Goal: Information Seeking & Learning: Learn about a topic

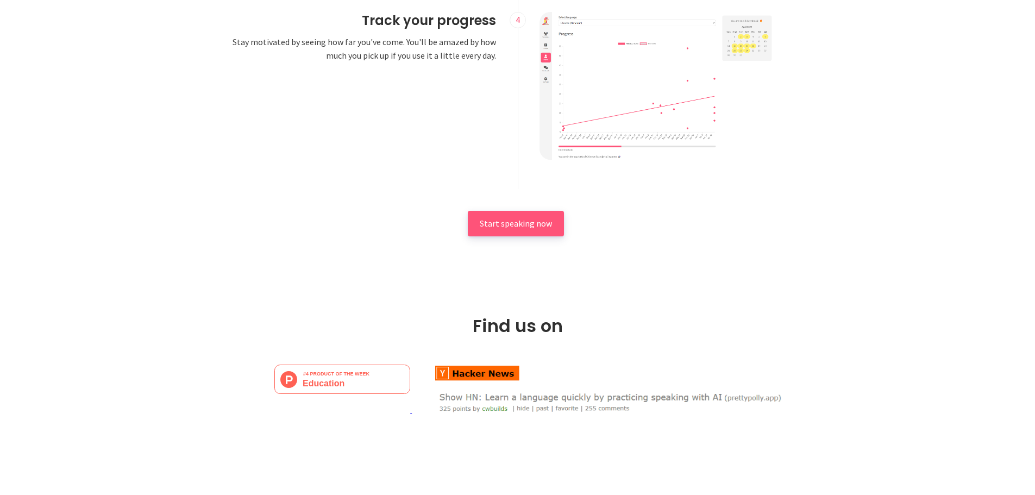
scroll to position [1630, 0]
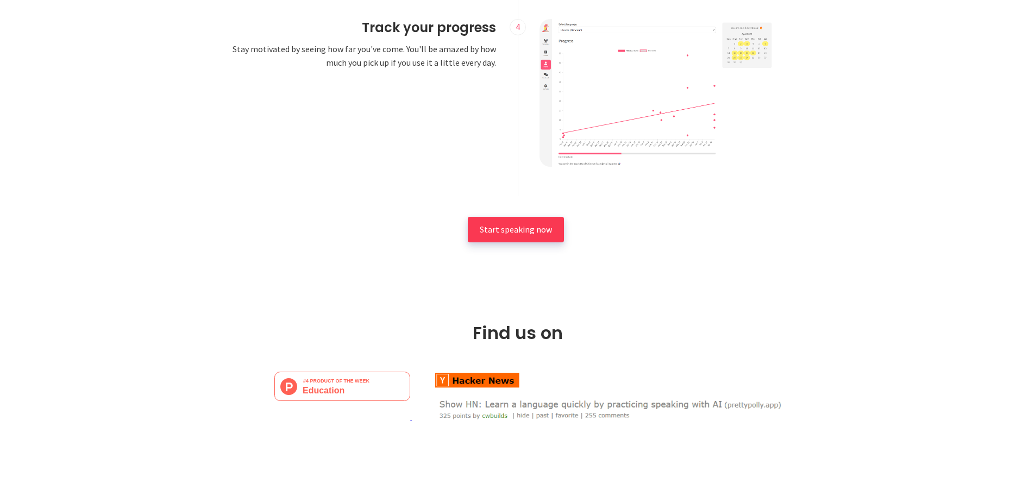
click at [500, 230] on span "Start speaking now" at bounding box center [516, 229] width 72 height 11
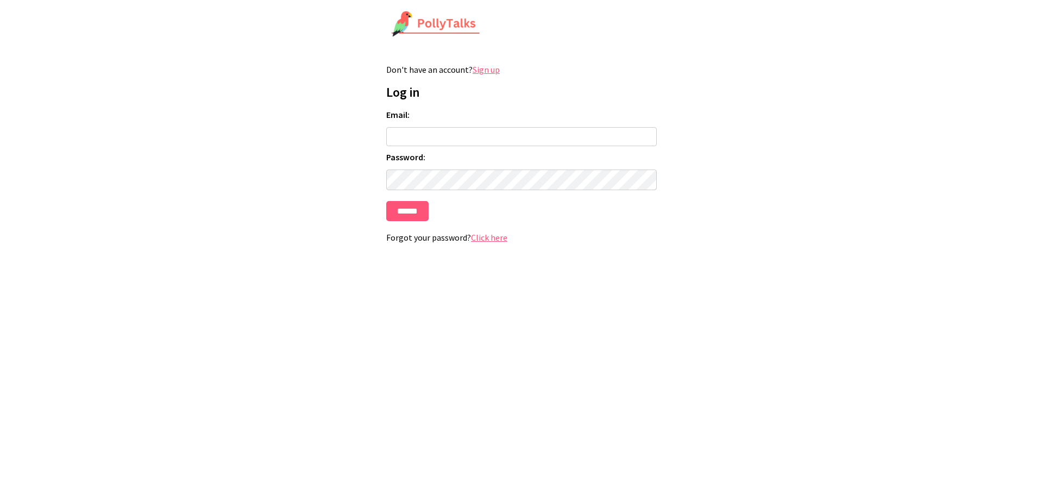
click at [472, 136] on input "Email:" at bounding box center [521, 136] width 271 height 19
type input "**********"
drag, startPoint x: 496, startPoint y: 137, endPoint x: 358, endPoint y: 135, distance: 137.5
click at [358, 135] on html "**********" at bounding box center [521, 131] width 1043 height 263
click at [451, 162] on form "**********" at bounding box center [521, 165] width 271 height 112
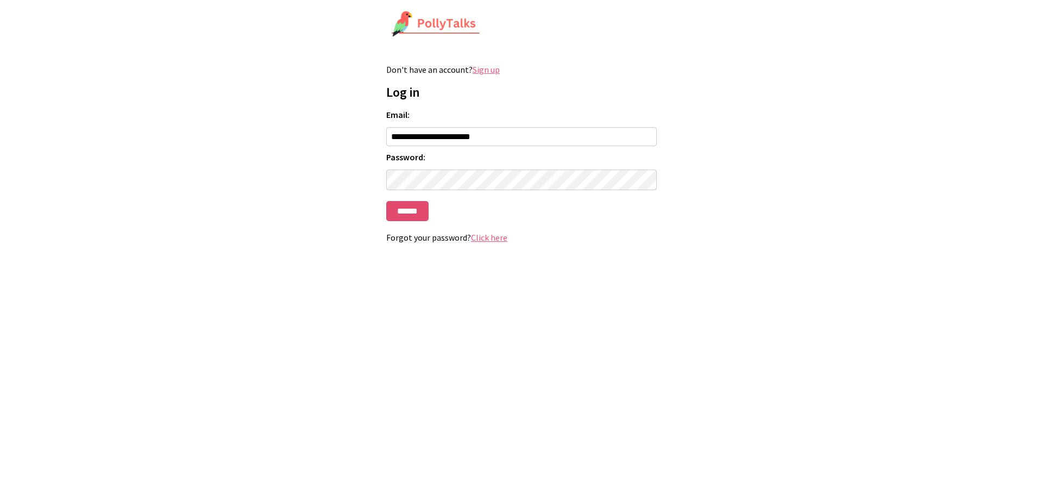
click at [400, 217] on input "******" at bounding box center [407, 211] width 42 height 20
click at [473, 241] on link "Click here" at bounding box center [489, 237] width 36 height 11
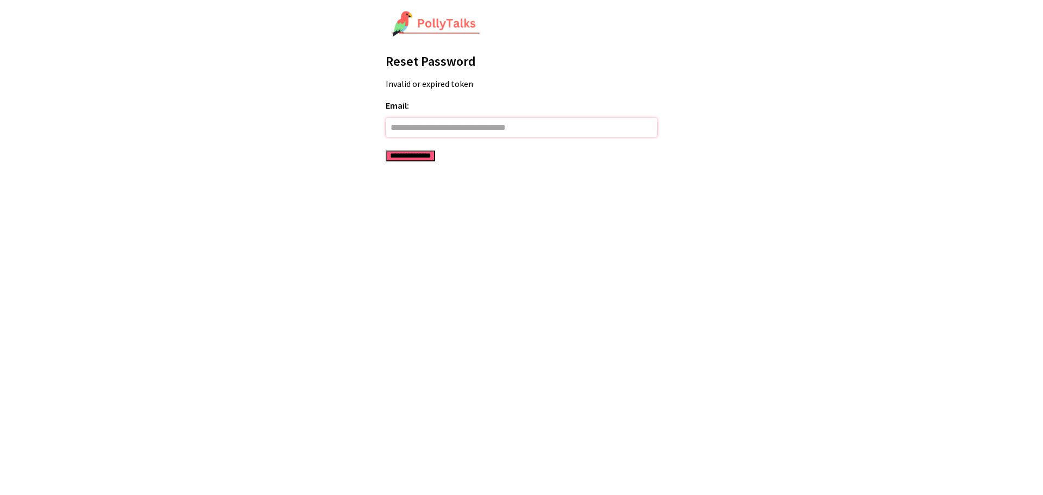
click at [435, 133] on input "Email:" at bounding box center [522, 127] width 272 height 19
type input "**********"
click at [391, 158] on input "**********" at bounding box center [410, 156] width 49 height 11
click at [411, 127] on input "Email:" at bounding box center [522, 127] width 272 height 19
paste input "**********"
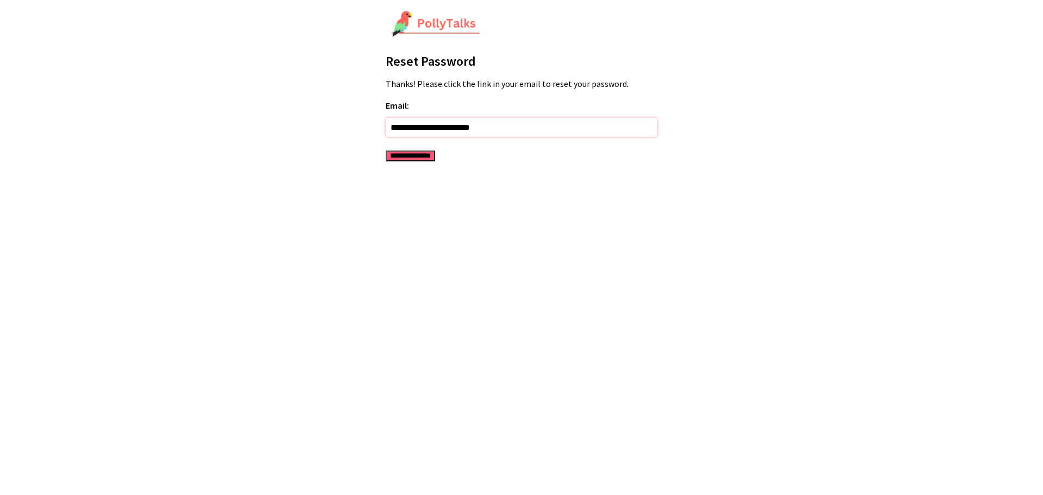
type input "**********"
click at [410, 157] on input "**********" at bounding box center [410, 156] width 49 height 11
click at [411, 131] on input "Email:" at bounding box center [522, 127] width 272 height 19
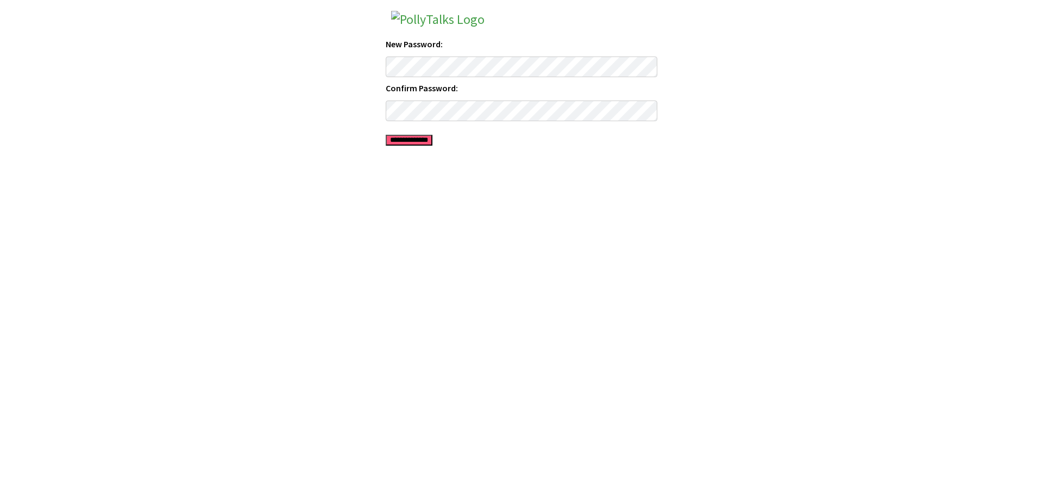
click at [433, 140] on input "**********" at bounding box center [409, 140] width 47 height 11
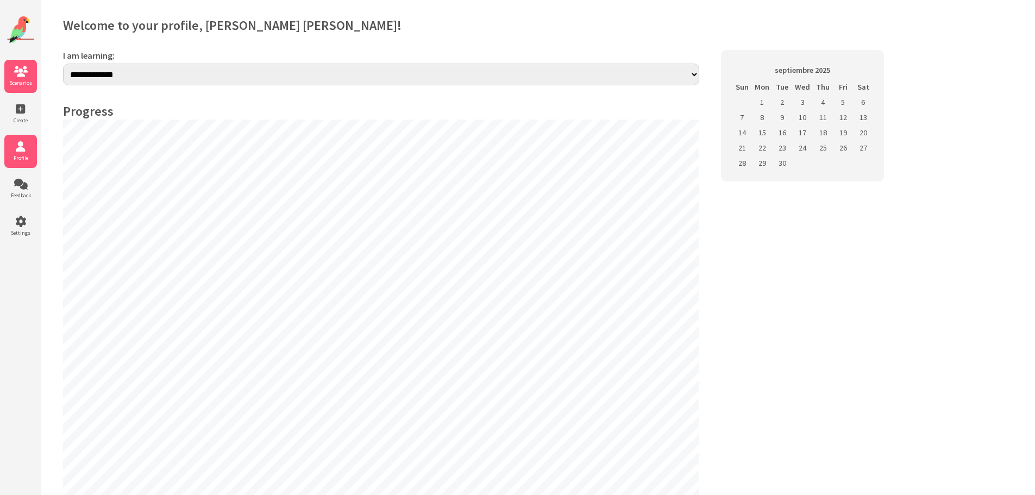
click at [29, 77] on icon at bounding box center [20, 71] width 33 height 11
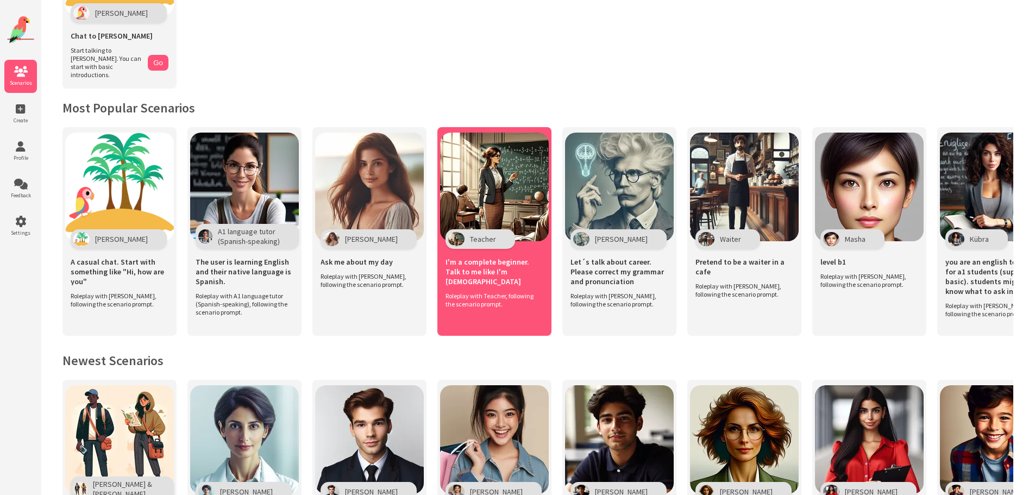
scroll to position [272, 0]
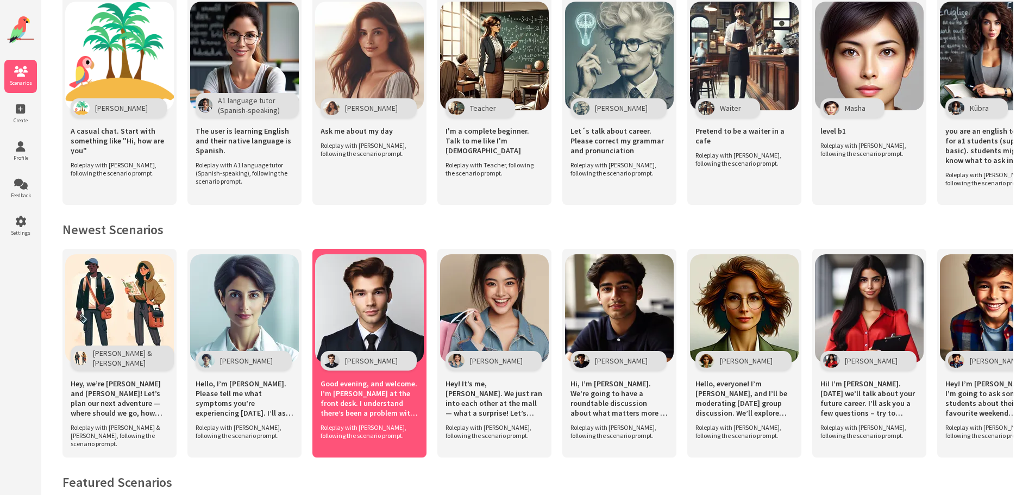
click at [339, 316] on img at bounding box center [369, 308] width 109 height 109
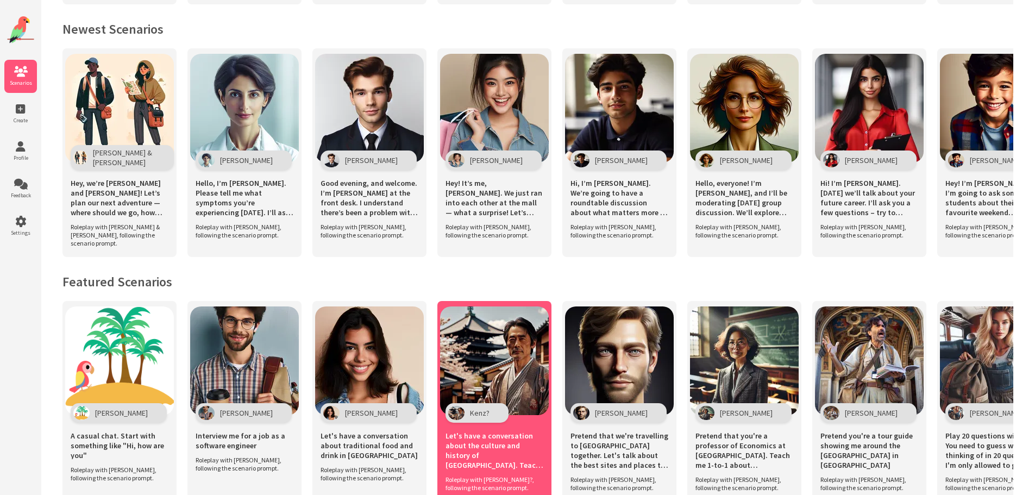
scroll to position [543, 0]
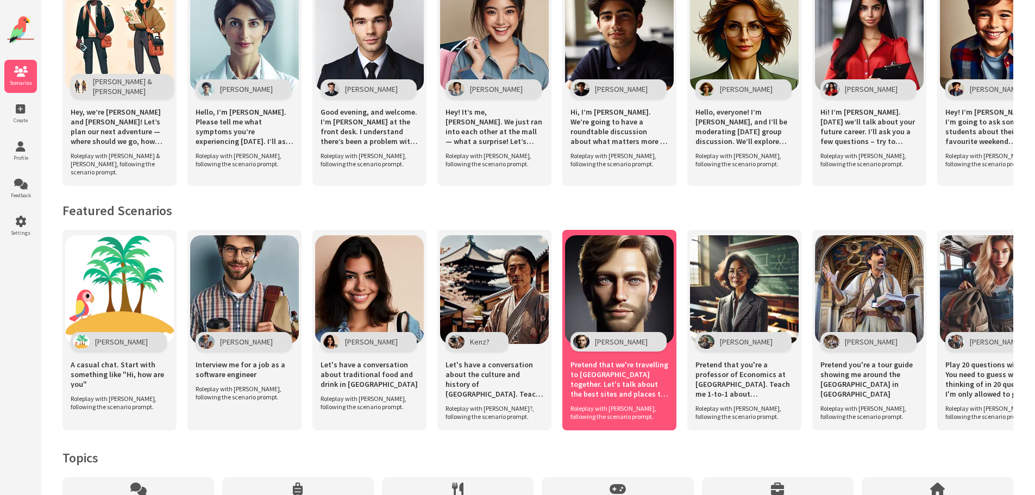
click at [635, 287] on img at bounding box center [619, 289] width 109 height 109
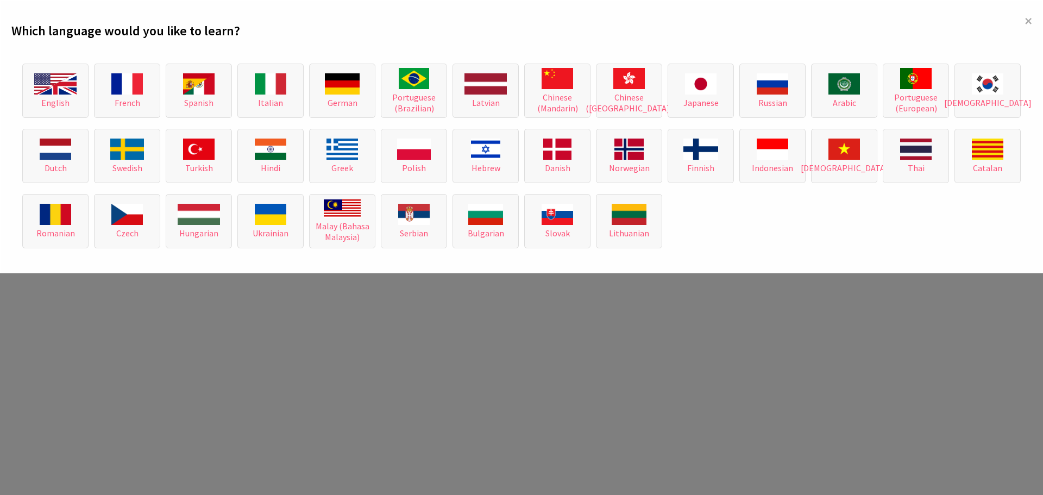
click at [50, 87] on img at bounding box center [55, 83] width 42 height 21
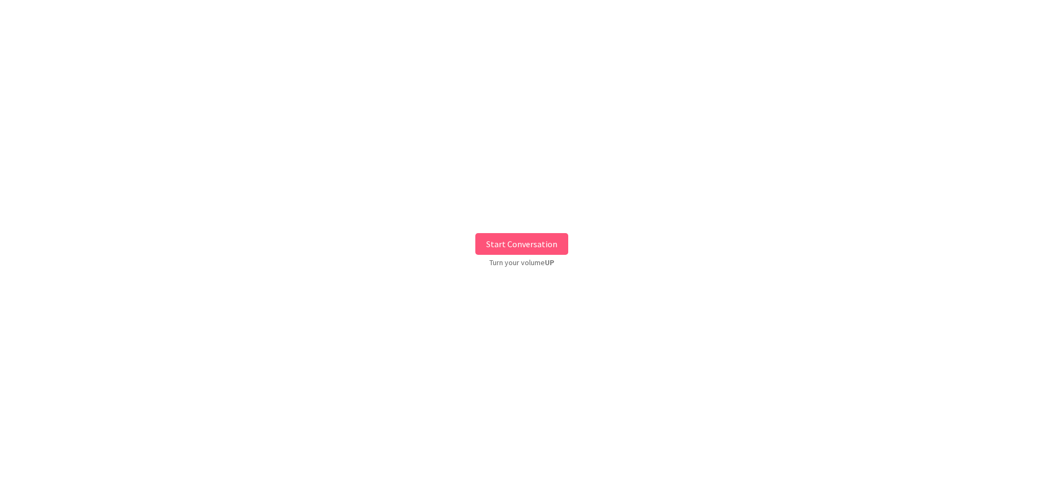
click at [518, 246] on button "Start Conversation" at bounding box center [521, 244] width 93 height 22
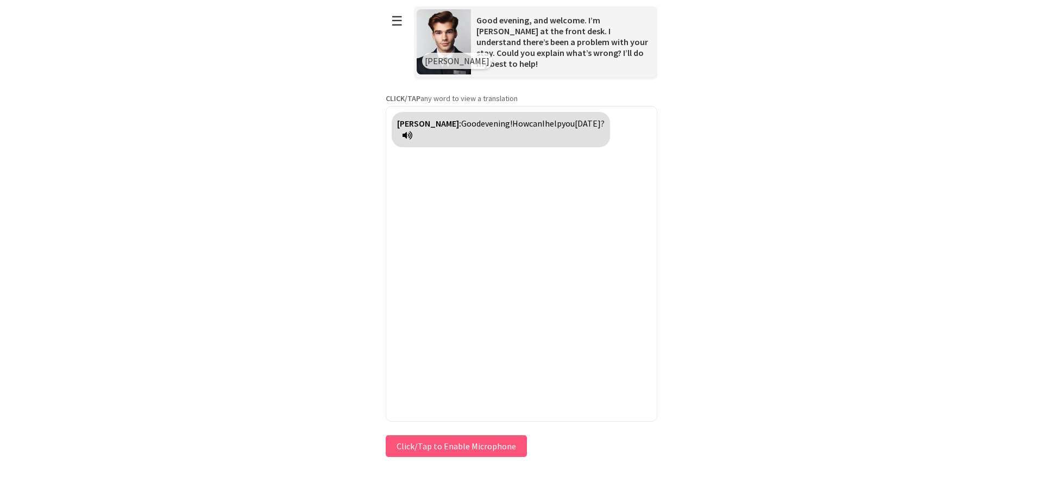
click at [435, 444] on button "Click/Tap to Enable Microphone" at bounding box center [456, 446] width 141 height 22
click at [452, 448] on button "Click/Tap to Enable Microphone" at bounding box center [456, 446] width 141 height 22
click at [412, 135] on icon at bounding box center [408, 135] width 10 height 9
click at [436, 450] on button "Click/Tap to Enable Microphone" at bounding box center [456, 446] width 141 height 22
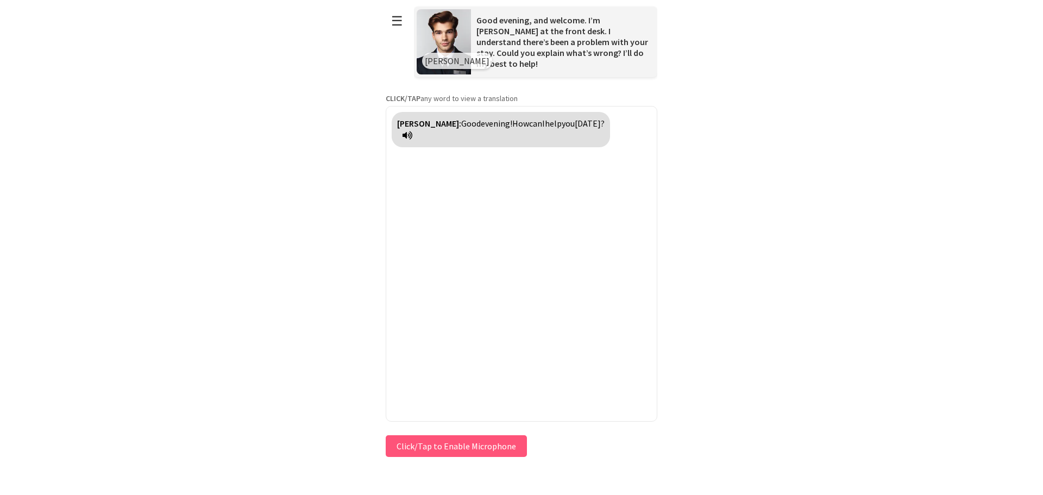
click at [434, 449] on button "Click/Tap to Enable Microphone" at bounding box center [456, 446] width 141 height 22
click at [488, 444] on button "Click/Tap to Enable Microphone" at bounding box center [456, 446] width 141 height 22
click at [486, 446] on button "Click/Tap to Enable Microphone" at bounding box center [456, 446] width 141 height 22
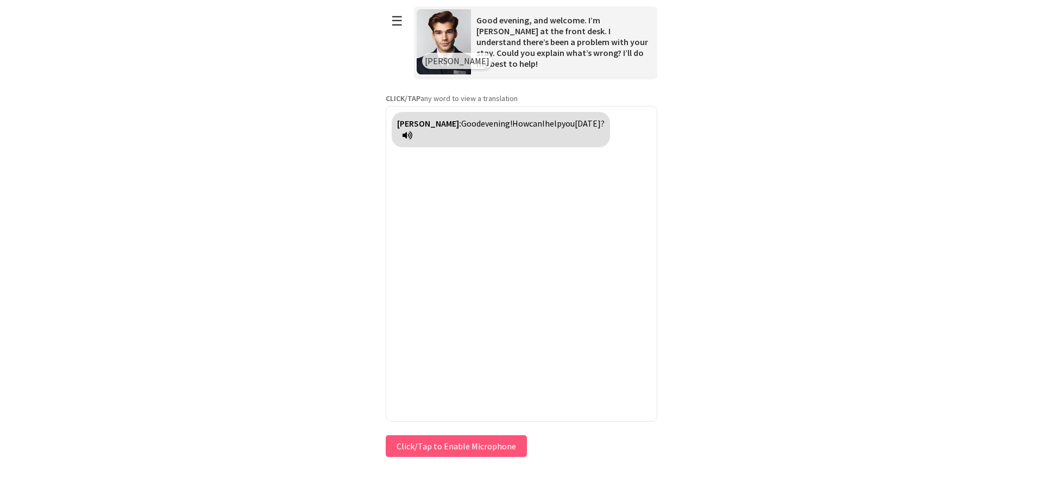
click at [486, 446] on button "Click/Tap to Enable Microphone" at bounding box center [456, 446] width 141 height 22
click at [474, 444] on button "Click/Tap to Enable Microphone" at bounding box center [456, 446] width 141 height 22
click at [416, 451] on button "Click/Tap to Enable Microphone" at bounding box center [456, 446] width 141 height 22
click at [414, 464] on body "**********" at bounding box center [522, 247] width 272 height 495
drag, startPoint x: 433, startPoint y: 446, endPoint x: 404, endPoint y: 442, distance: 29.1
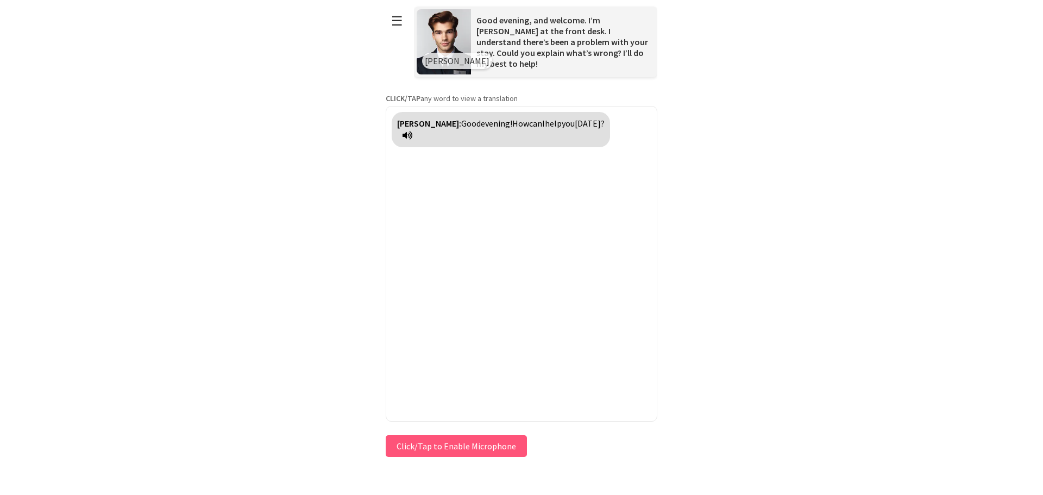
click at [404, 442] on button "Click/Tap to Enable Microphone" at bounding box center [456, 446] width 141 height 22
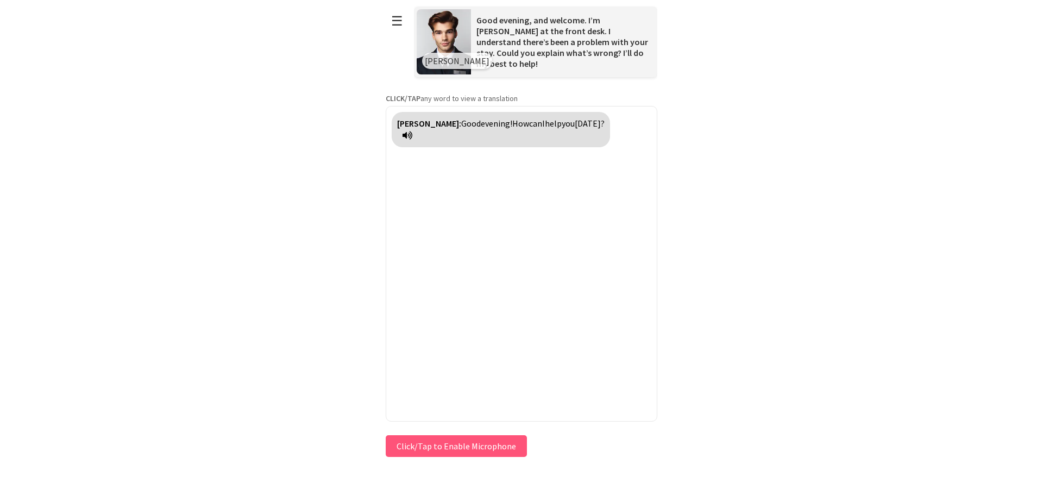
click at [404, 442] on button "Click/Tap to Enable Microphone" at bounding box center [456, 446] width 141 height 22
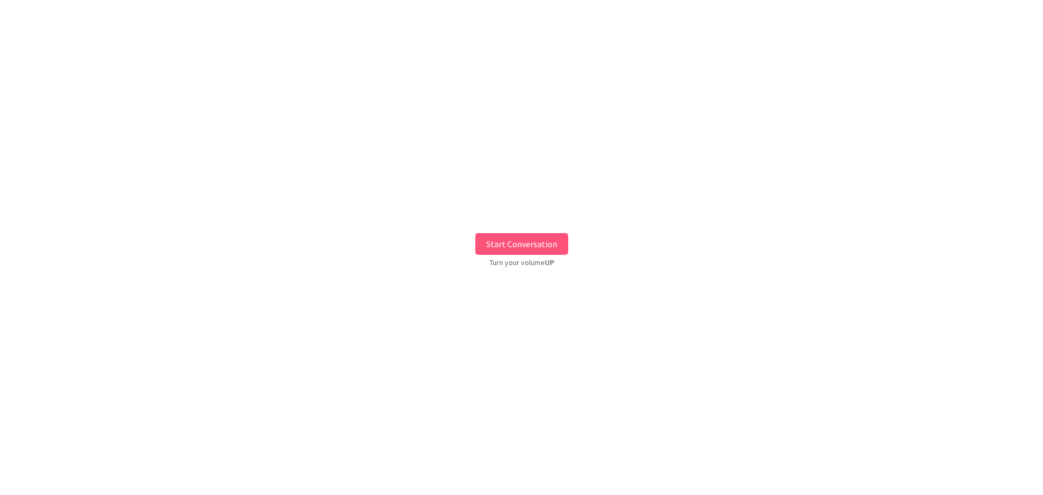
click at [505, 243] on button "Start Conversation" at bounding box center [521, 244] width 93 height 22
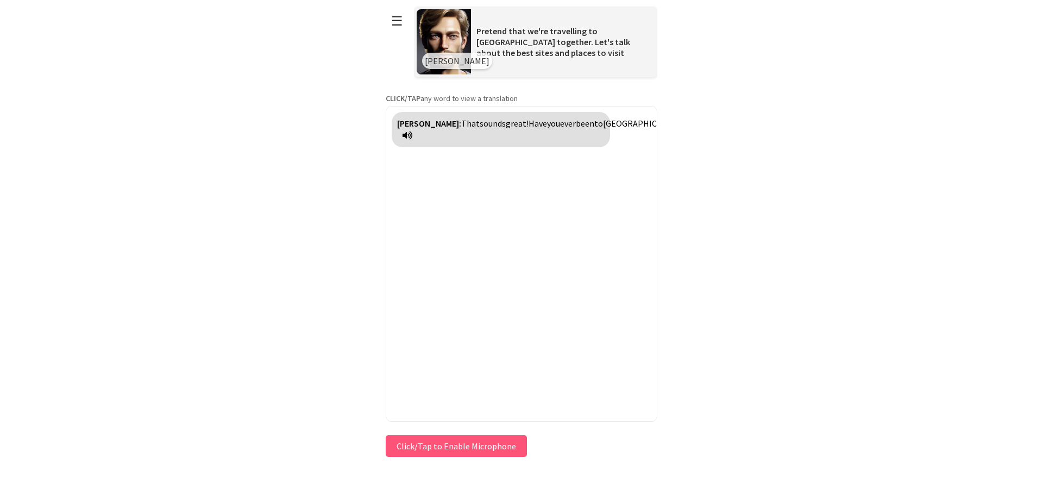
click at [435, 451] on button "Click/Tap to Enable Microphone" at bounding box center [456, 446] width 141 height 22
click at [443, 450] on button "Click/Tap to Enable Microphone" at bounding box center [456, 446] width 141 height 22
click at [450, 446] on button "Click/Tap to Enable Microphone" at bounding box center [456, 446] width 141 height 22
click at [450, 445] on button "Click/Tap to Enable Microphone" at bounding box center [456, 446] width 141 height 22
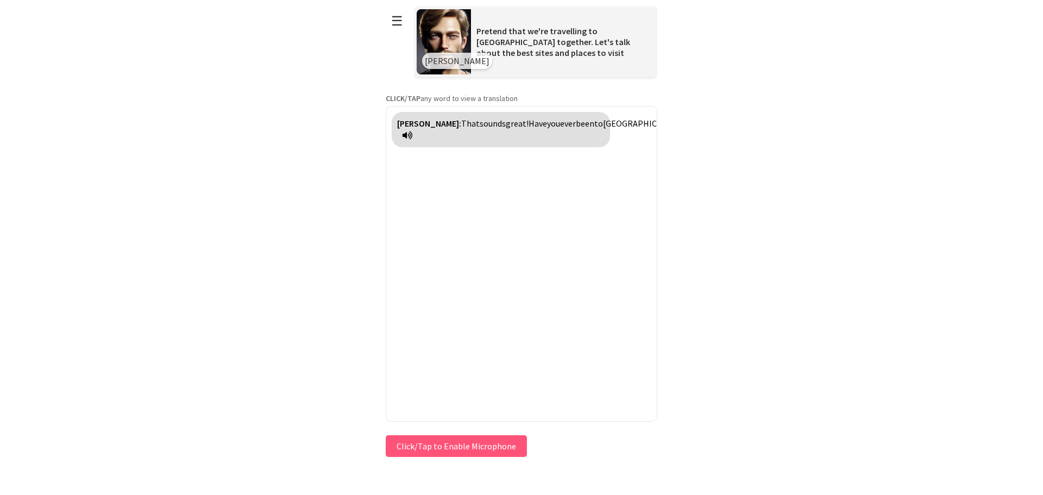
click at [450, 444] on button "Click/Tap to Enable Microphone" at bounding box center [456, 446] width 141 height 22
click at [451, 444] on button "Click/Tap to Enable Microphone" at bounding box center [456, 446] width 141 height 22
click at [450, 445] on button "Click/Tap to Enable Microphone" at bounding box center [456, 446] width 141 height 22
click at [453, 443] on button "Click/Tap to Enable Microphone" at bounding box center [456, 446] width 141 height 22
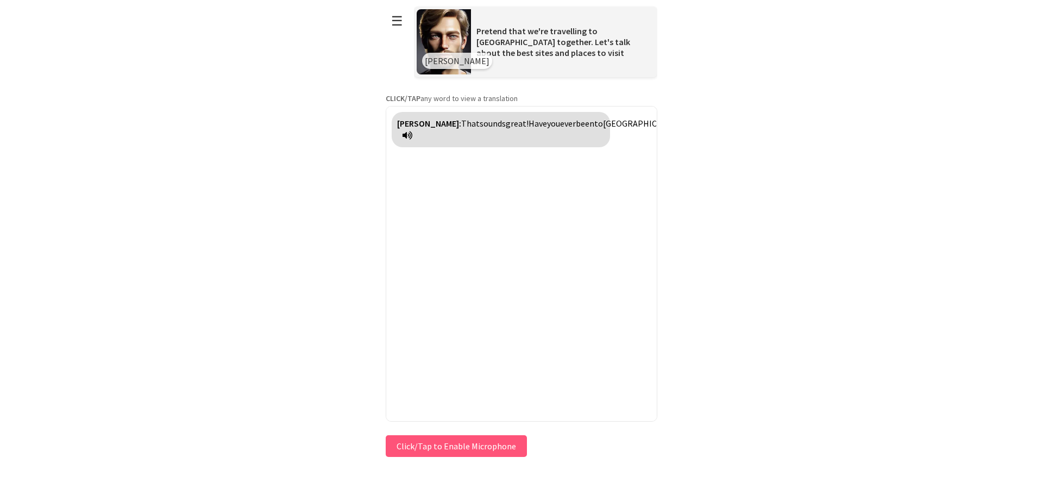
click at [453, 443] on button "Click/Tap to Enable Microphone" at bounding box center [456, 446] width 141 height 22
click at [458, 441] on button "Click/Tap to Enable Microphone" at bounding box center [456, 446] width 141 height 22
click at [550, 154] on div "James: That sounds great! Have you ever been to China before?" at bounding box center [522, 264] width 272 height 316
drag, startPoint x: 537, startPoint y: 119, endPoint x: 469, endPoint y: 395, distance: 284.3
click at [560, 124] on span "ever" at bounding box center [568, 123] width 16 height 11
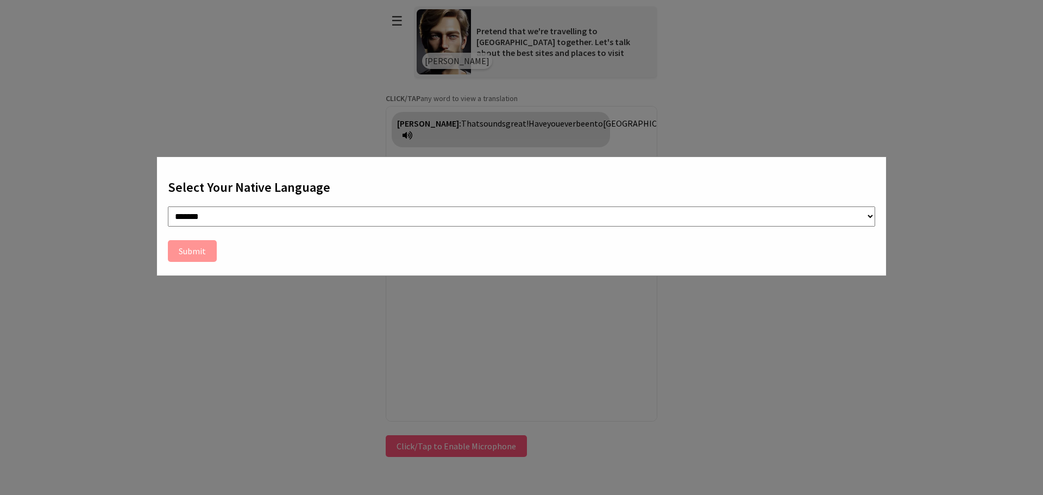
click at [257, 318] on div "**********" at bounding box center [521, 247] width 1043 height 495
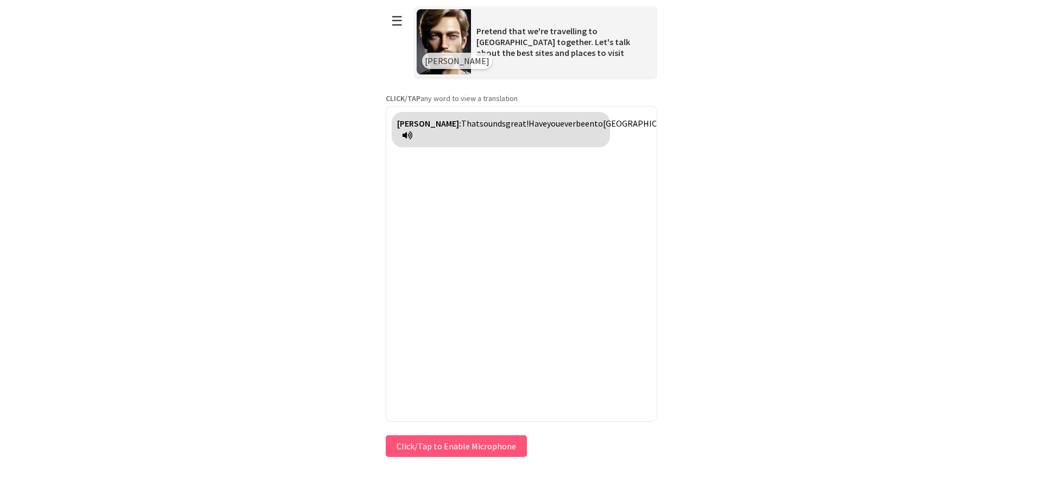
click at [460, 444] on button "Click/Tap to Enable Microphone" at bounding box center [456, 446] width 141 height 22
click at [414, 448] on button "Click/Tap to Enable Microphone" at bounding box center [456, 446] width 141 height 22
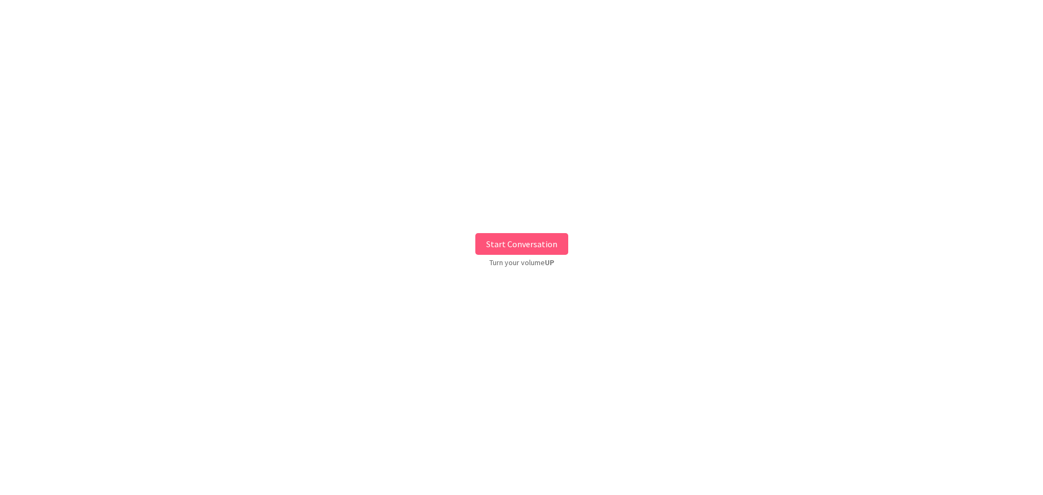
click at [514, 244] on button "Start Conversation" at bounding box center [521, 244] width 93 height 22
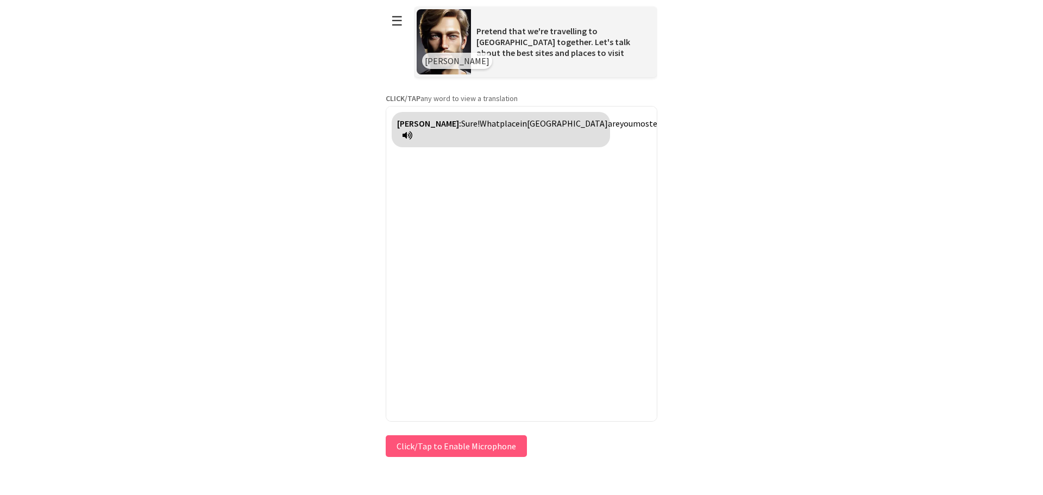
click at [428, 440] on button "Click/Tap to Enable Microphone" at bounding box center [456, 446] width 141 height 22
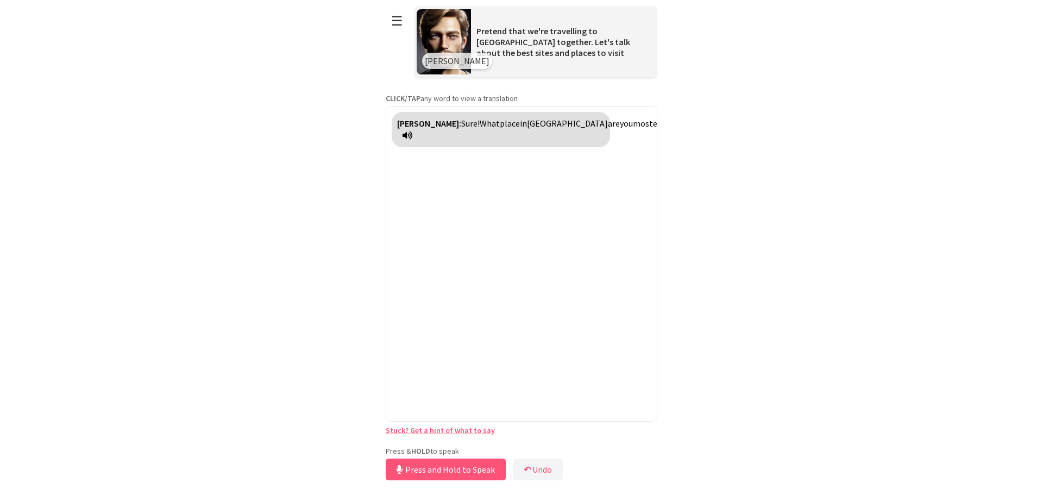
click at [461, 470] on button "Press and Hold to Speak" at bounding box center [446, 470] width 120 height 22
click at [456, 472] on button "Release to Stop Speaking" at bounding box center [440, 470] width 117 height 22
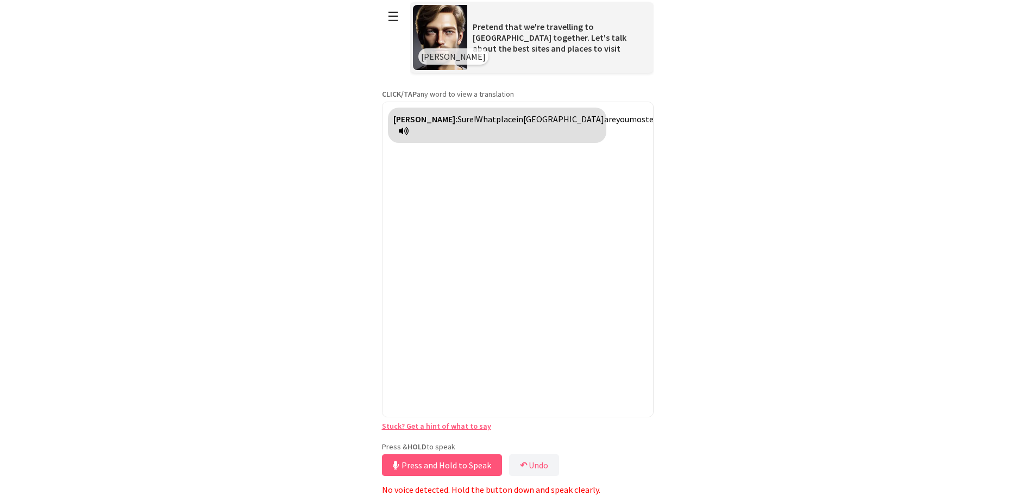
scroll to position [5, 0]
click at [434, 463] on button "Release to Stop Speaking" at bounding box center [440, 465] width 117 height 22
click at [387, 16] on button "☰" at bounding box center [393, 17] width 23 height 28
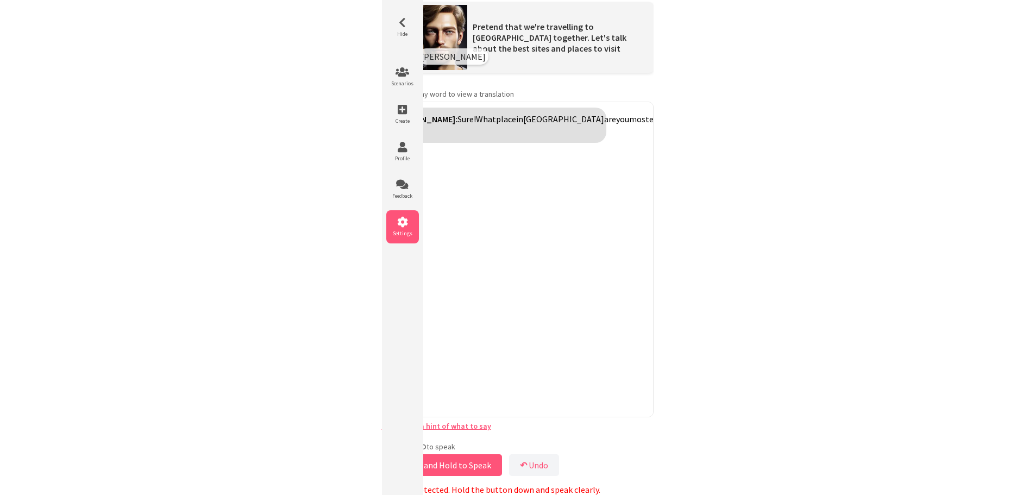
click at [414, 229] on li "Settings" at bounding box center [402, 226] width 33 height 33
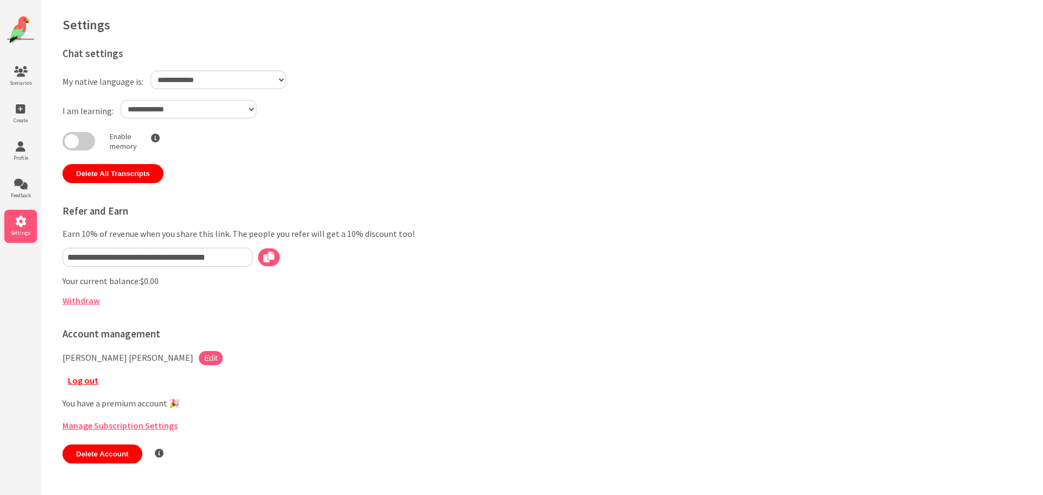
select select "**"
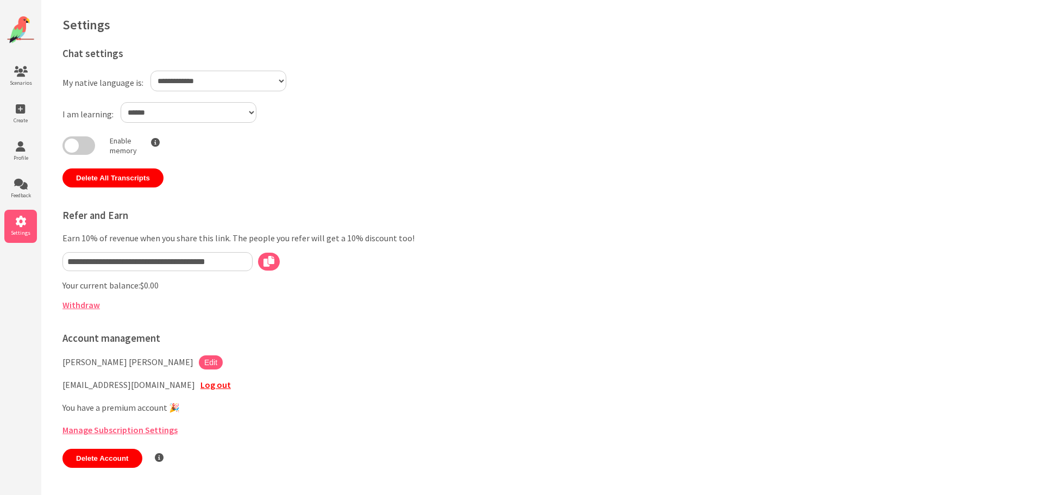
click at [0, 286] on div "Scenarios Create Profile Feedback Settings" at bounding box center [20, 253] width 41 height 506
click at [23, 29] on img at bounding box center [20, 29] width 27 height 27
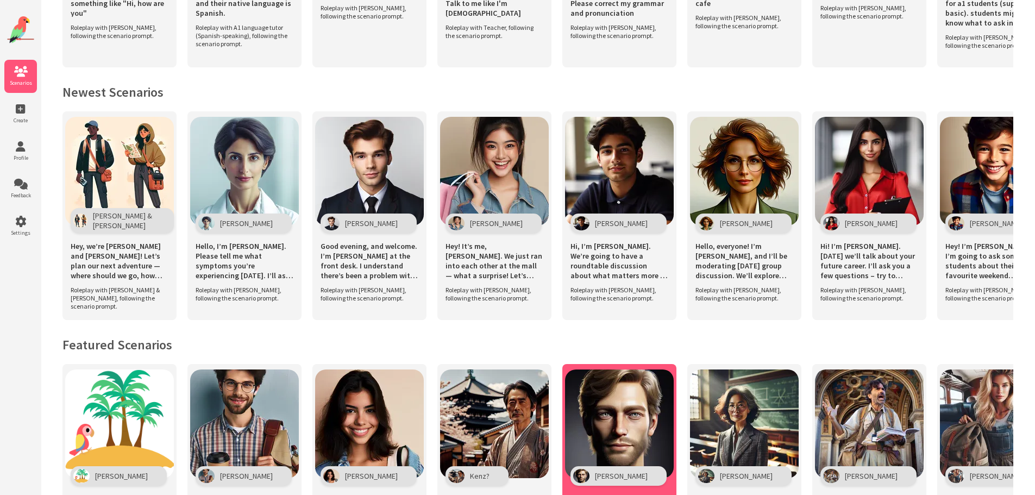
scroll to position [543, 0]
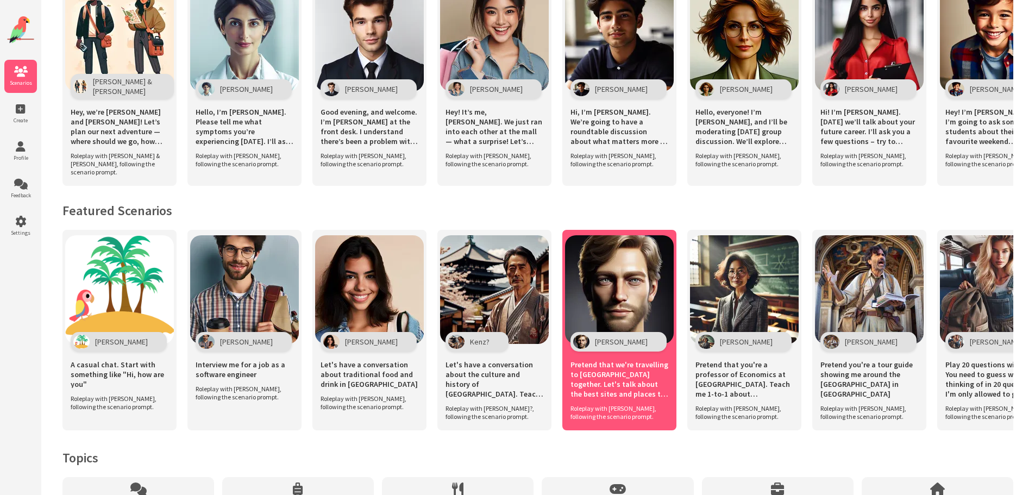
click at [596, 344] on span "[PERSON_NAME]" at bounding box center [621, 342] width 53 height 10
click img
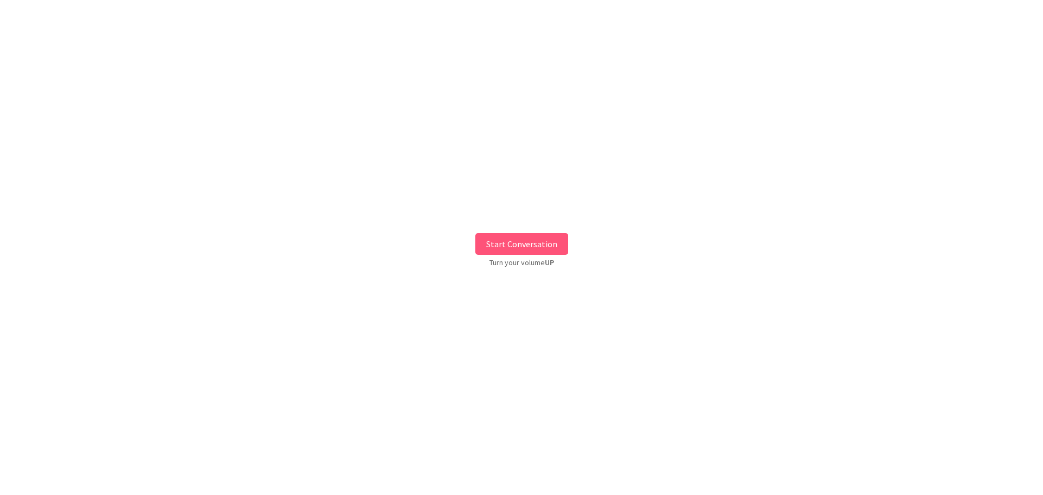
click at [536, 246] on button "Start Conversation" at bounding box center [521, 244] width 93 height 22
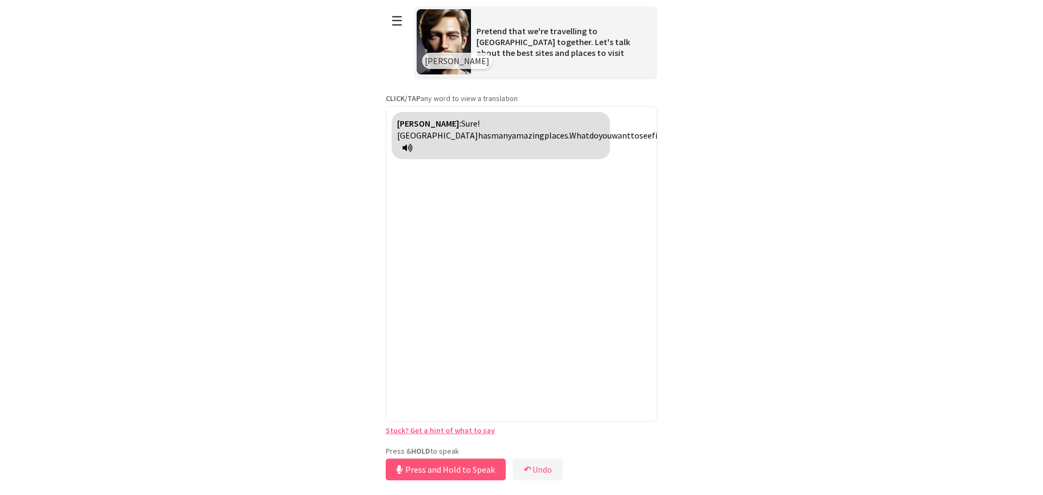
click at [438, 445] on div "**********" at bounding box center [522, 241] width 272 height 483
drag, startPoint x: 440, startPoint y: 474, endPoint x: 293, endPoint y: 462, distance: 147.2
click at [293, 462] on html "**********" at bounding box center [517, 247] width 1035 height 495
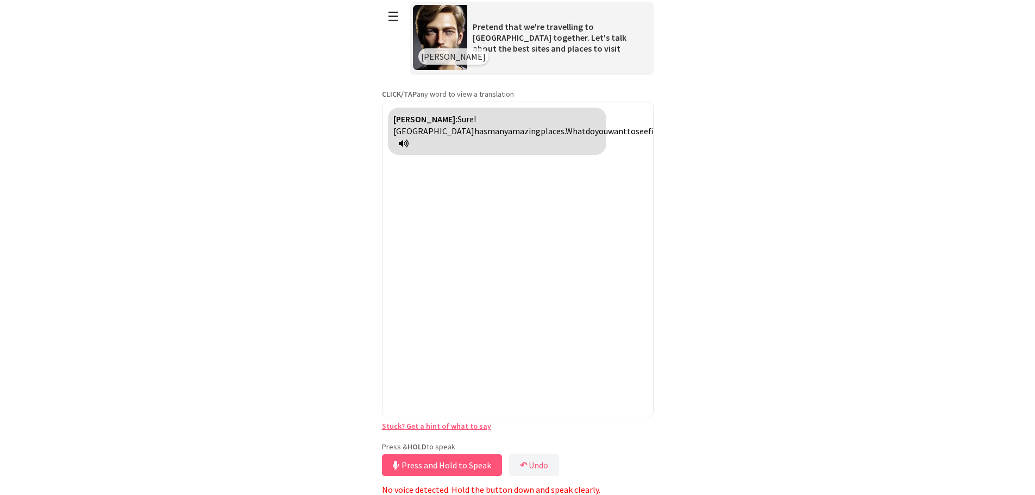
scroll to position [5, 0]
click at [409, 464] on button "Release to Stop Speaking" at bounding box center [440, 465] width 117 height 22
click at [409, 139] on icon at bounding box center [404, 143] width 10 height 9
click at [431, 469] on button "Release to Stop Speaking" at bounding box center [440, 465] width 117 height 22
click at [430, 460] on button "Release to Stop Speaking" at bounding box center [440, 465] width 117 height 22
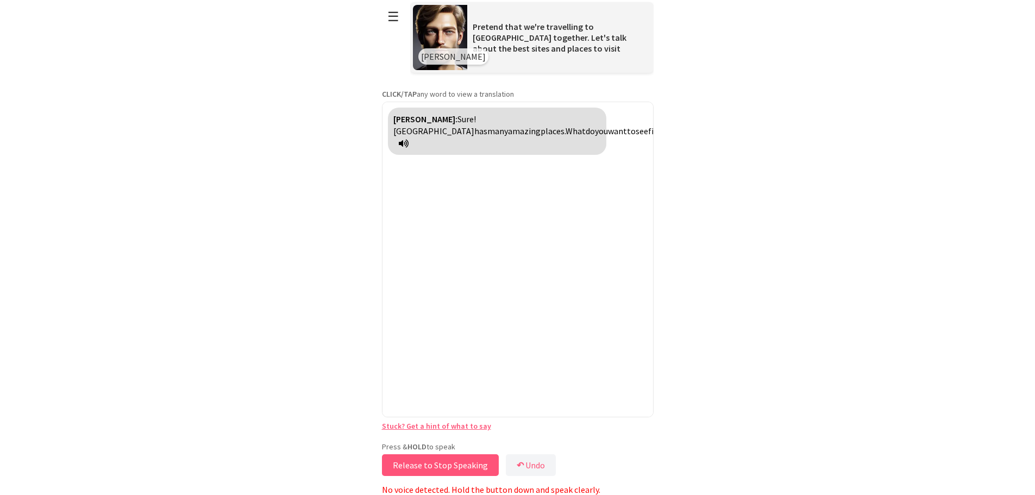
click at [429, 461] on button "Release to Stop Speaking" at bounding box center [440, 465] width 117 height 22
click at [470, 466] on button "Release to Stop Speaking" at bounding box center [440, 465] width 117 height 22
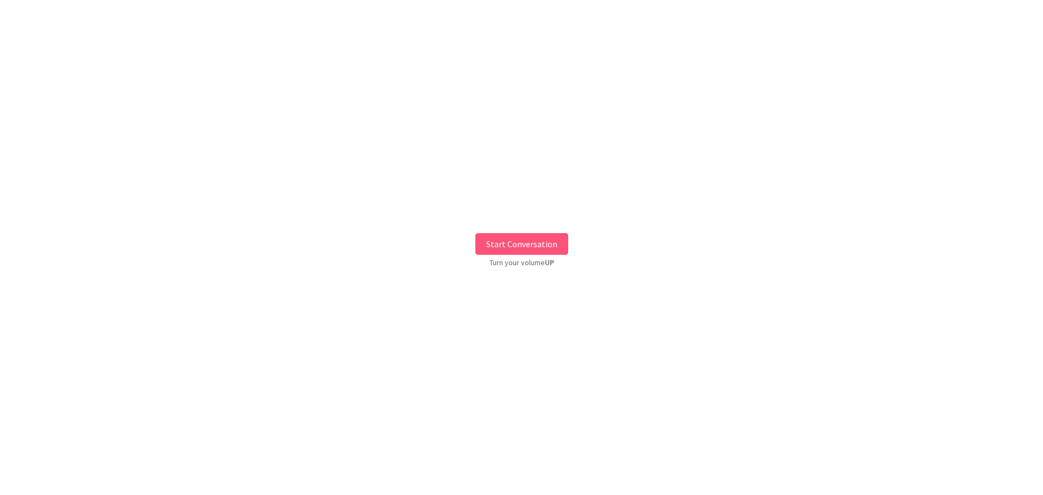
click at [537, 237] on button "Start Conversation" at bounding box center [521, 244] width 93 height 22
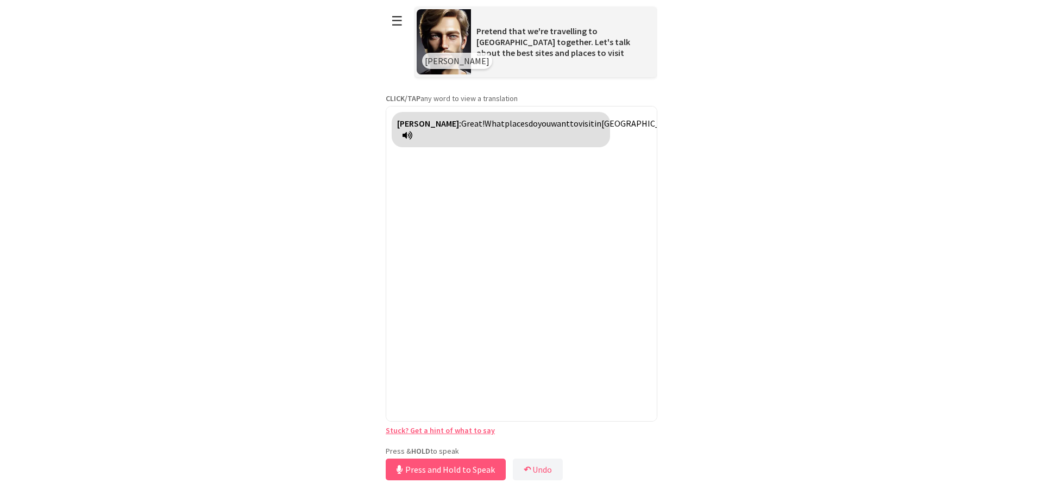
click at [449, 448] on div "Press & HOLD to speak Press and Hold to Speak ↶ Undo Save No voice detected. Ho…" at bounding box center [522, 464] width 272 height 37
click at [446, 466] on button "Release to Stop Speaking" at bounding box center [444, 470] width 117 height 22
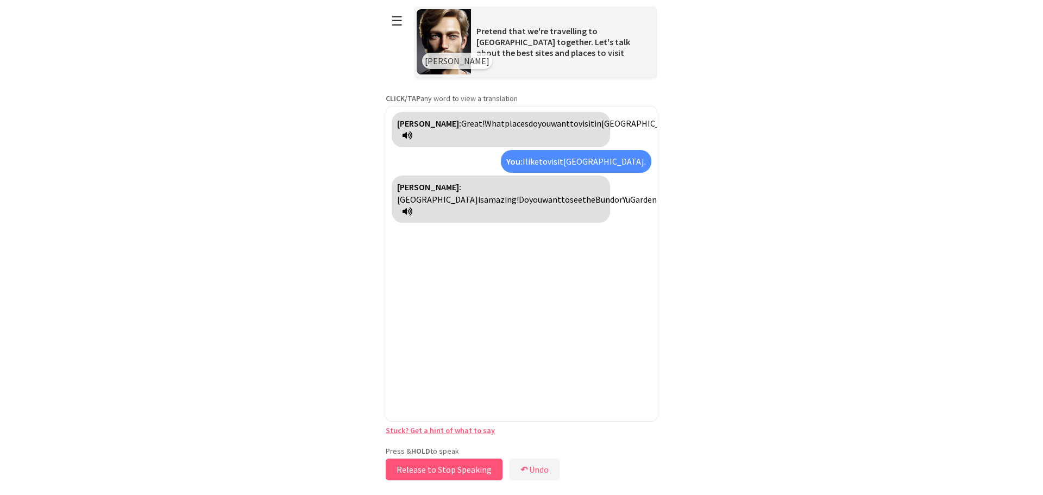
click at [448, 469] on button "Release to Stop Speaking" at bounding box center [444, 470] width 117 height 22
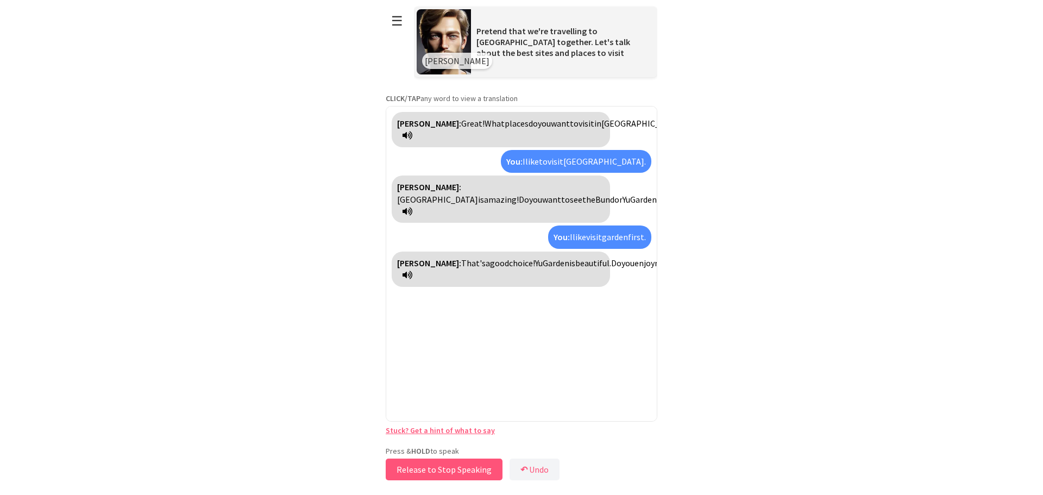
click at [435, 471] on button "Release to Stop Speaking" at bounding box center [444, 470] width 117 height 22
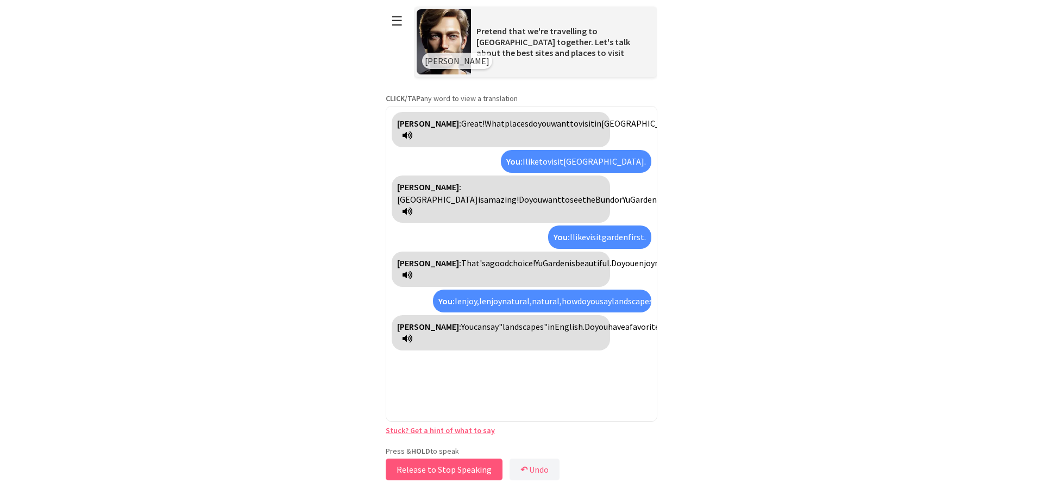
click at [440, 473] on button "Release to Stop Speaking" at bounding box center [444, 470] width 117 height 22
click at [440, 473] on button "Release to Stop Speaking" at bounding box center [440, 470] width 117 height 22
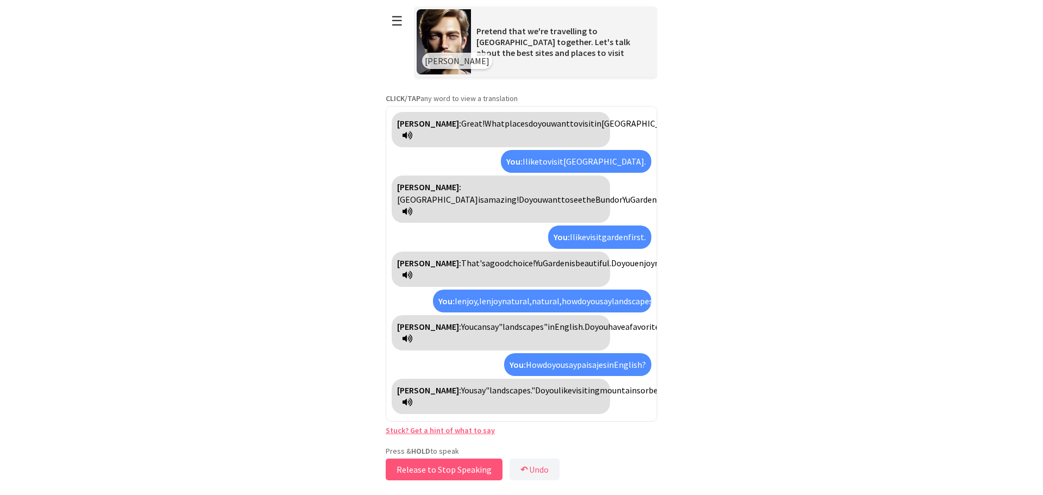
click at [441, 473] on button "Release to Stop Speaking" at bounding box center [444, 470] width 117 height 22
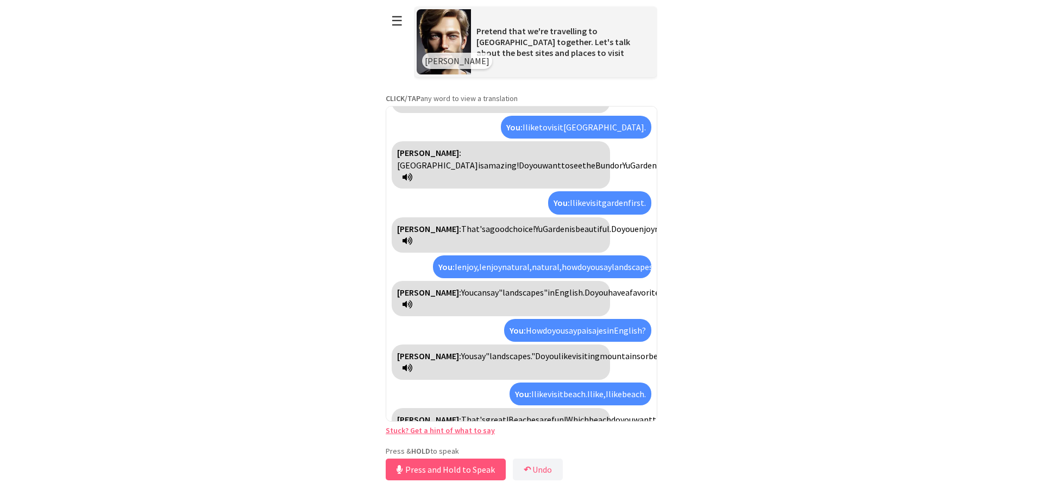
scroll to position [59, 0]
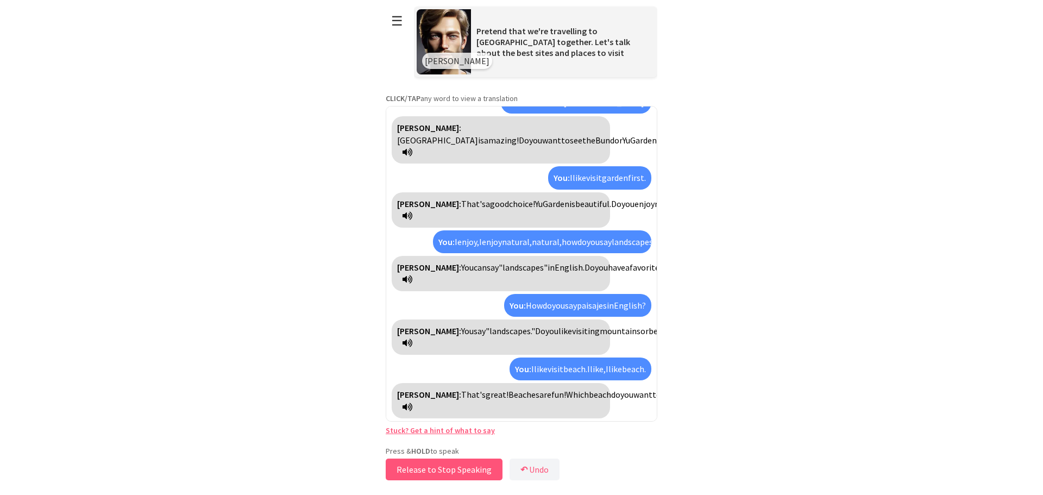
click at [472, 471] on button "Release to Stop Speaking" at bounding box center [444, 470] width 117 height 22
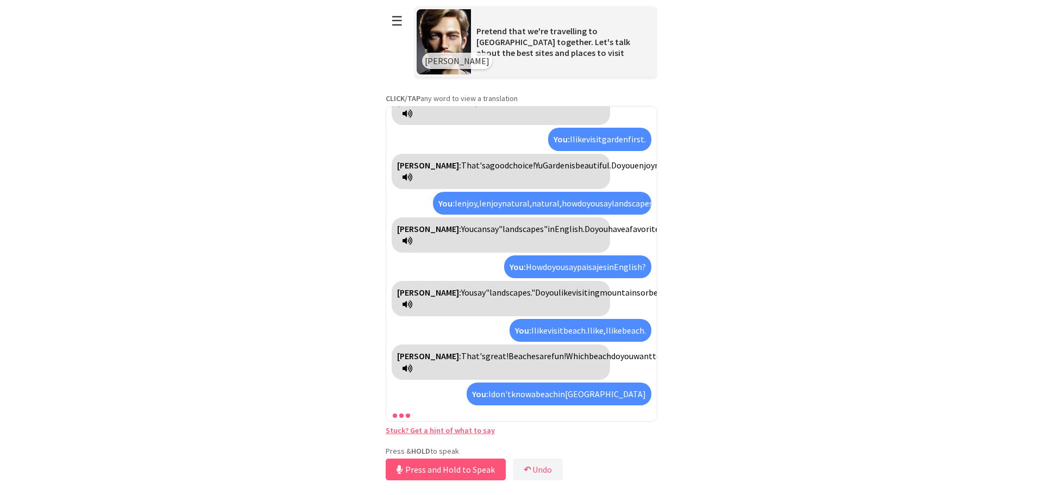
scroll to position [147, 0]
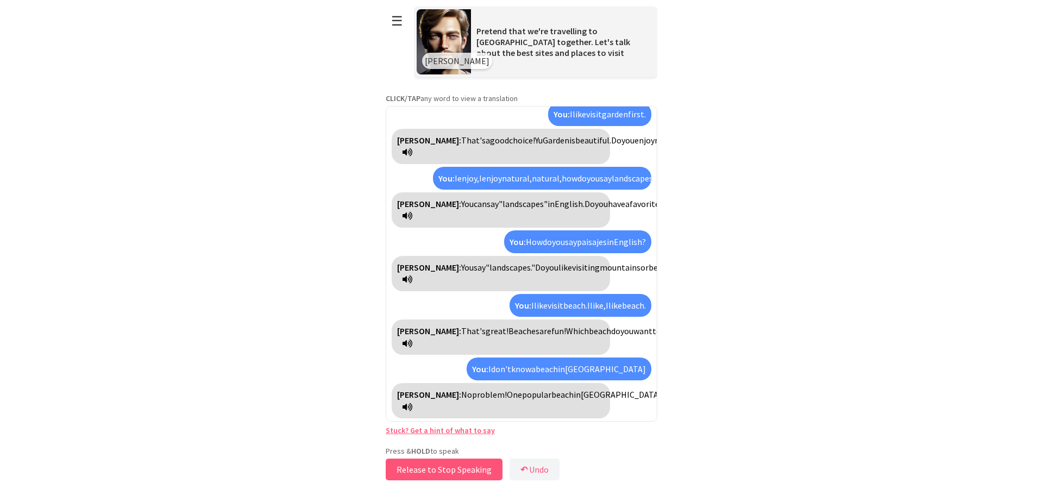
click at [454, 467] on button "Release to Stop Speaking" at bounding box center [444, 470] width 117 height 22
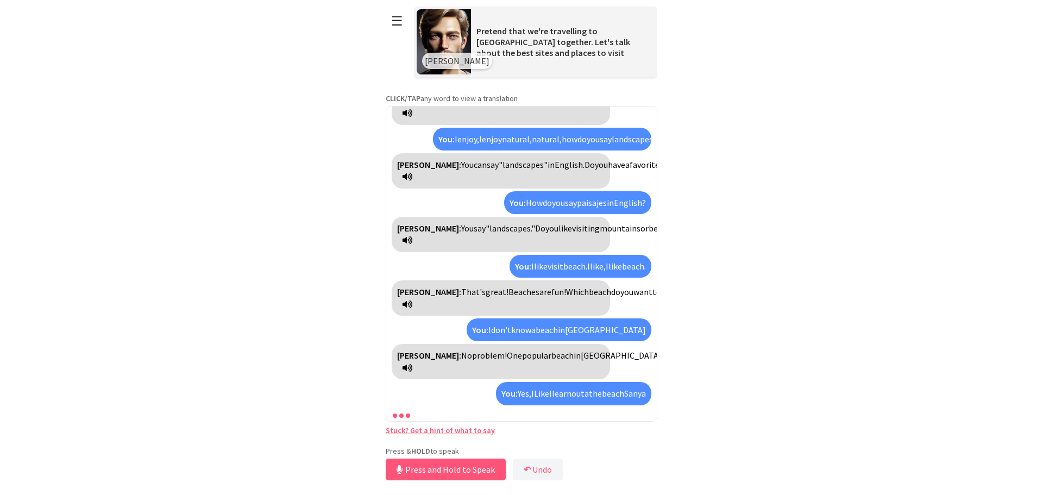
scroll to position [296, 0]
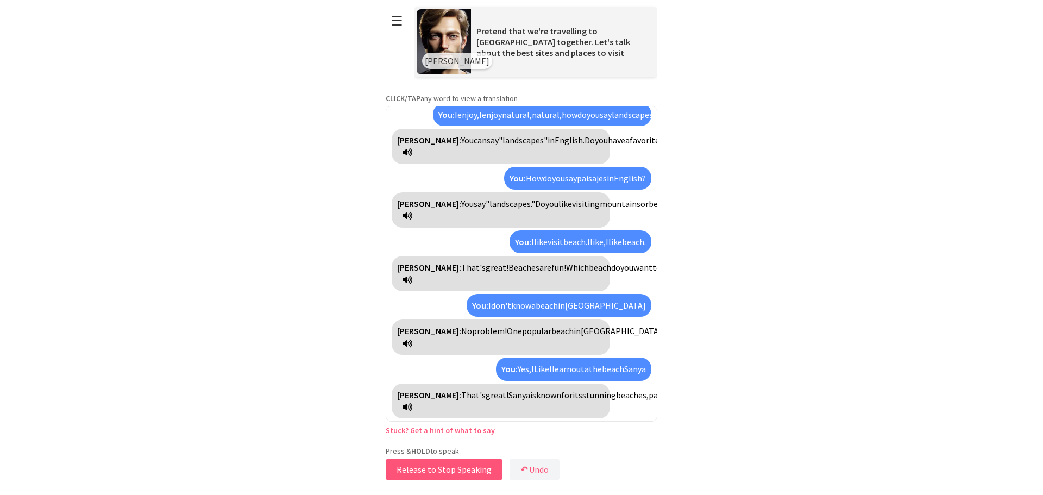
click at [448, 471] on button "Release to Stop Speaking" at bounding box center [444, 470] width 117 height 22
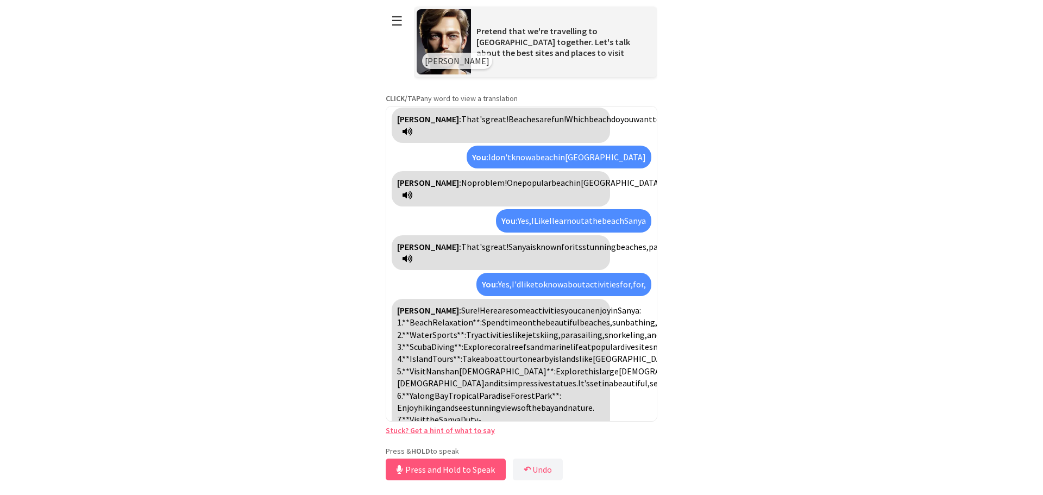
scroll to position [591, 0]
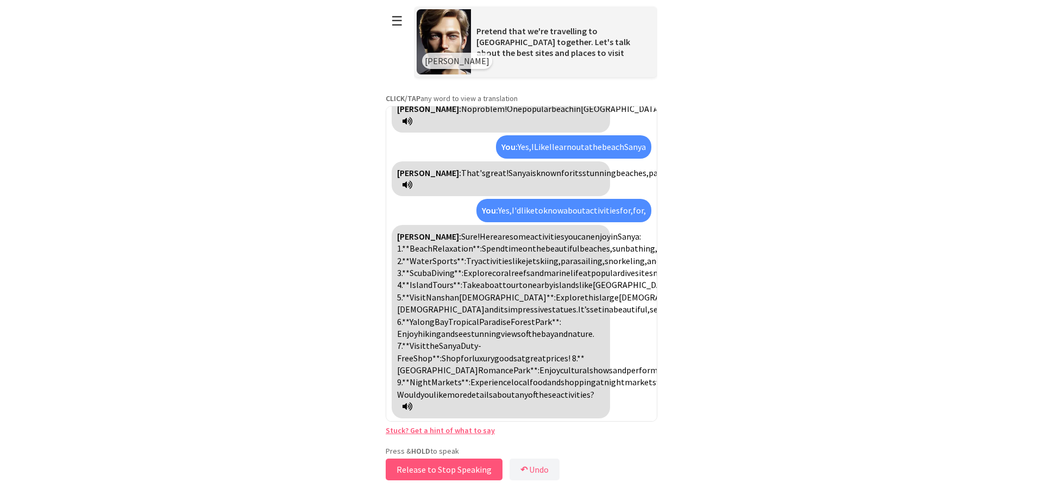
click at [436, 471] on button "Release to Stop Speaking" at bounding box center [444, 470] width 117 height 22
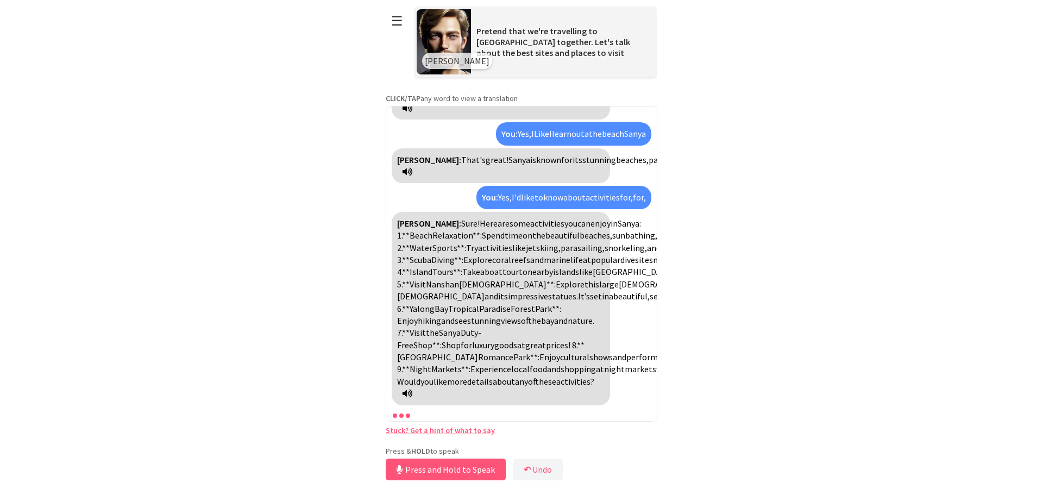
scroll to position [604, 0]
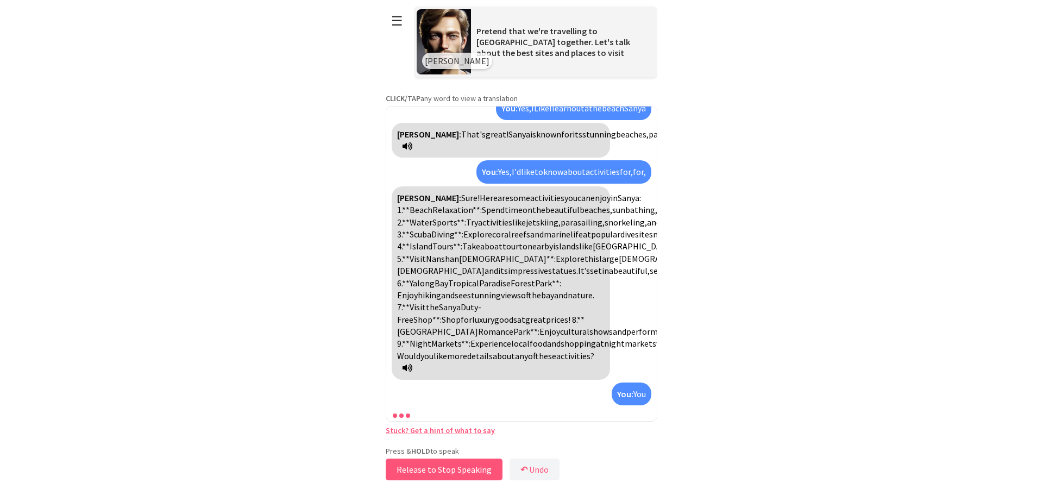
click at [436, 471] on button "Release to Stop Speaking" at bounding box center [444, 470] width 117 height 22
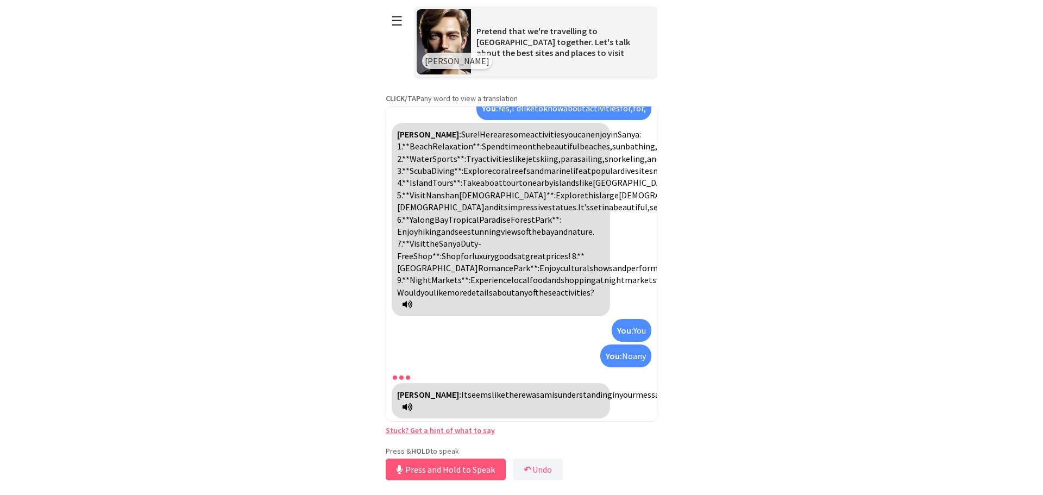
scroll to position [755, 0]
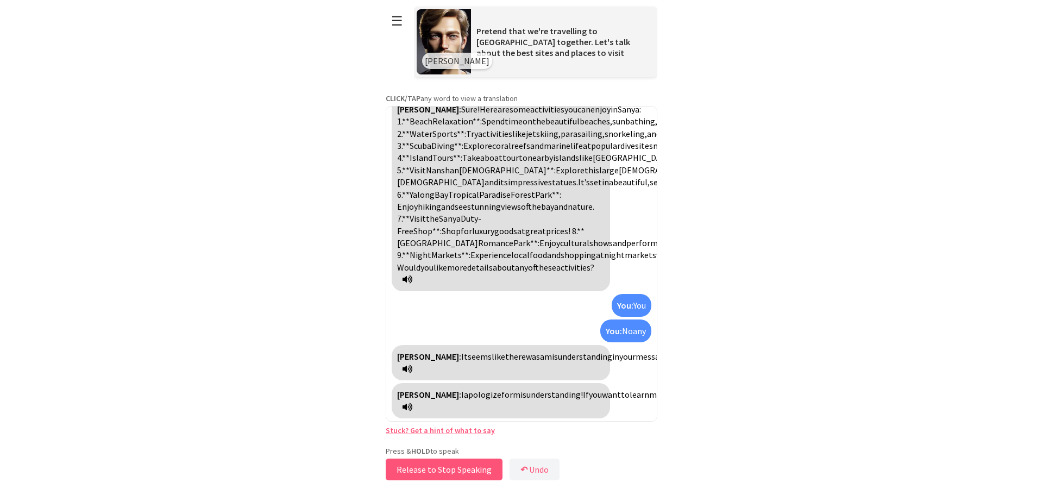
click at [436, 473] on button "Release to Stop Speaking" at bounding box center [444, 470] width 117 height 22
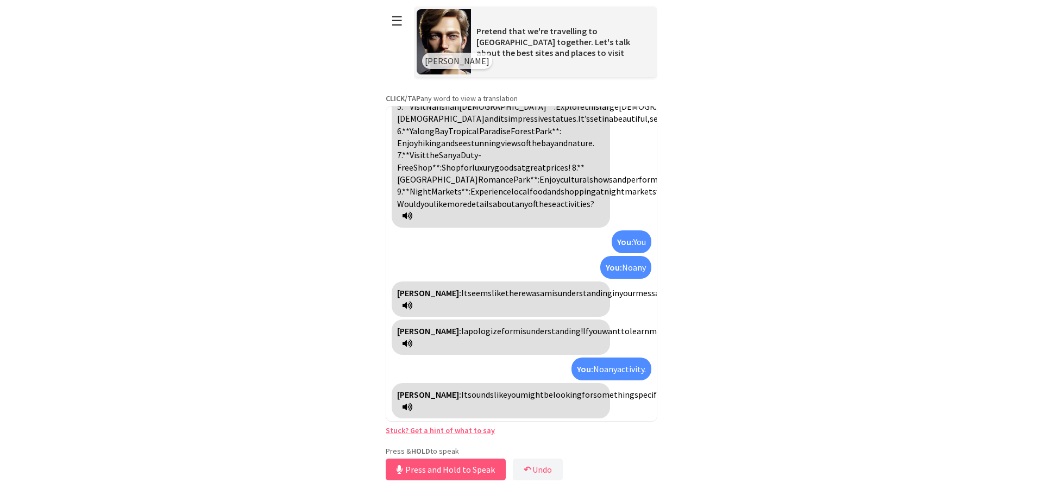
scroll to position [843, 0]
click at [483, 467] on button "Release to Stop Speaking" at bounding box center [444, 470] width 117 height 22
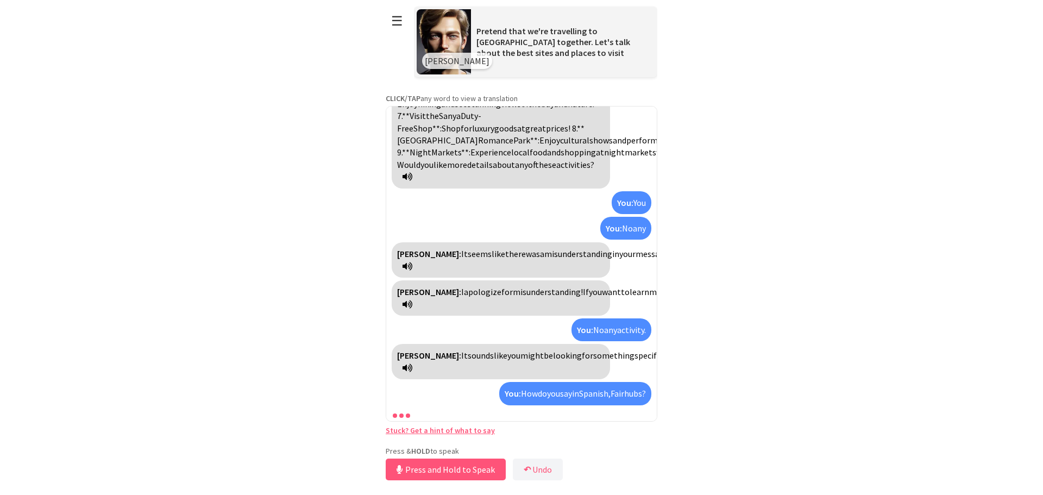
scroll to position [979, 0]
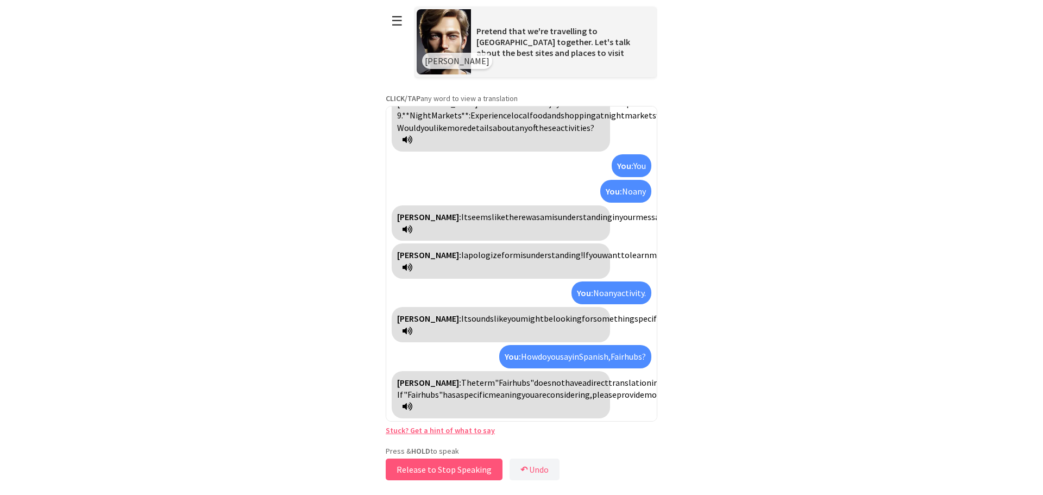
click at [425, 468] on button "Release to Stop Speaking" at bounding box center [444, 470] width 117 height 22
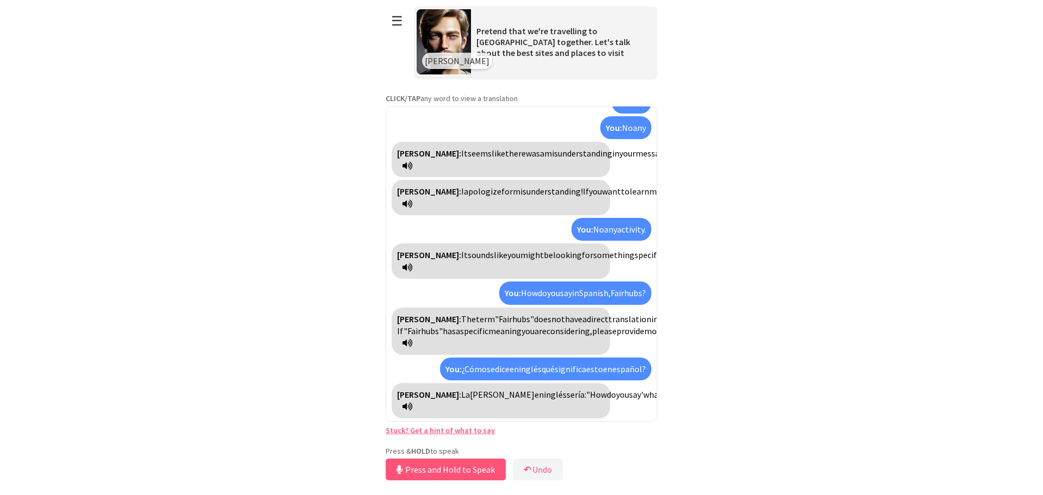
scroll to position [1055, 0]
click at [481, 471] on button "Release to Stop Speaking" at bounding box center [444, 470] width 117 height 22
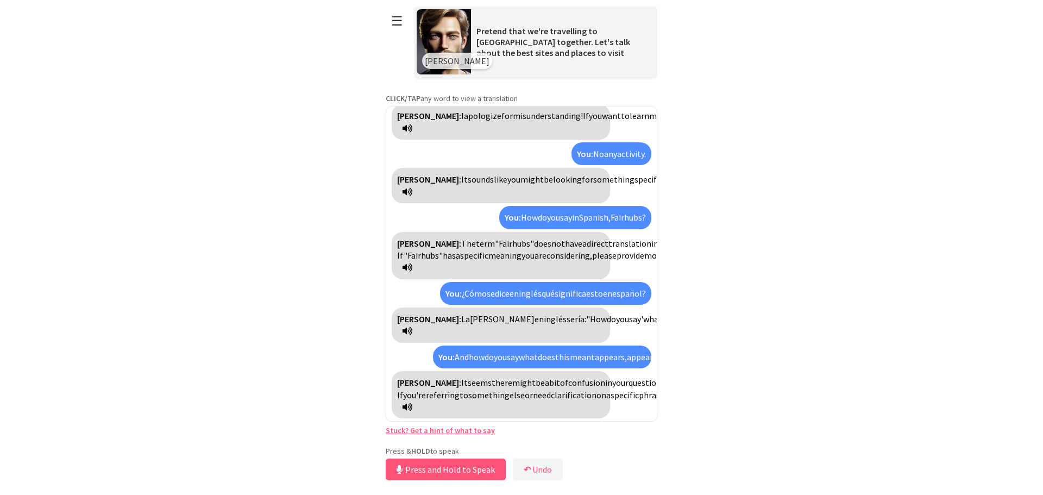
scroll to position [1180, 0]
click at [450, 475] on button "Release to Stop Speaking" at bounding box center [444, 470] width 117 height 22
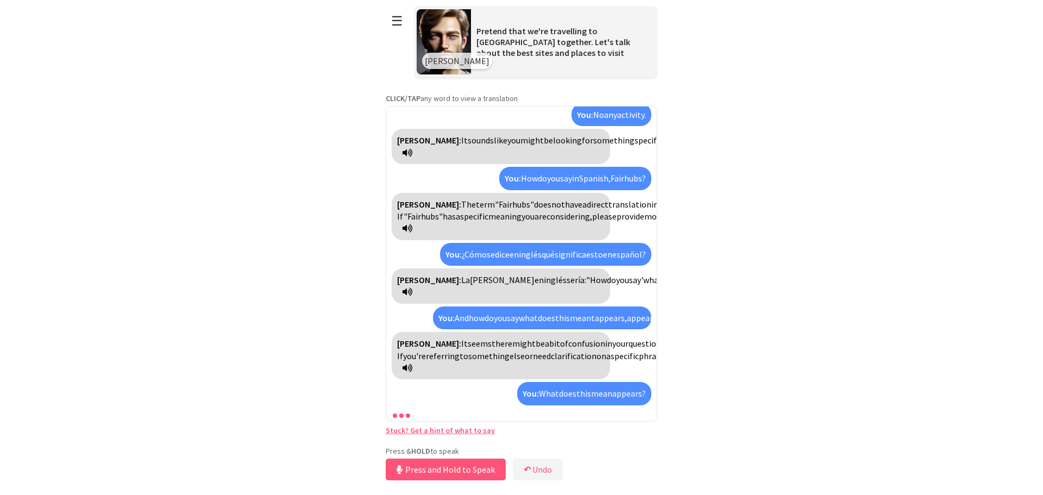
scroll to position [1317, 0]
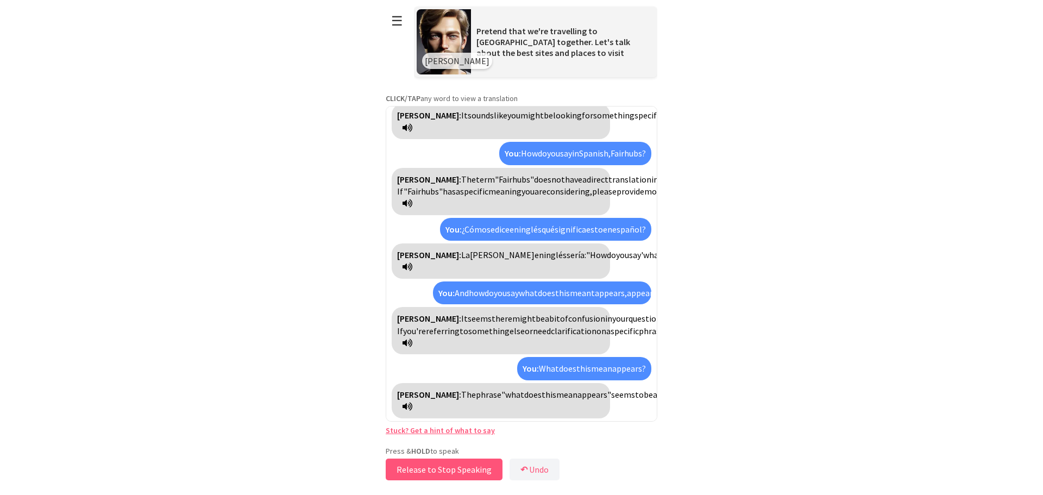
click at [437, 470] on button "Release to Stop Speaking" at bounding box center [444, 470] width 117 height 22
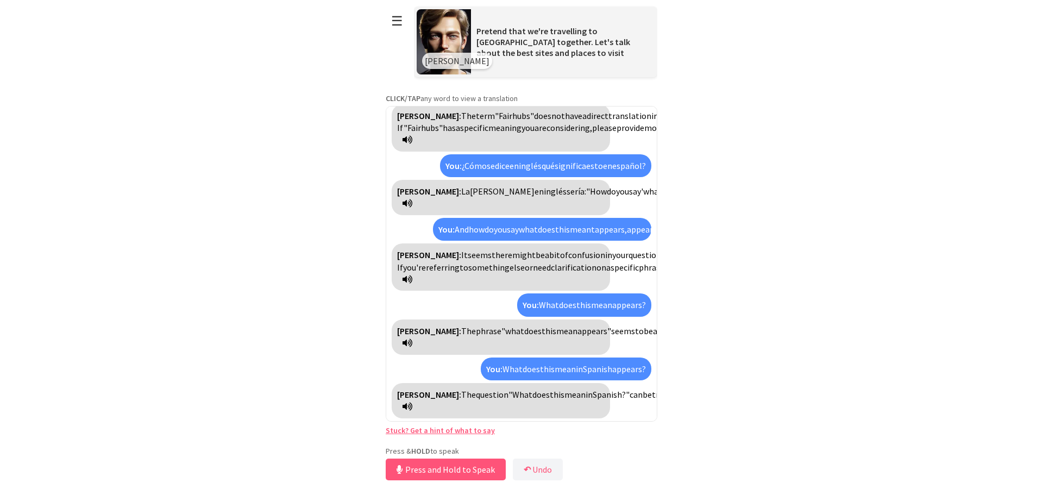
scroll to position [1429, 0]
click at [473, 472] on button "Release to Stop Speaking" at bounding box center [444, 470] width 117 height 22
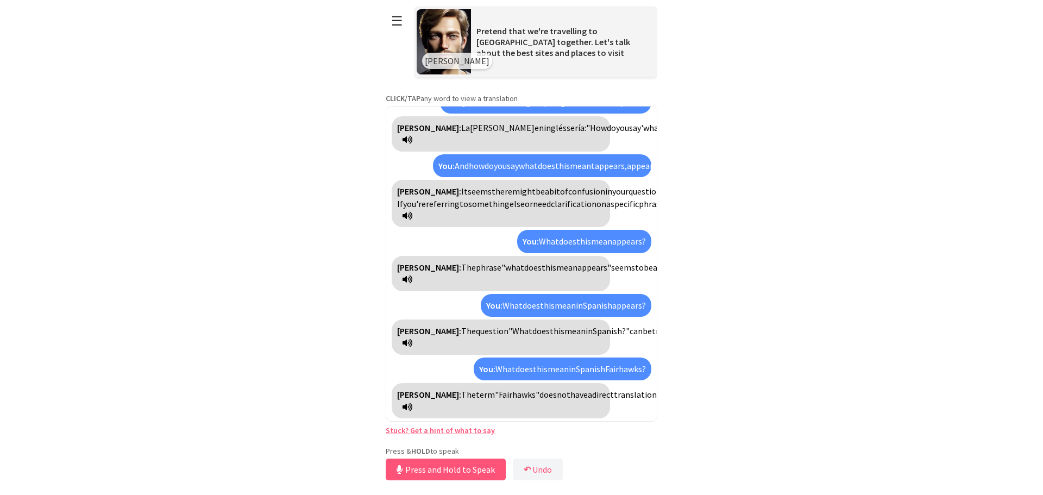
scroll to position [1554, 0]
click at [468, 474] on button "Release to Stop Speaking" at bounding box center [444, 470] width 117 height 22
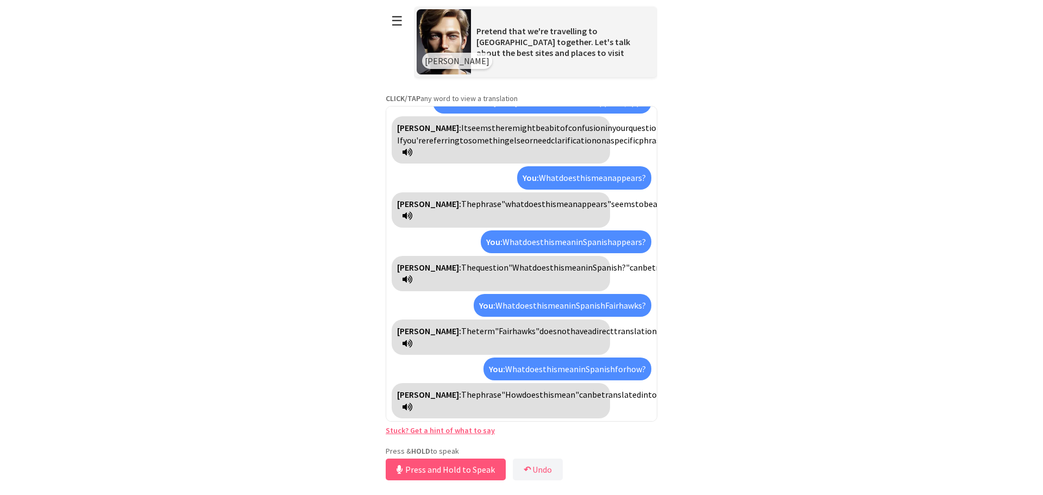
scroll to position [1164, 0]
drag, startPoint x: 459, startPoint y: 135, endPoint x: 502, endPoint y: 136, distance: 43.0
click at [502, 24] on div "James: The term "Fairhubs" does not have a direct translation in Spanish, as it…" at bounding box center [501, 0] width 218 height 47
copy div ""Fairhubs""
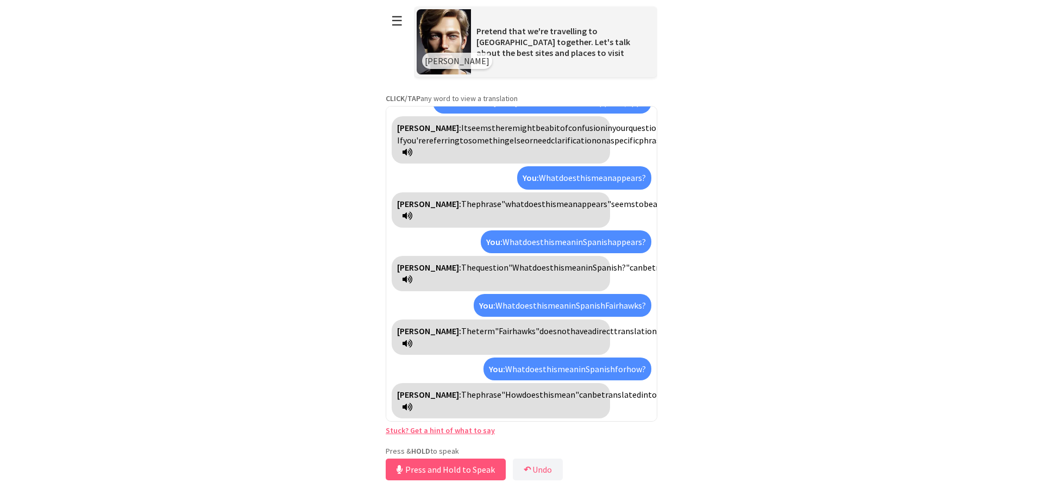
click at [443, 431] on link "Stuck? Get a hint of what to say" at bounding box center [440, 430] width 109 height 10
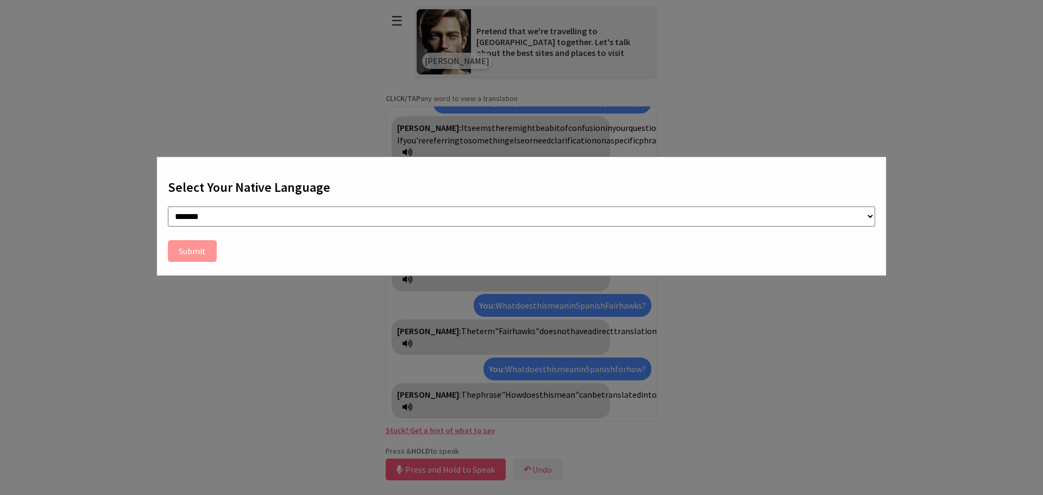
click at [865, 165] on div "**********" at bounding box center [521, 216] width 730 height 120
click at [184, 253] on button "Submit" at bounding box center [192, 251] width 49 height 22
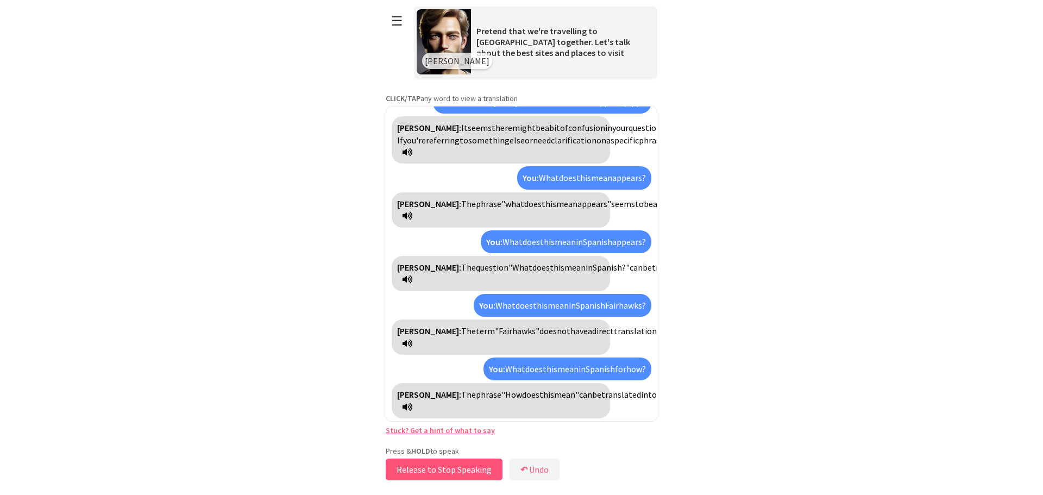
click at [446, 469] on button "Release to Stop Speaking" at bounding box center [444, 470] width 117 height 22
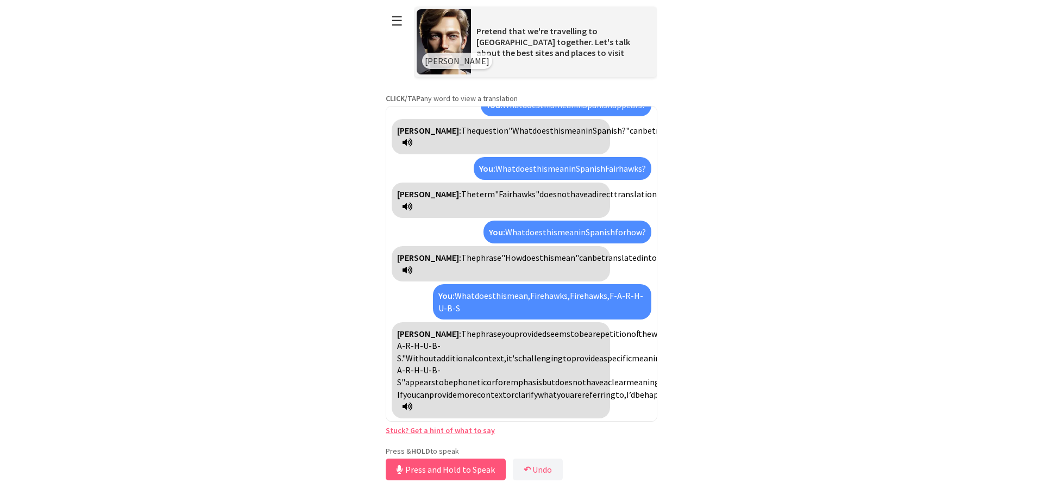
scroll to position [1851, 0]
click at [472, 474] on button "Release to Stop Speaking" at bounding box center [444, 470] width 117 height 22
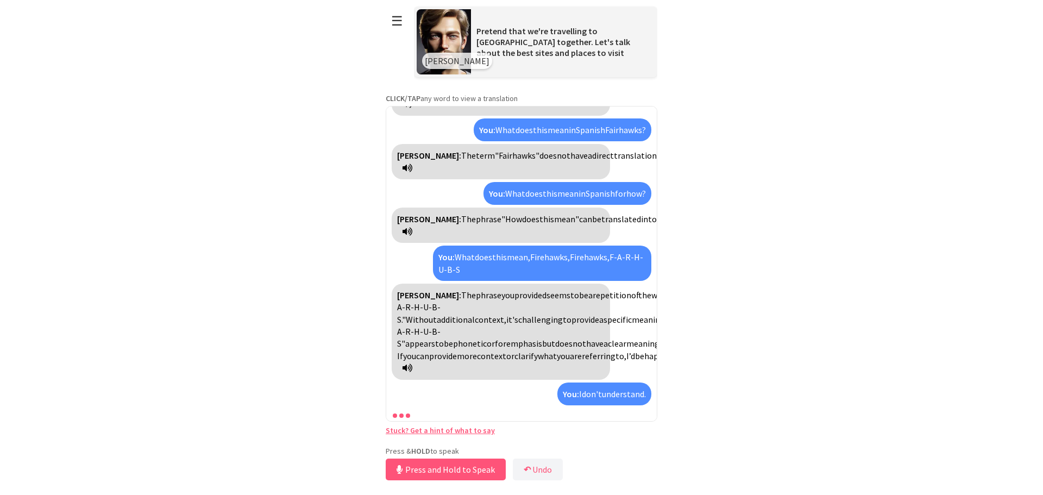
scroll to position [2024, 0]
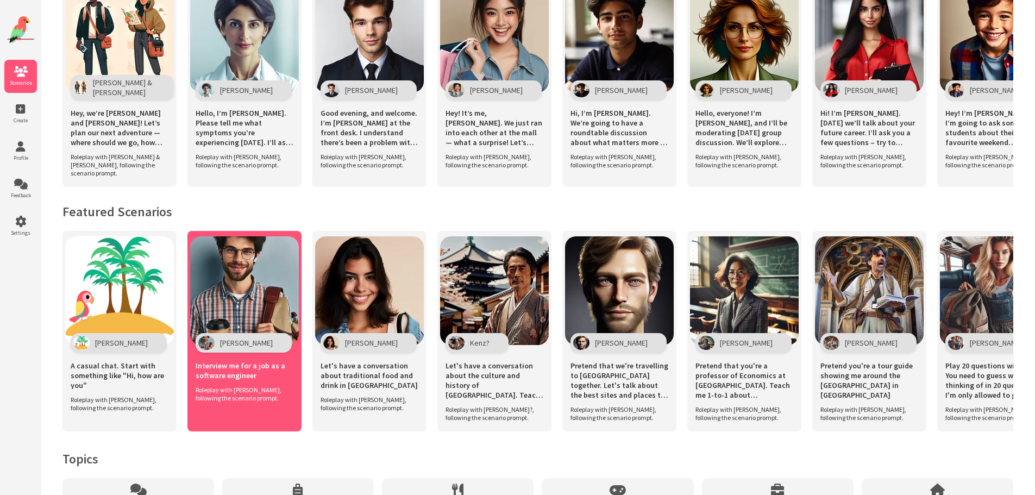
scroll to position [528, 0]
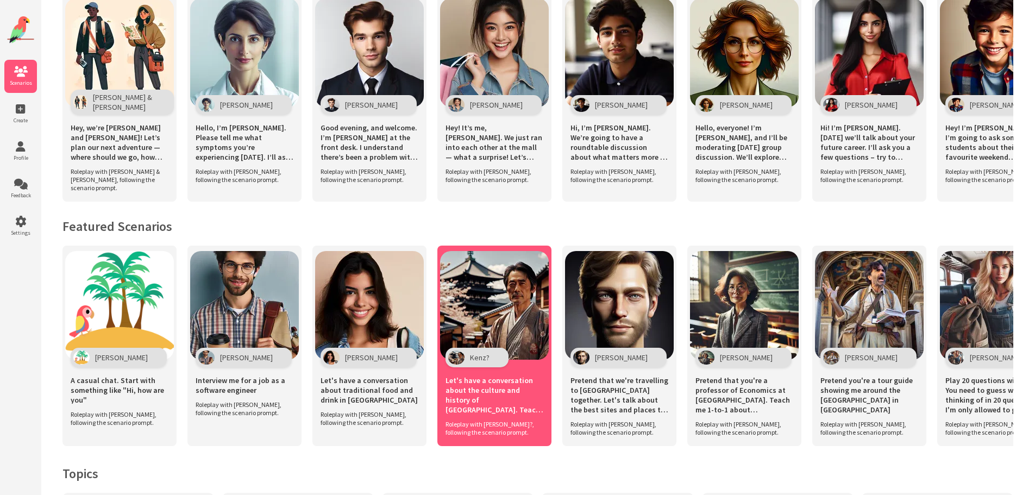
click at [506, 281] on img at bounding box center [494, 305] width 109 height 109
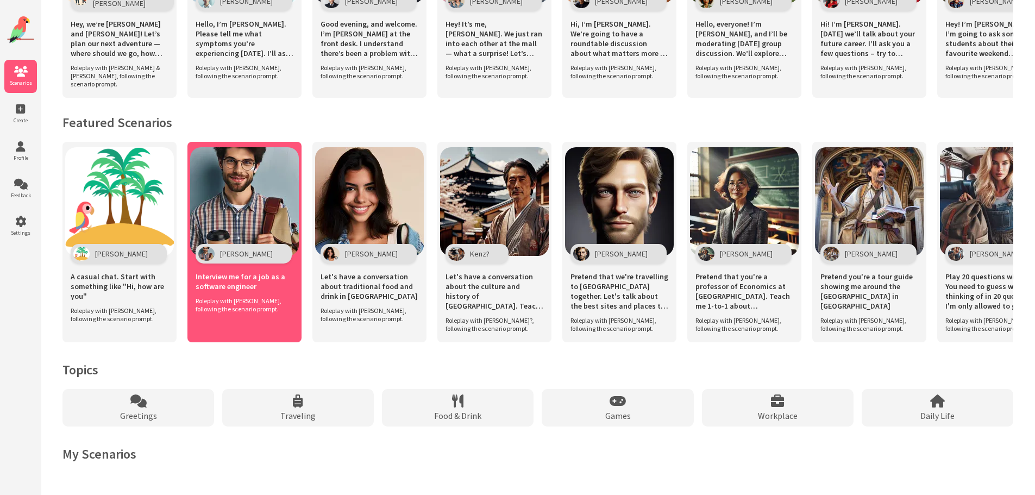
scroll to position [636, 0]
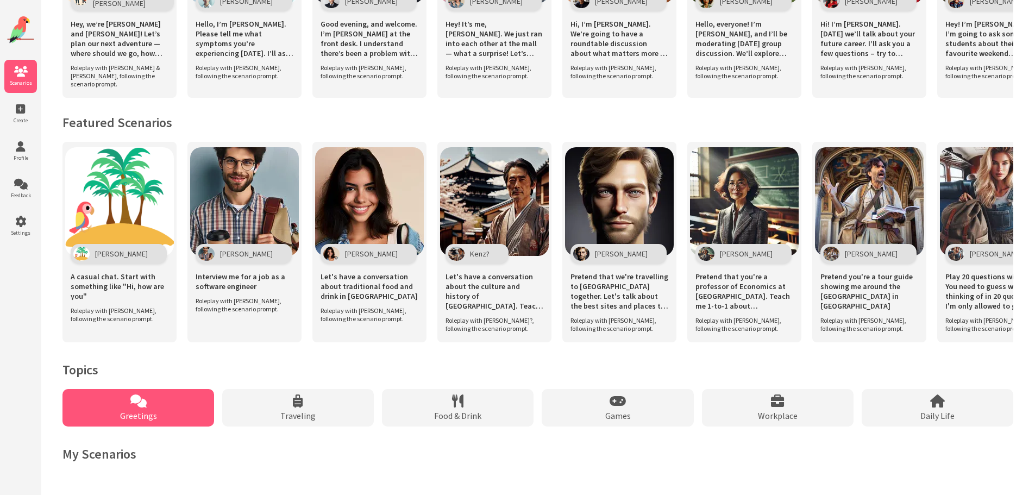
click at [168, 409] on div "Greetings" at bounding box center [138, 407] width 152 height 37
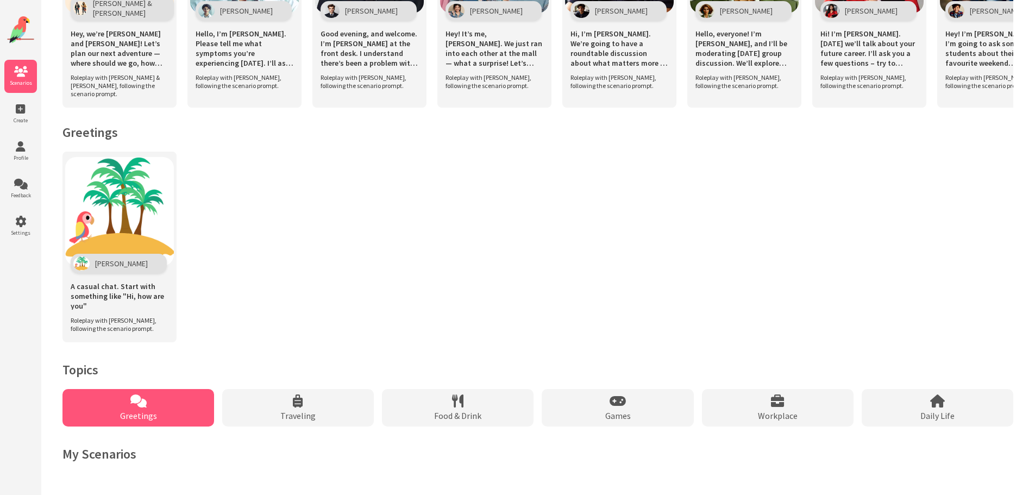
click at [153, 411] on span "Greetings" at bounding box center [138, 415] width 37 height 11
click at [137, 399] on icon at bounding box center [138, 401] width 16 height 13
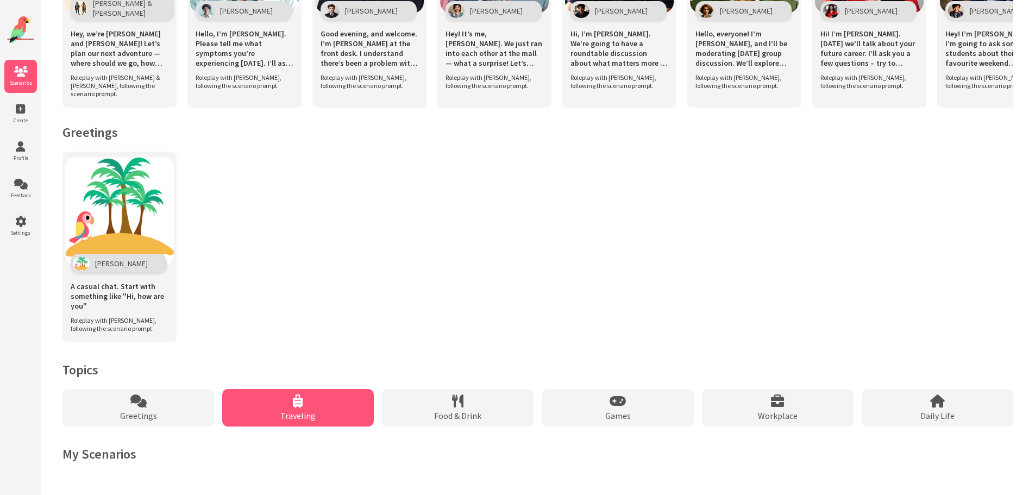
click at [321, 404] on div "Traveling" at bounding box center [298, 407] width 152 height 37
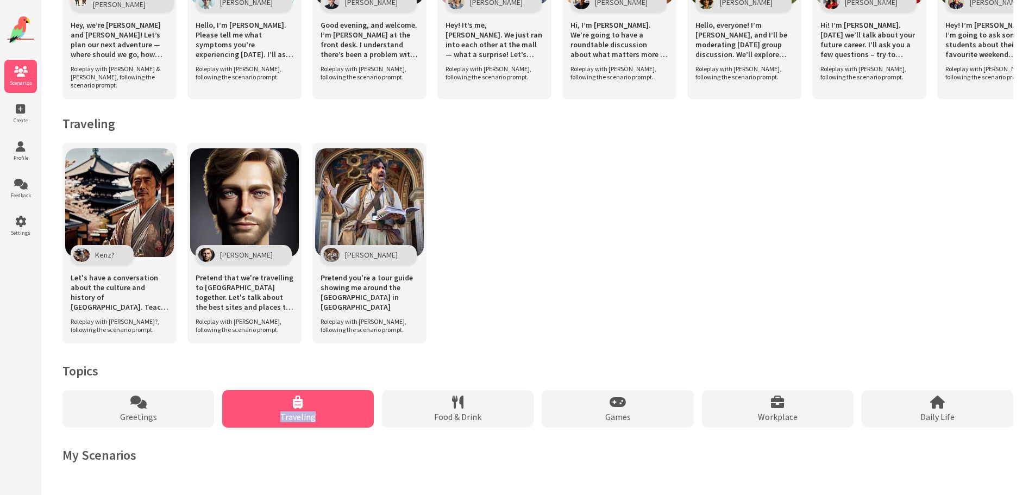
click at [321, 404] on div "Traveling" at bounding box center [298, 408] width 152 height 37
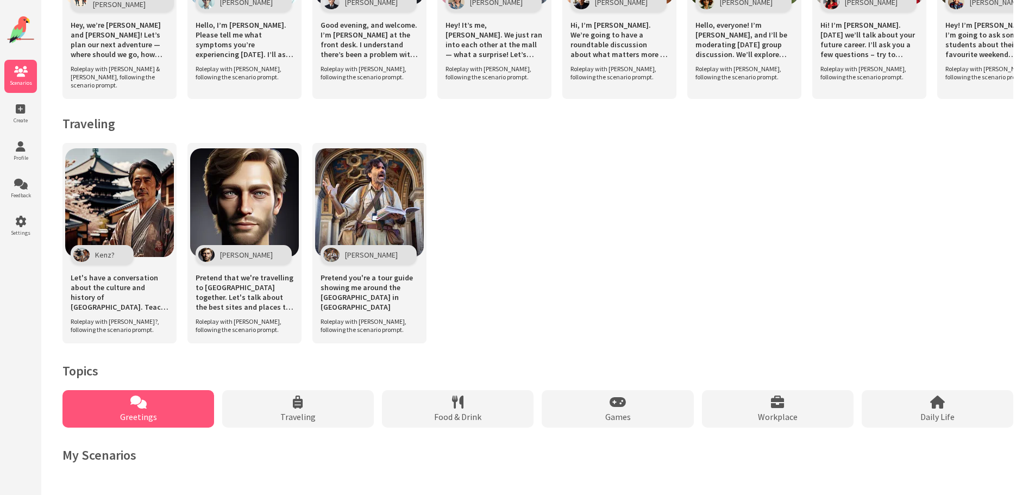
click at [180, 416] on div "Greetings" at bounding box center [138, 408] width 152 height 37
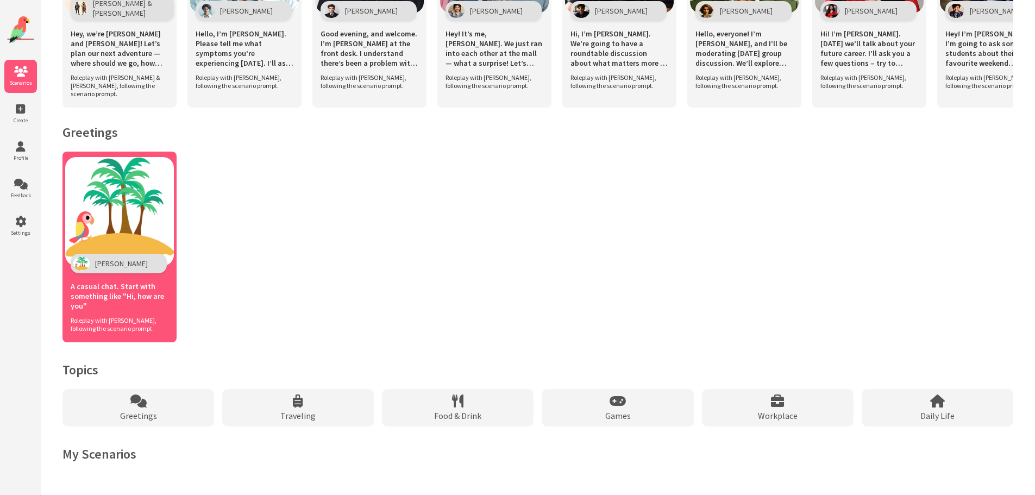
click at [110, 189] on img at bounding box center [119, 211] width 109 height 109
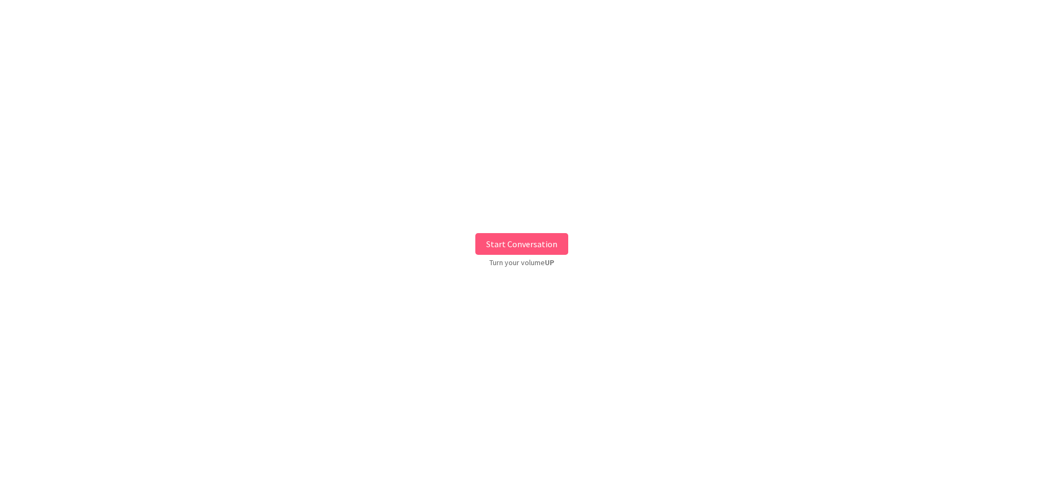
click at [520, 243] on button "Start Conversation" at bounding box center [521, 244] width 93 height 22
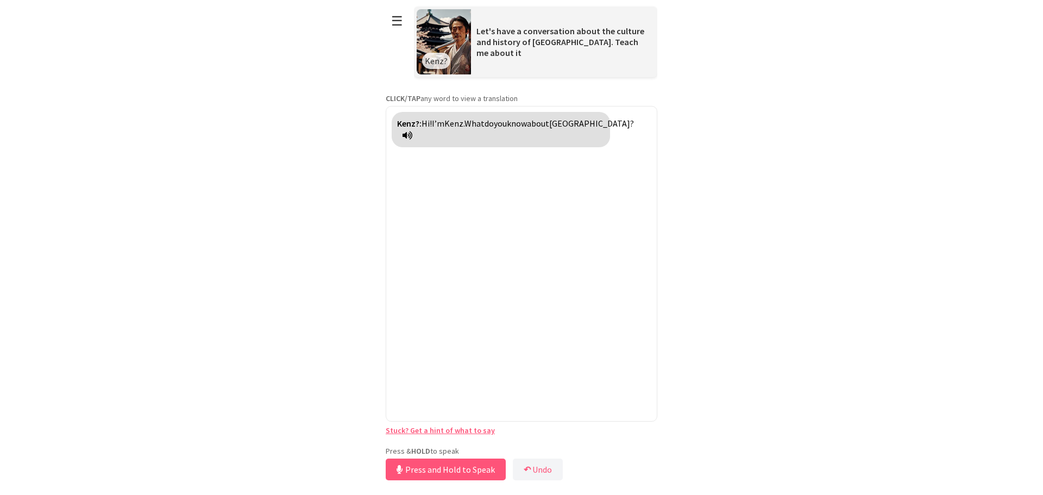
click at [486, 444] on div "**********" at bounding box center [522, 241] width 272 height 483
click at [477, 473] on button "Release to Stop Speaking" at bounding box center [444, 470] width 117 height 22
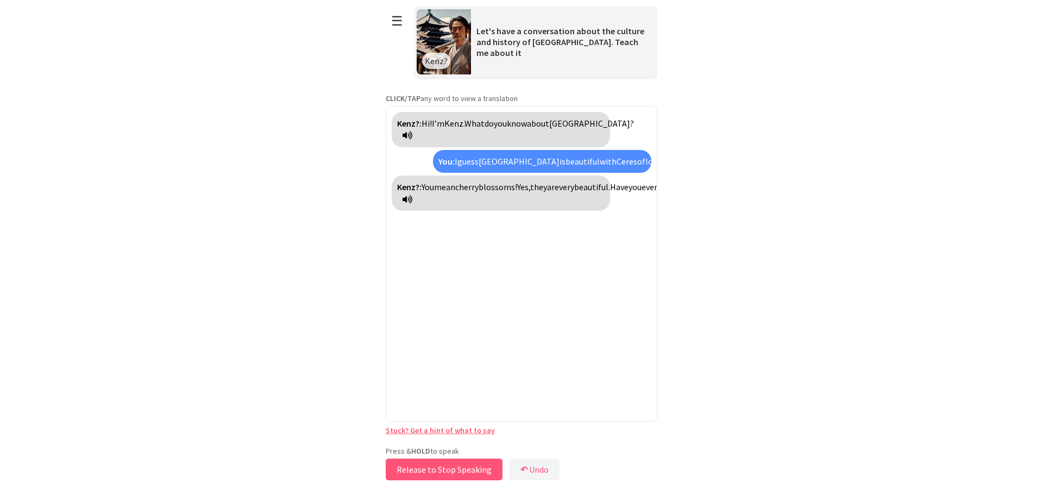
click at [450, 472] on button "Release to Stop Speaking" at bounding box center [444, 470] width 117 height 22
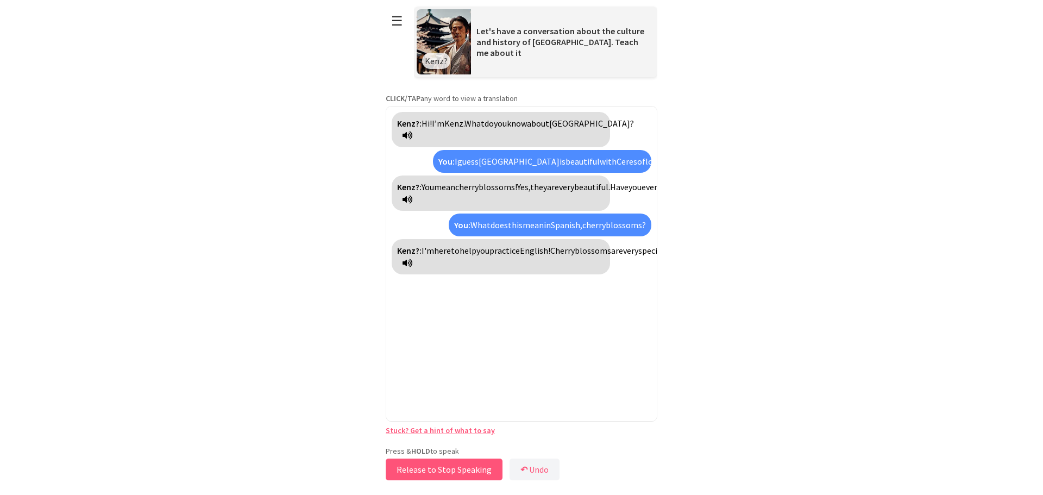
click at [466, 471] on button "Release to Stop Speaking" at bounding box center [444, 470] width 117 height 22
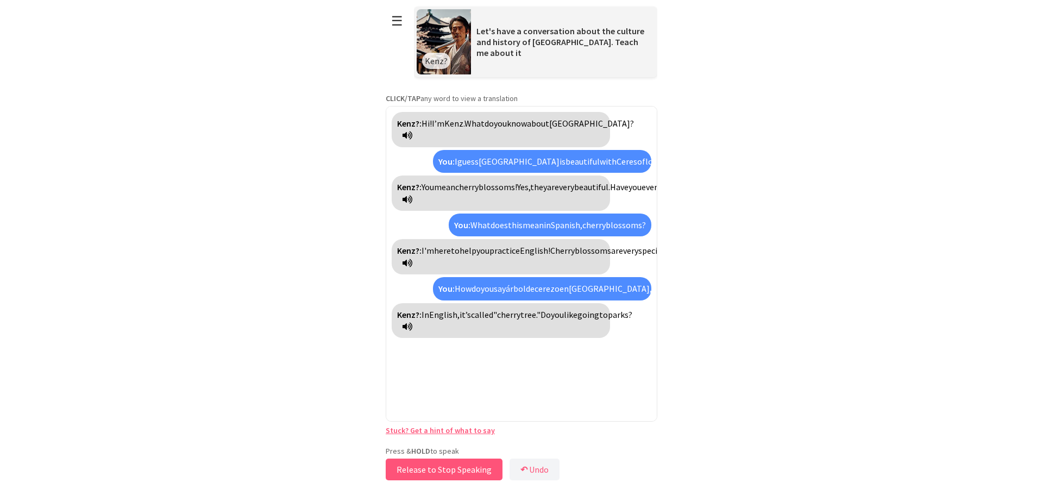
click at [460, 472] on button "Release to Stop Speaking" at bounding box center [444, 470] width 117 height 22
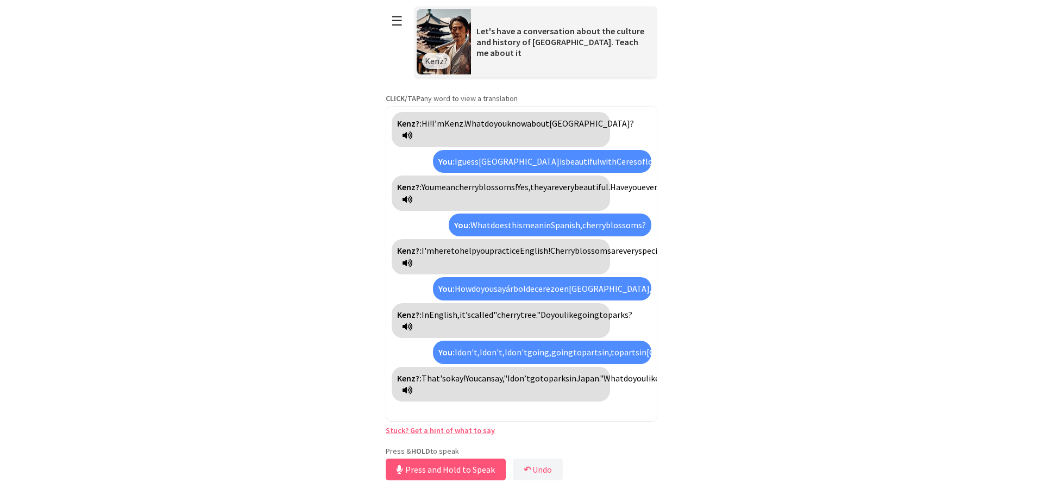
scroll to position [32, 0]
click at [473, 469] on button "Release to Stop Speaking" at bounding box center [444, 470] width 117 height 22
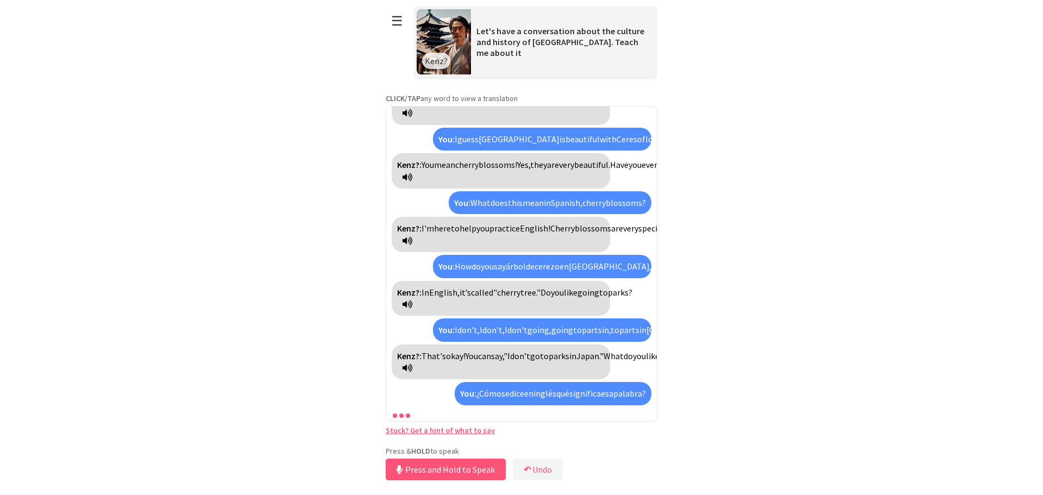
scroll to position [108, 0]
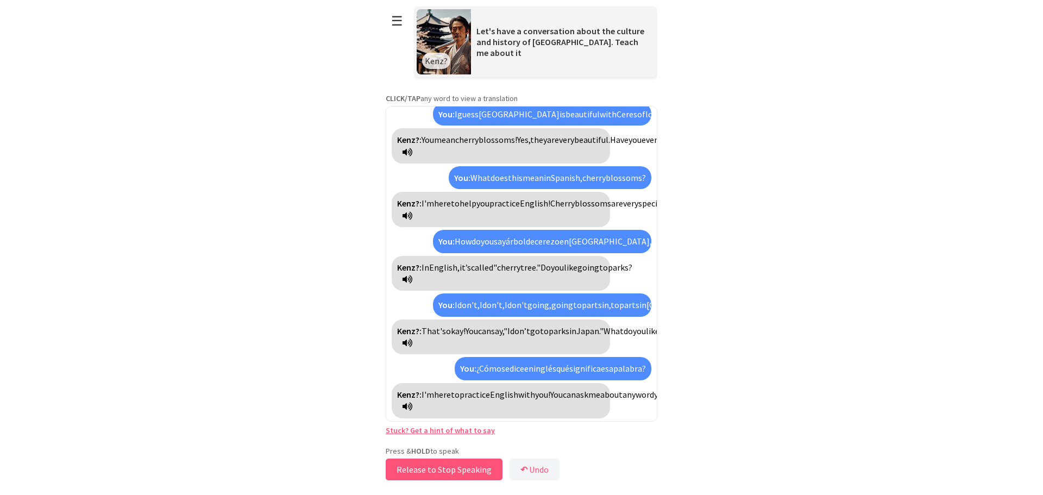
click at [448, 472] on button "Release to Stop Speaking" at bounding box center [444, 470] width 117 height 22
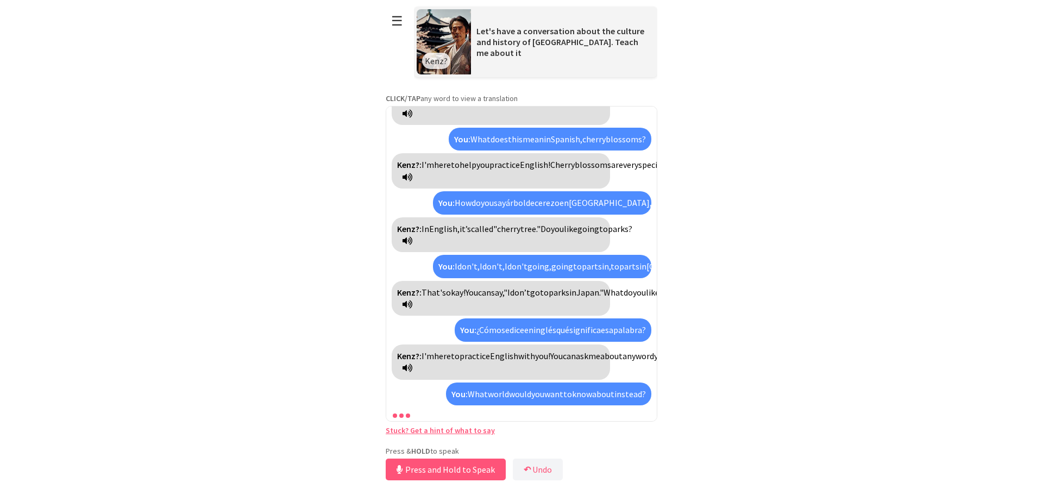
scroll to position [208, 0]
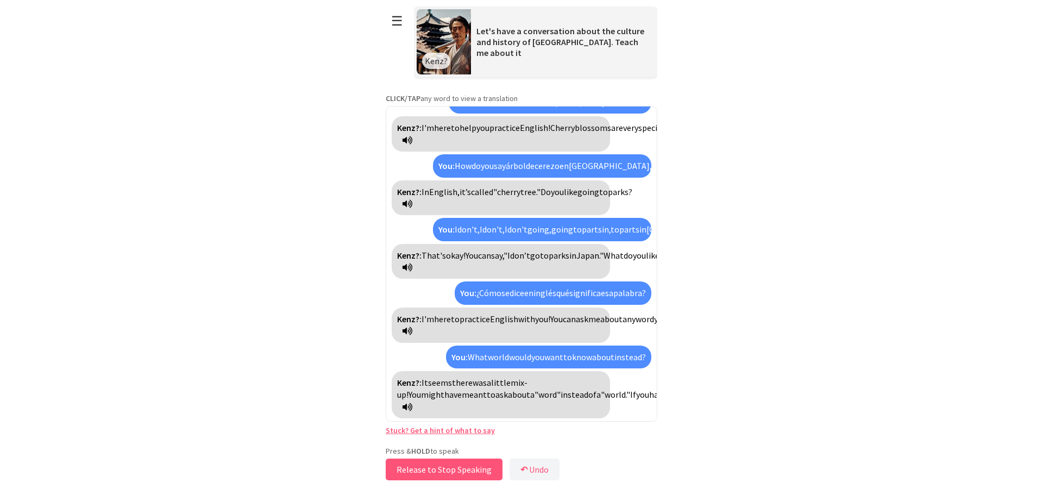
click at [454, 468] on button "Release to Stop Speaking" at bounding box center [444, 470] width 117 height 22
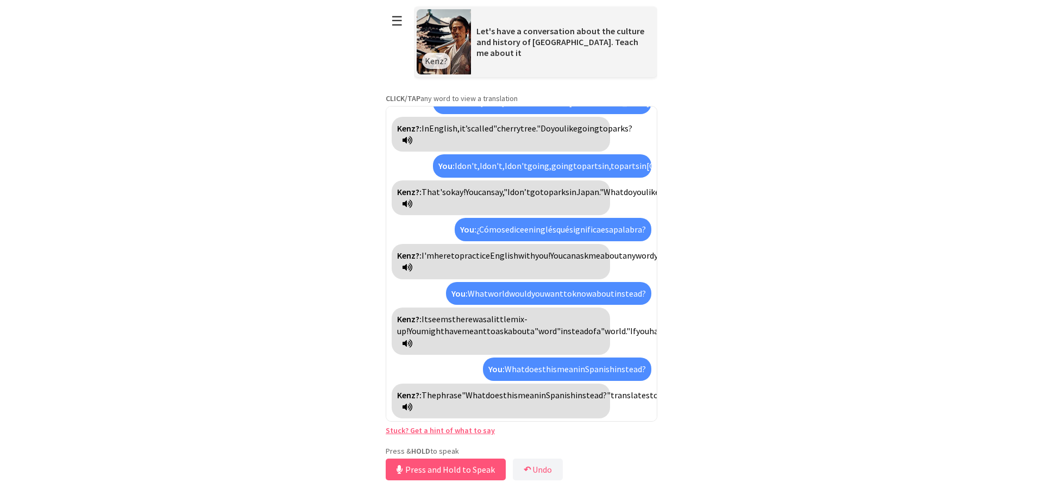
scroll to position [296, 0]
click at [453, 477] on button "Release to Stop Speaking" at bounding box center [444, 470] width 117 height 22
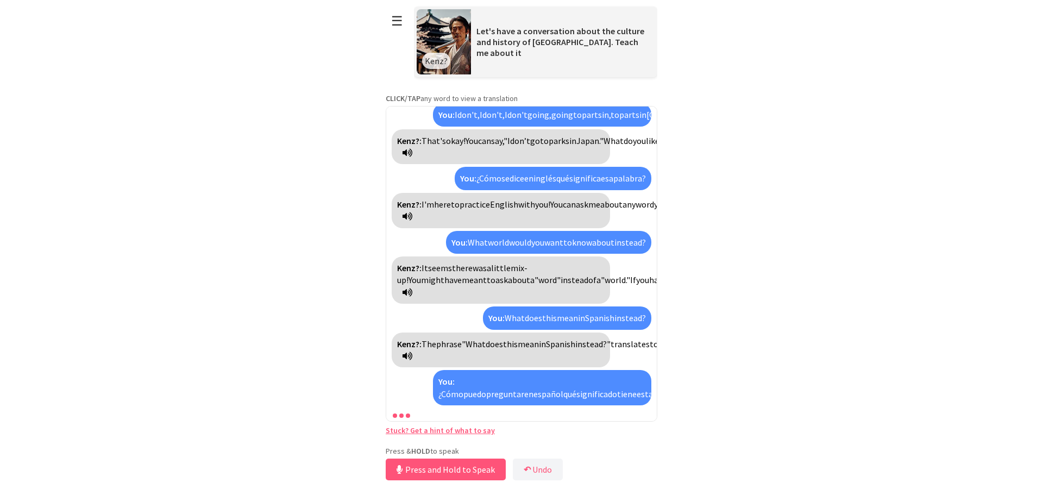
scroll to position [396, 0]
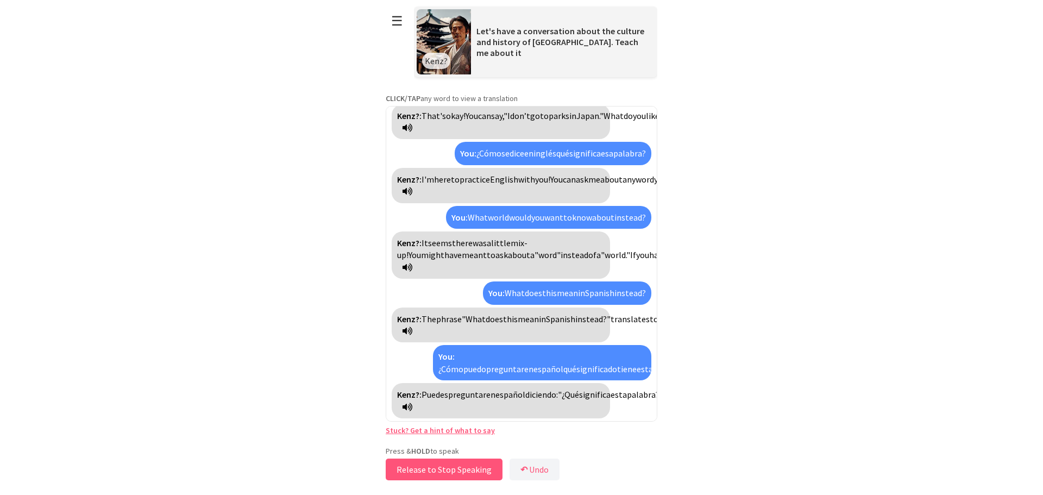
click at [421, 471] on button "Release to Stop Speaking" at bounding box center [444, 470] width 117 height 22
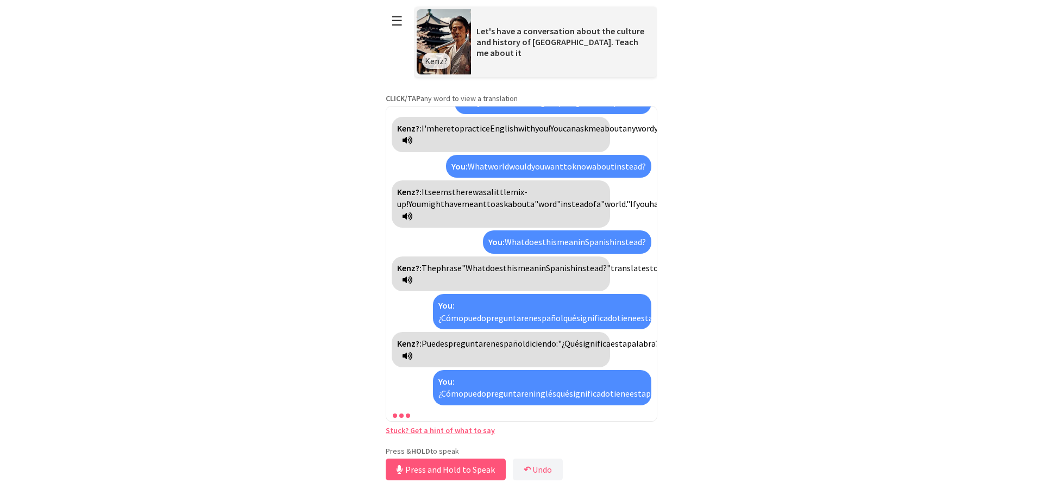
scroll to position [497, 0]
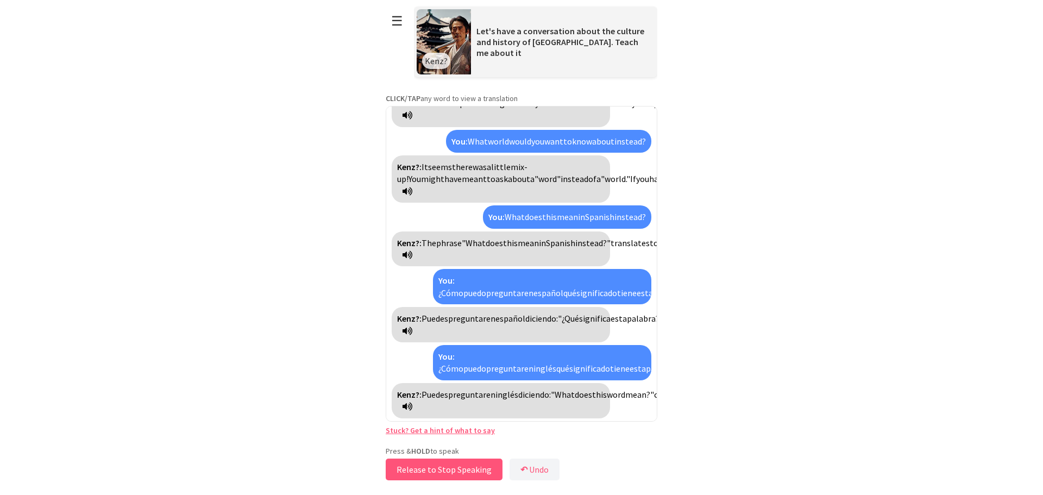
click at [441, 469] on button "Release to Stop Speaking" at bounding box center [444, 470] width 117 height 22
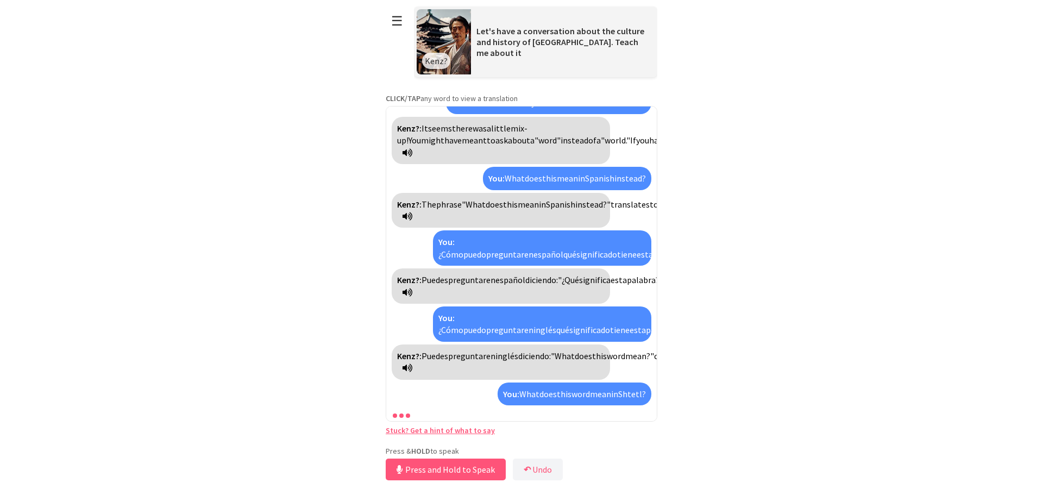
scroll to position [645, 0]
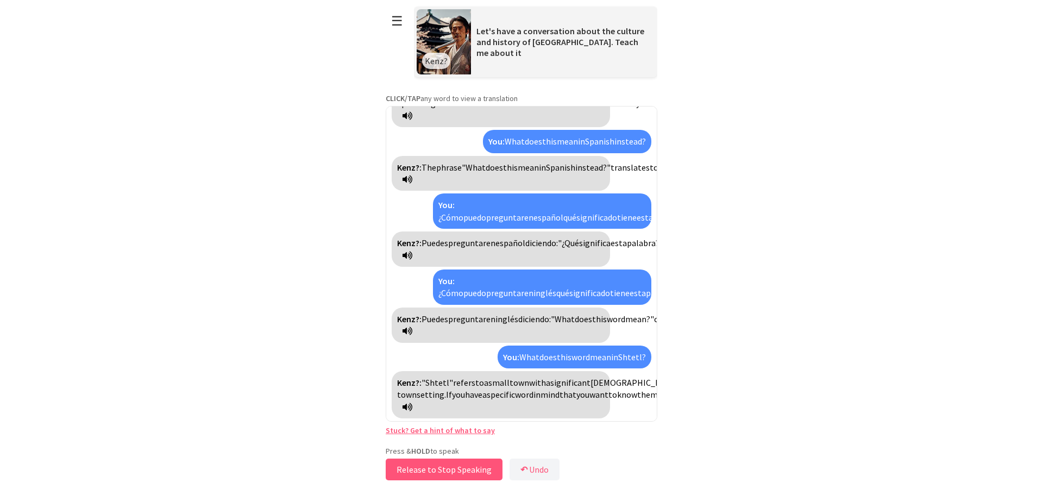
click at [420, 469] on button "Release to Stop Speaking" at bounding box center [444, 470] width 117 height 22
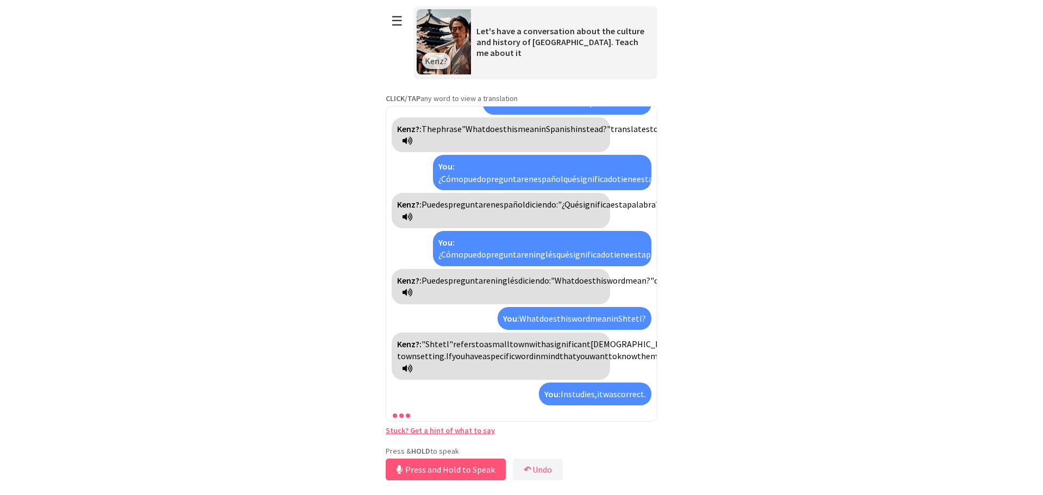
scroll to position [746, 0]
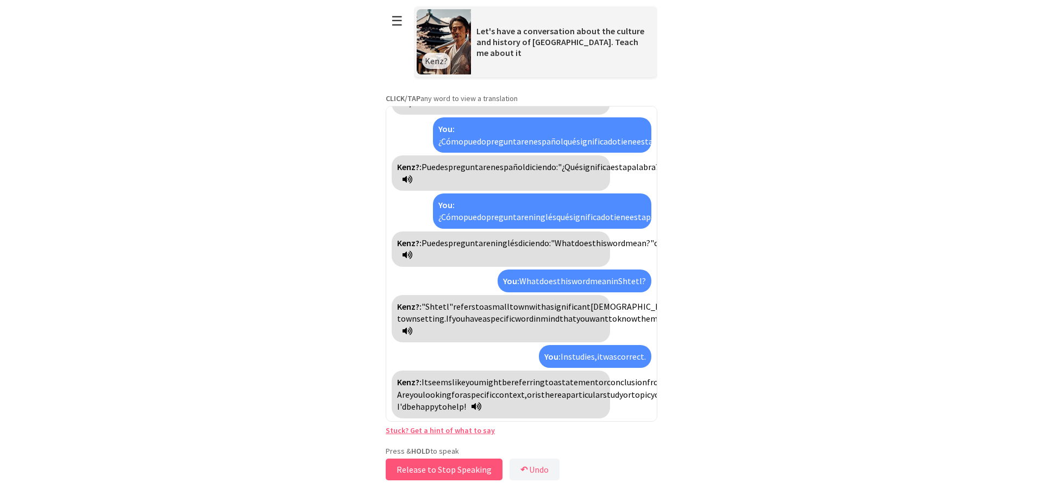
click at [452, 472] on button "Release to Stop Speaking" at bounding box center [444, 470] width 117 height 22
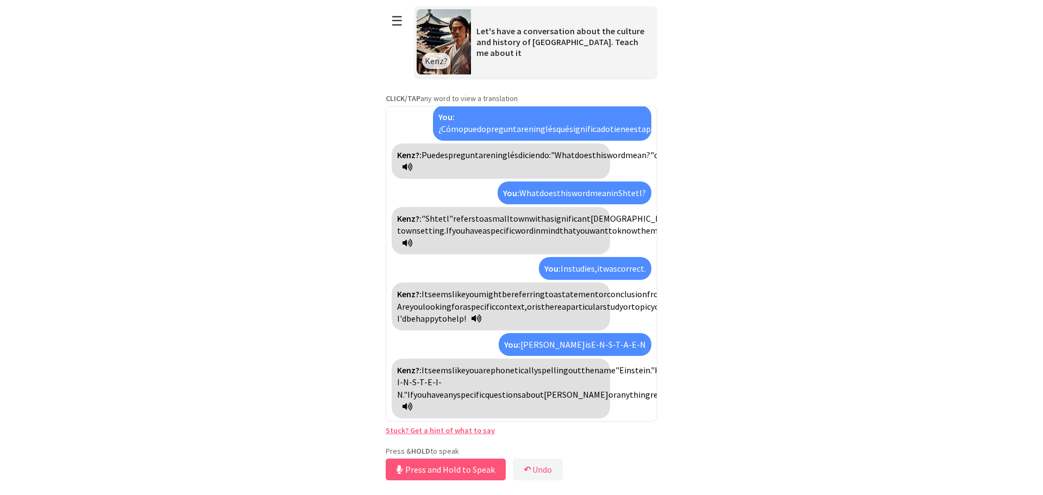
scroll to position [834, 0]
click at [450, 467] on button "Release to Stop Speaking" at bounding box center [444, 470] width 117 height 22
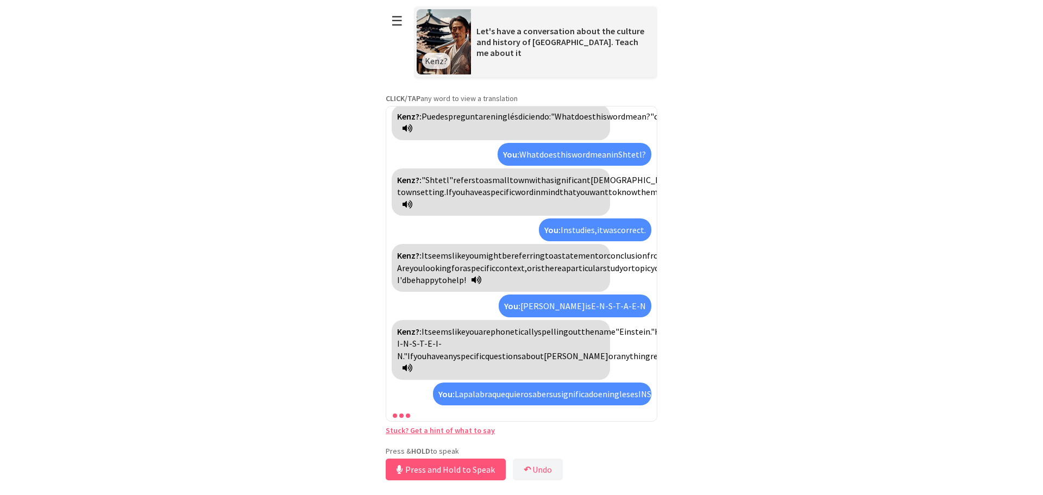
scroll to position [958, 0]
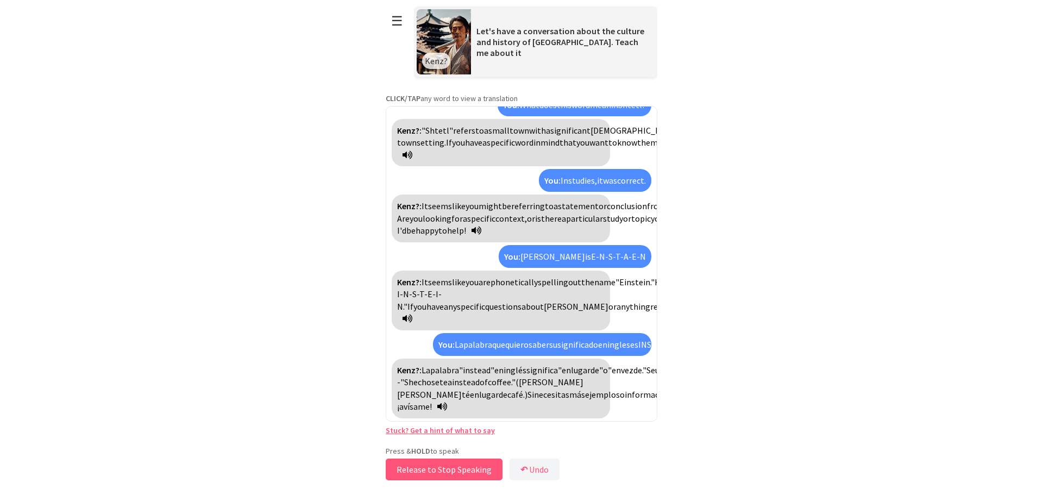
click at [424, 471] on button "Release to Stop Speaking" at bounding box center [444, 470] width 117 height 22
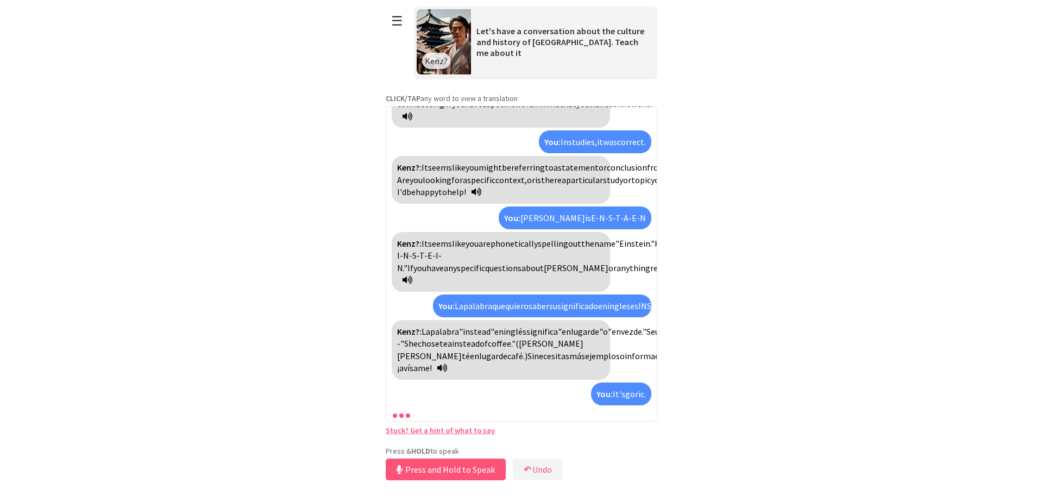
scroll to position [1058, 0]
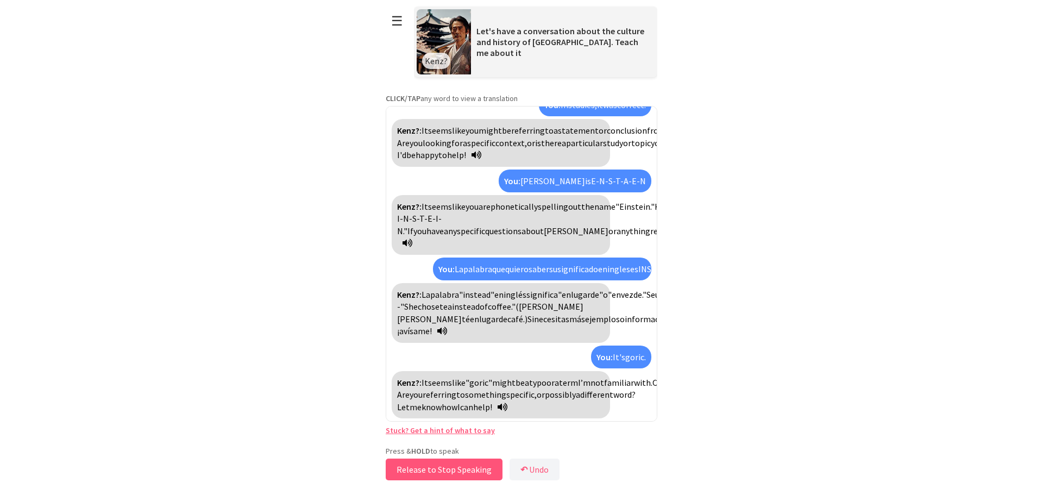
click at [481, 471] on button "Release to Stop Speaking" at bounding box center [444, 470] width 117 height 22
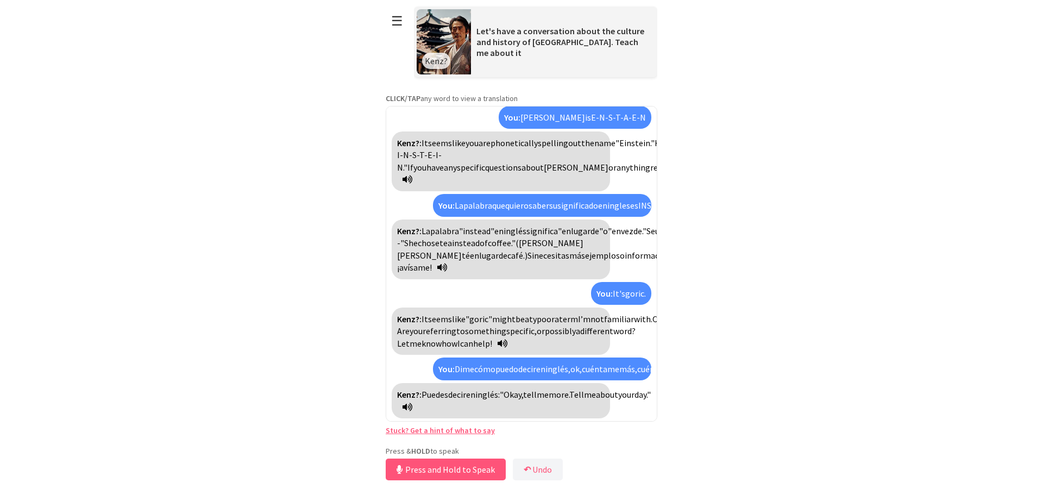
scroll to position [1134, 0]
click at [439, 478] on button "Release to Stop Speaking" at bounding box center [444, 470] width 117 height 22
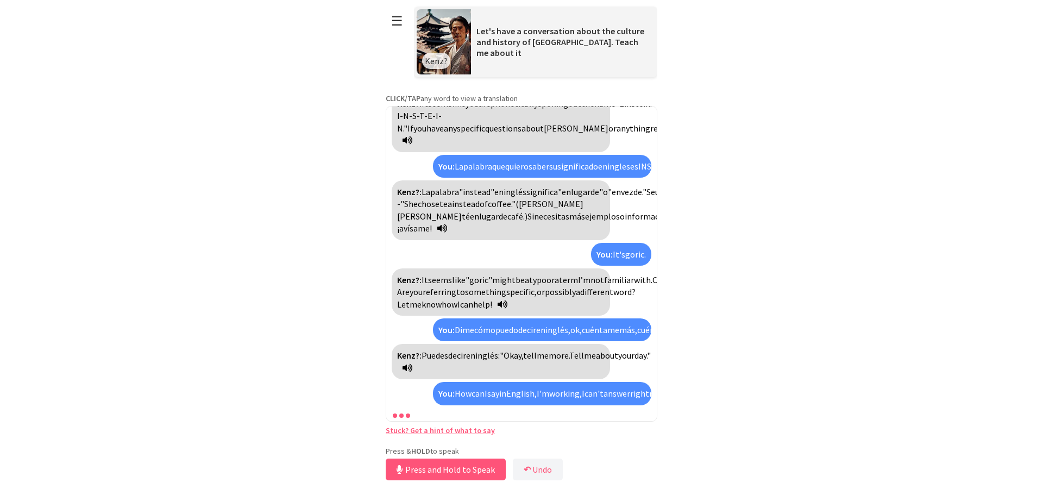
scroll to position [1247, 0]
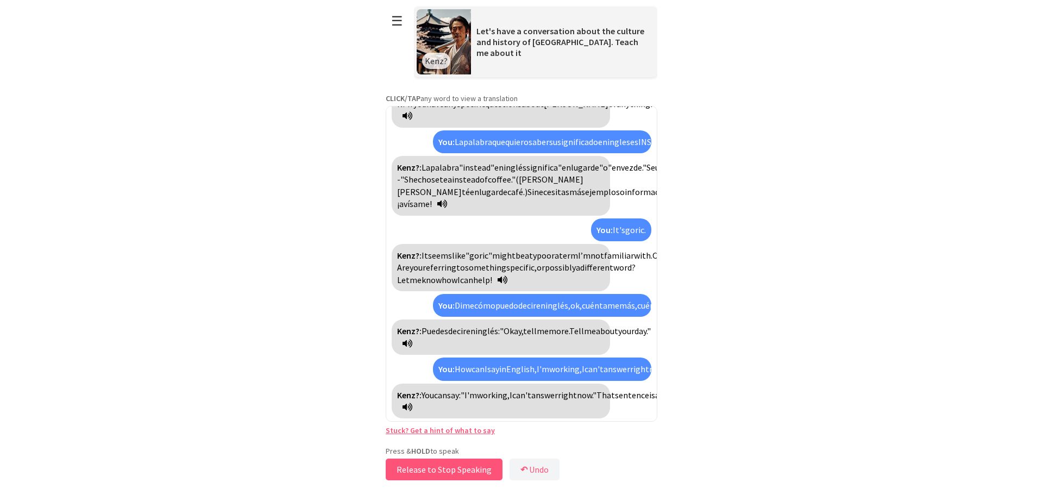
click at [426, 471] on button "Release to Stop Speaking" at bounding box center [444, 470] width 117 height 22
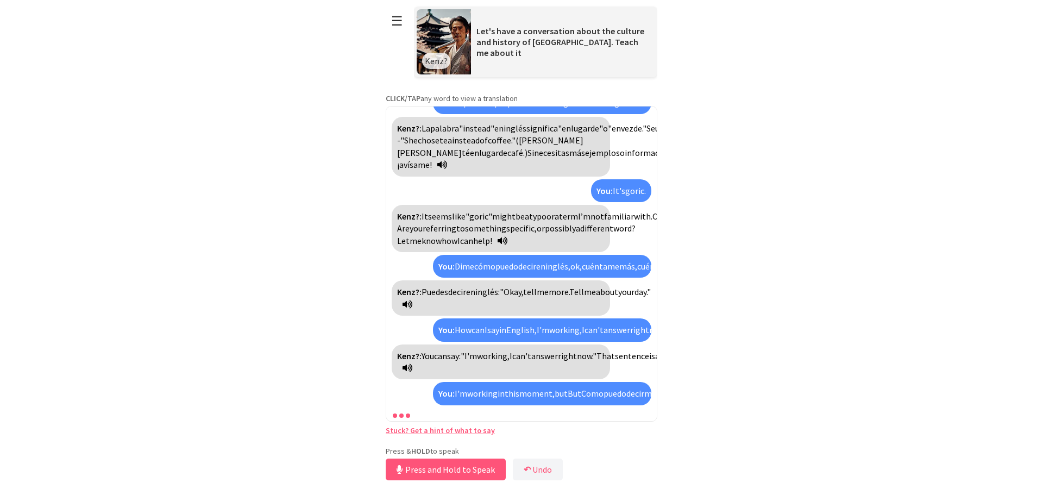
scroll to position [1322, 0]
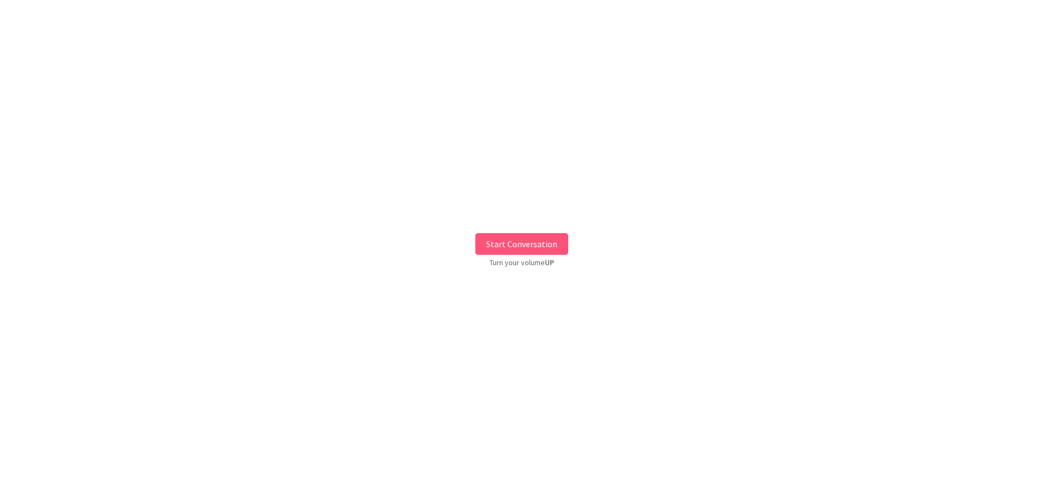
click at [528, 237] on button "Start Conversation" at bounding box center [521, 244] width 93 height 22
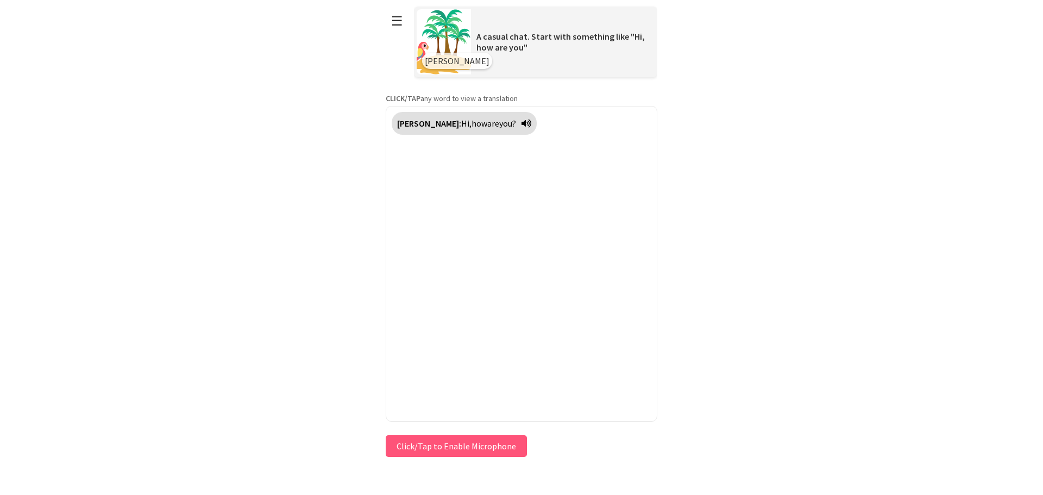
click at [434, 452] on div "Press & HOLD to speak Click/Tap to Enable Microphone ↶ Undo Save No voice detec…" at bounding box center [522, 446] width 272 height 27
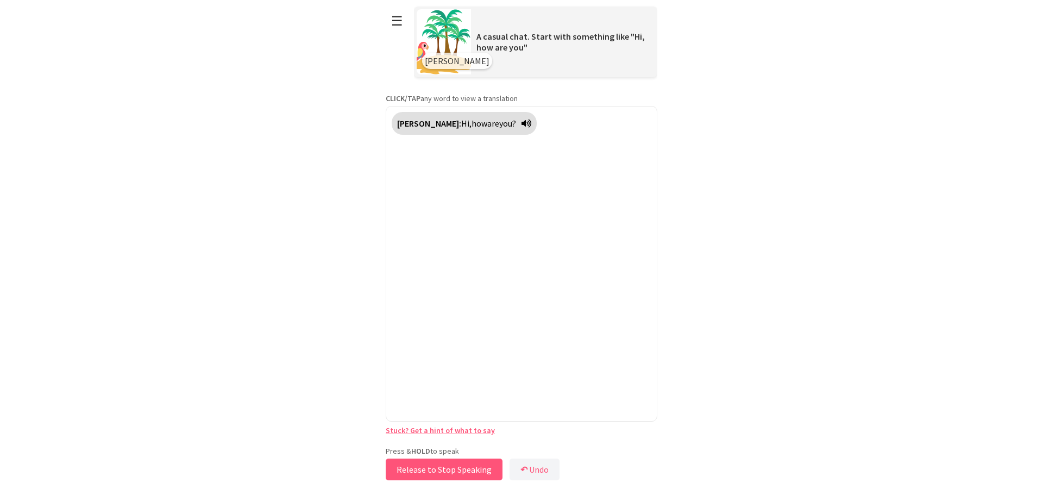
click at [430, 469] on button "Release to Stop Speaking" at bounding box center [444, 470] width 117 height 22
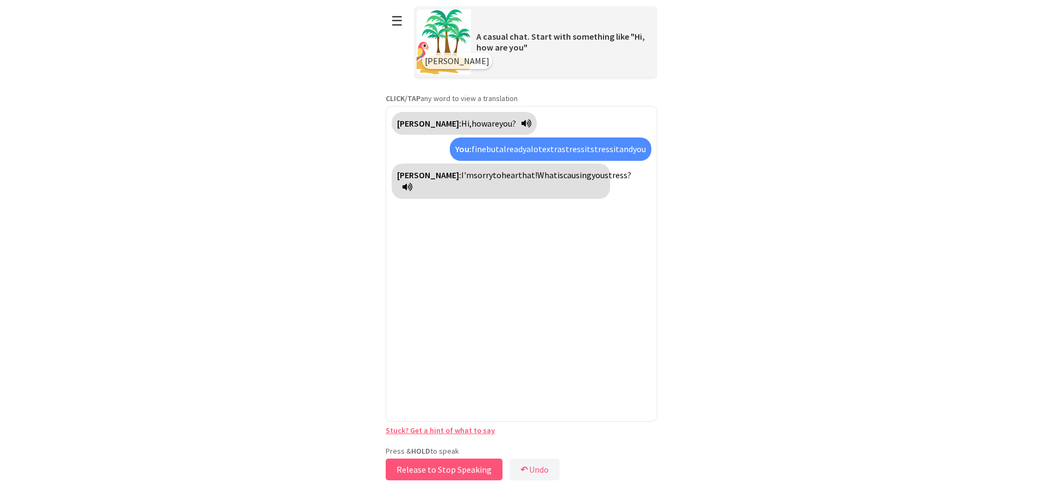
click at [413, 471] on button "Release to Stop Speaking" at bounding box center [444, 470] width 117 height 22
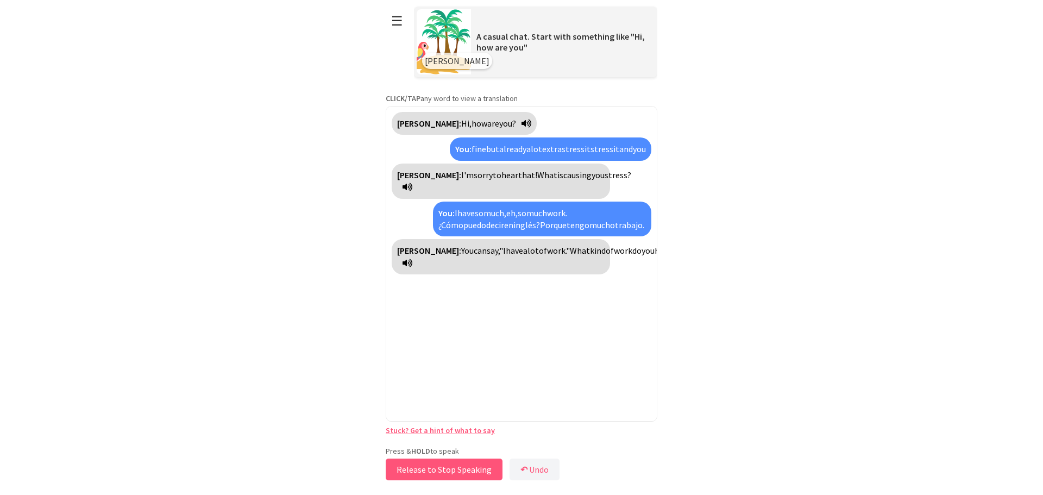
click at [476, 470] on button "Release to Stop Speaking" at bounding box center [444, 470] width 117 height 22
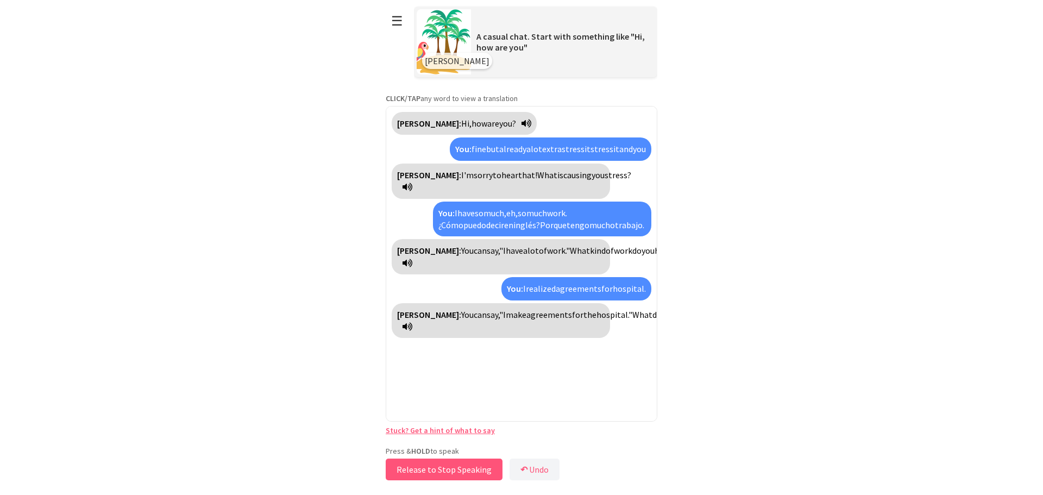
click at [412, 472] on button "Release to Stop Speaking" at bounding box center [444, 470] width 117 height 22
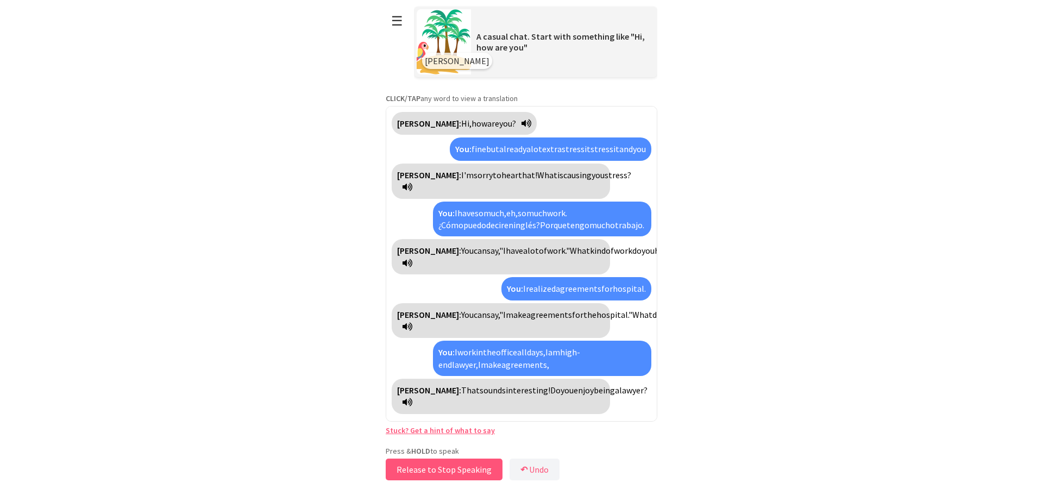
click at [470, 470] on button "Release to Stop Speaking" at bounding box center [444, 470] width 117 height 22
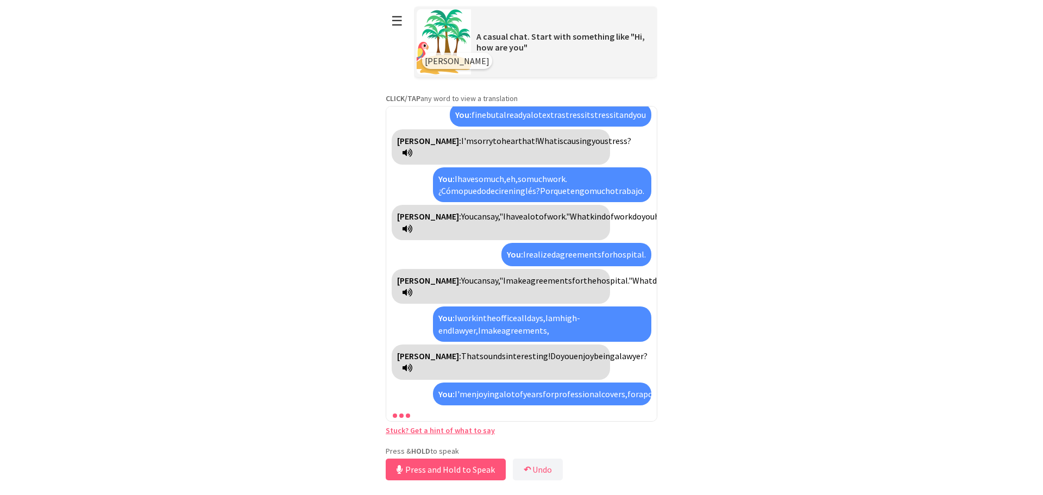
scroll to position [96, 0]
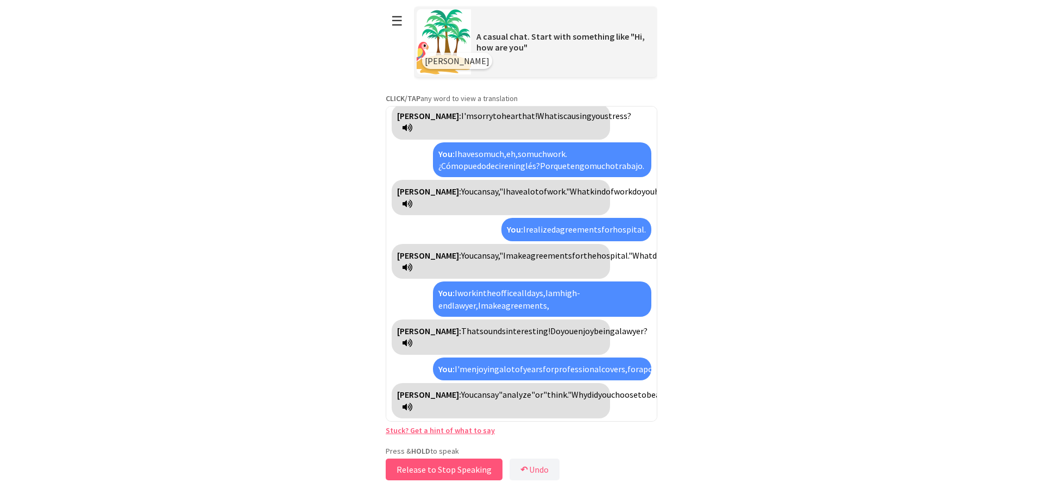
click at [472, 472] on button "Release to Stop Speaking" at bounding box center [444, 470] width 117 height 22
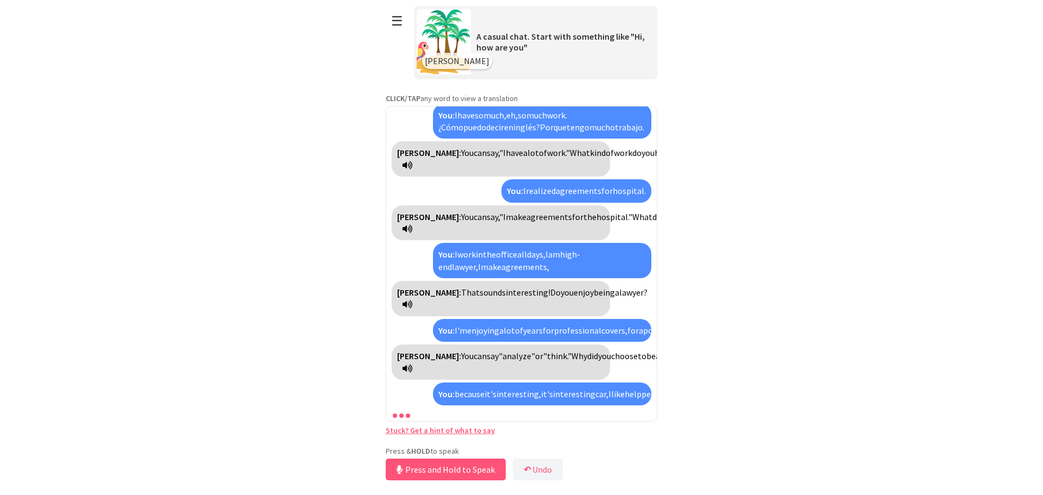
scroll to position [220, 0]
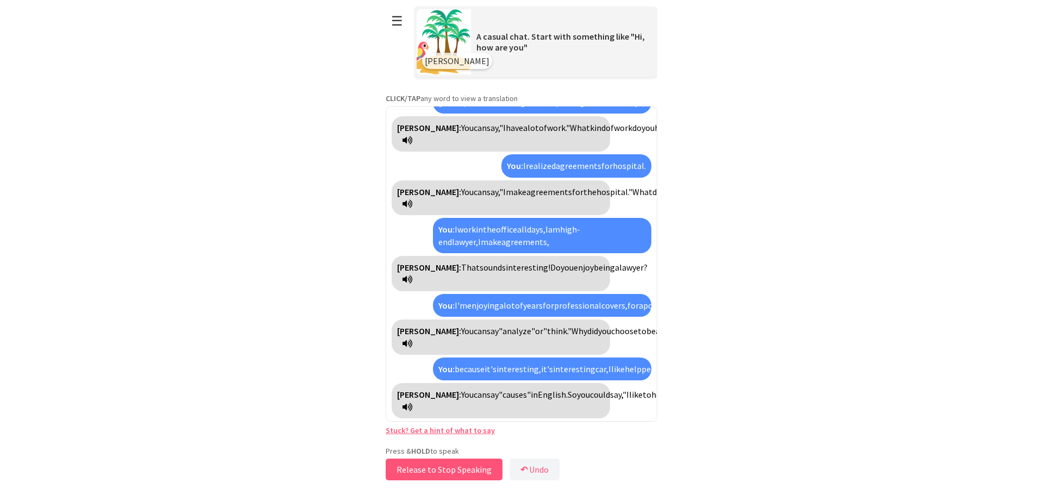
click at [437, 472] on button "Release to Stop Speaking" at bounding box center [444, 470] width 117 height 22
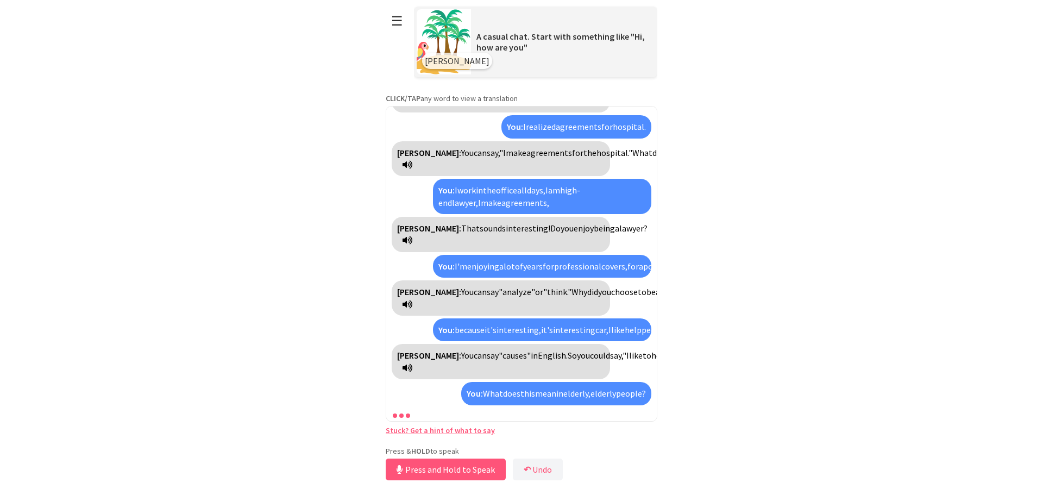
scroll to position [333, 0]
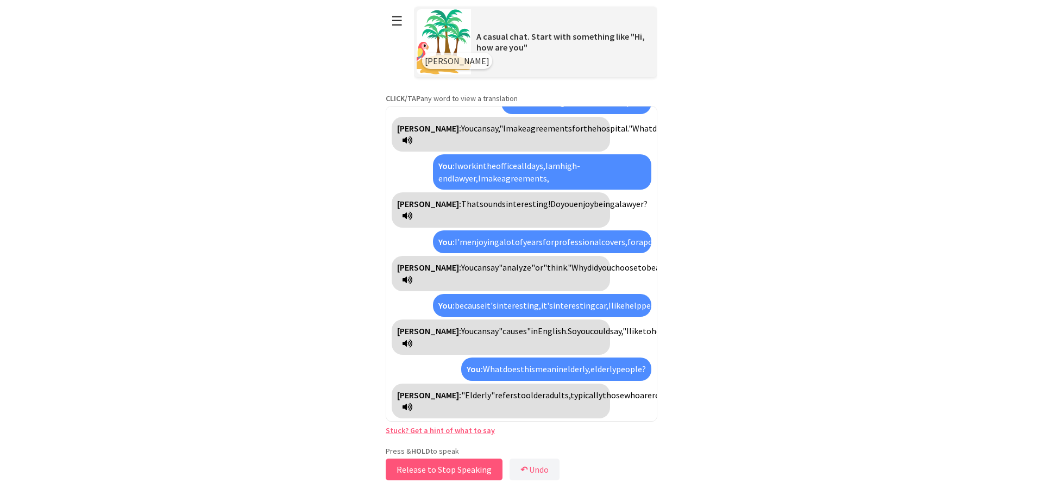
click at [436, 474] on button "Release to Stop Speaking" at bounding box center [444, 470] width 117 height 22
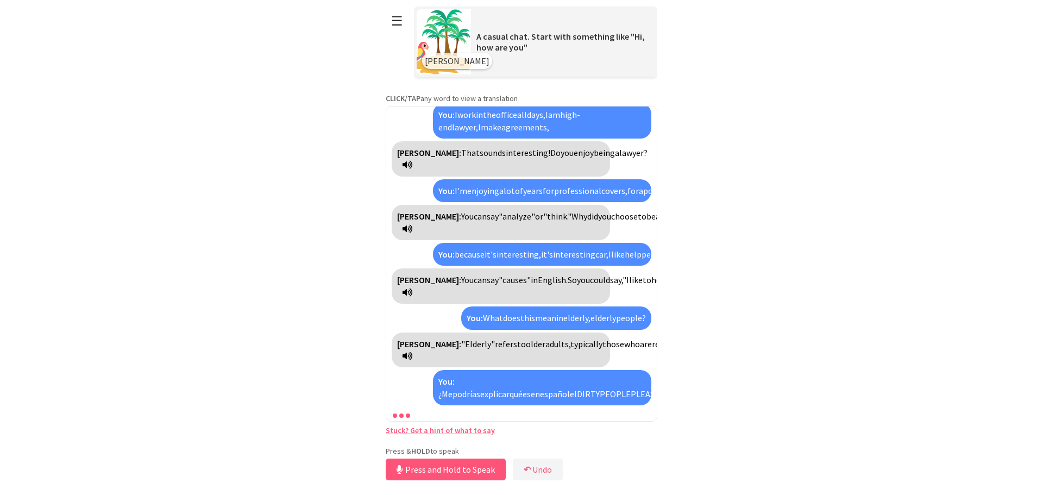
scroll to position [481, 0]
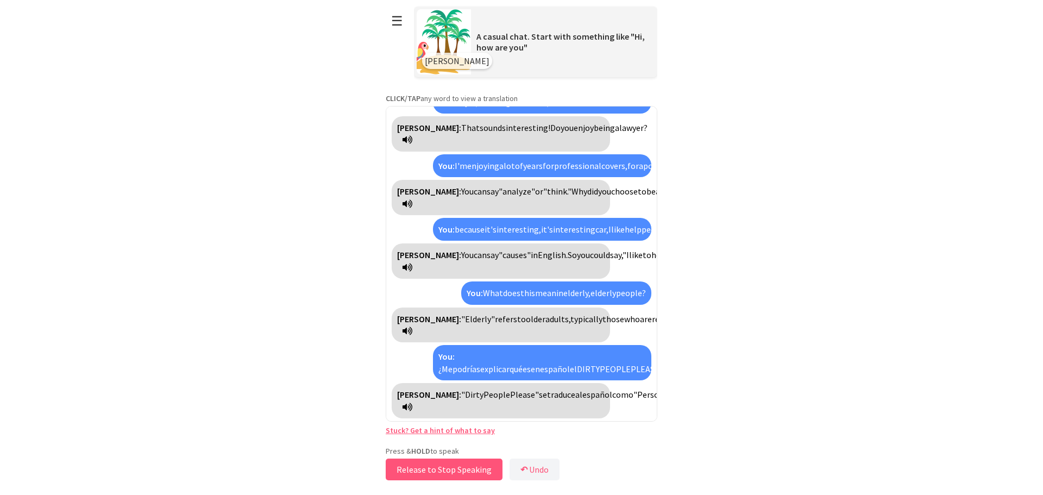
click at [483, 478] on button "Release to Stop Speaking" at bounding box center [444, 470] width 117 height 22
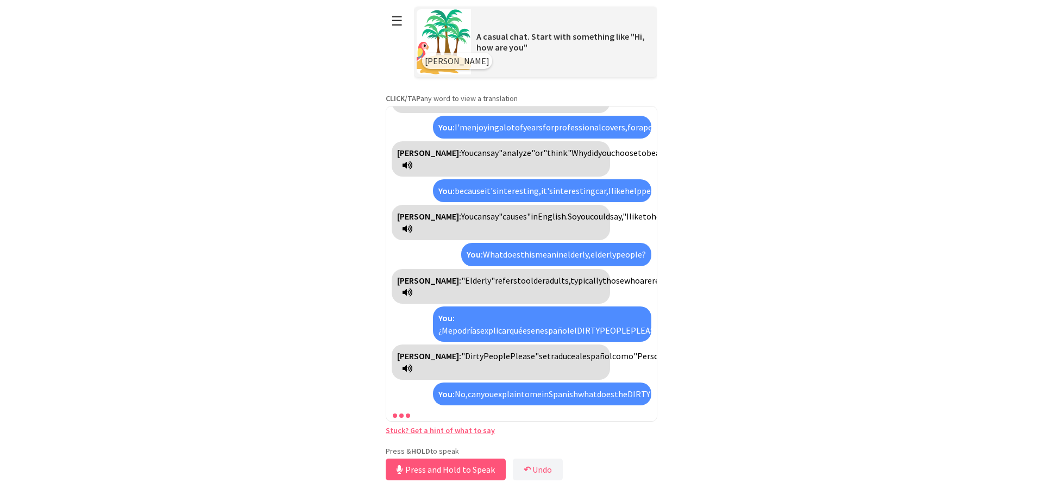
scroll to position [667, 0]
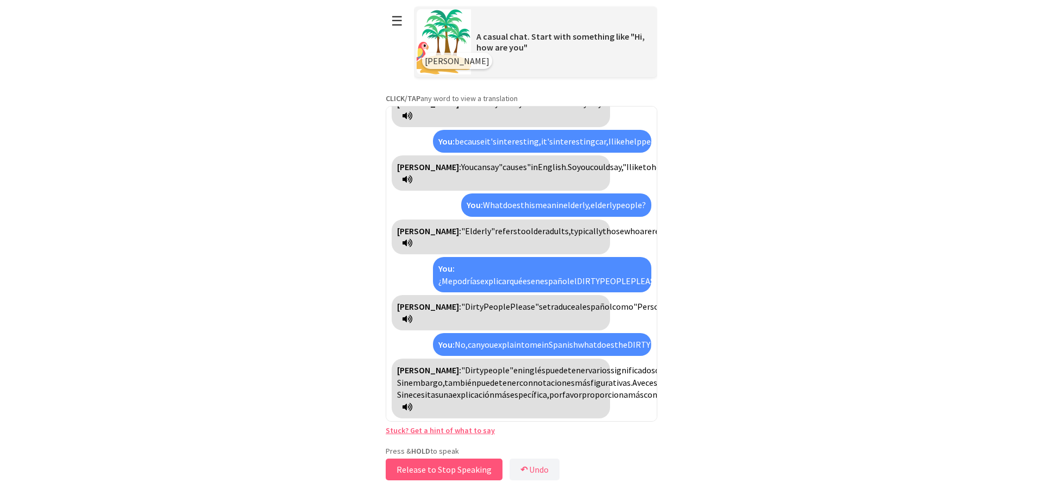
click at [453, 475] on button "Release to Stop Speaking" at bounding box center [444, 470] width 117 height 22
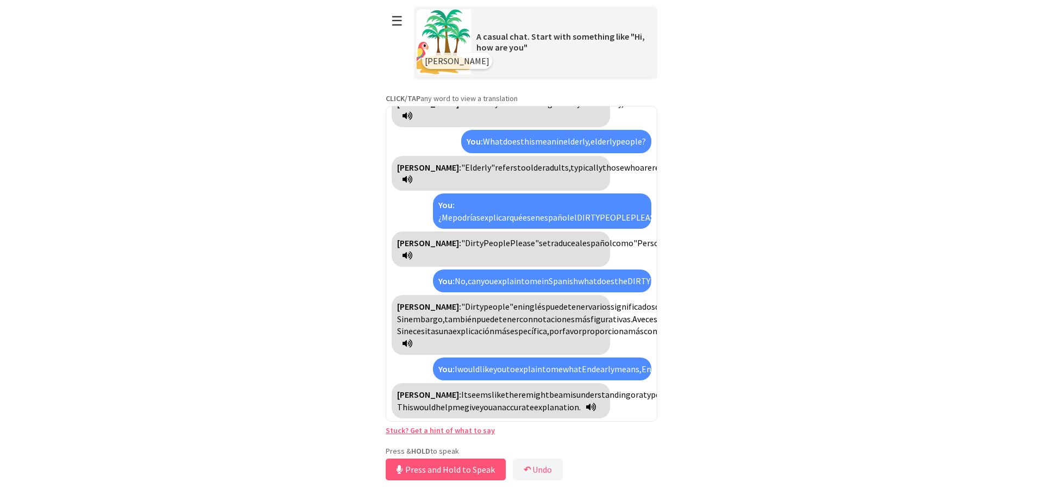
scroll to position [804, 0]
click at [459, 471] on button "Release to Stop Speaking" at bounding box center [444, 470] width 117 height 22
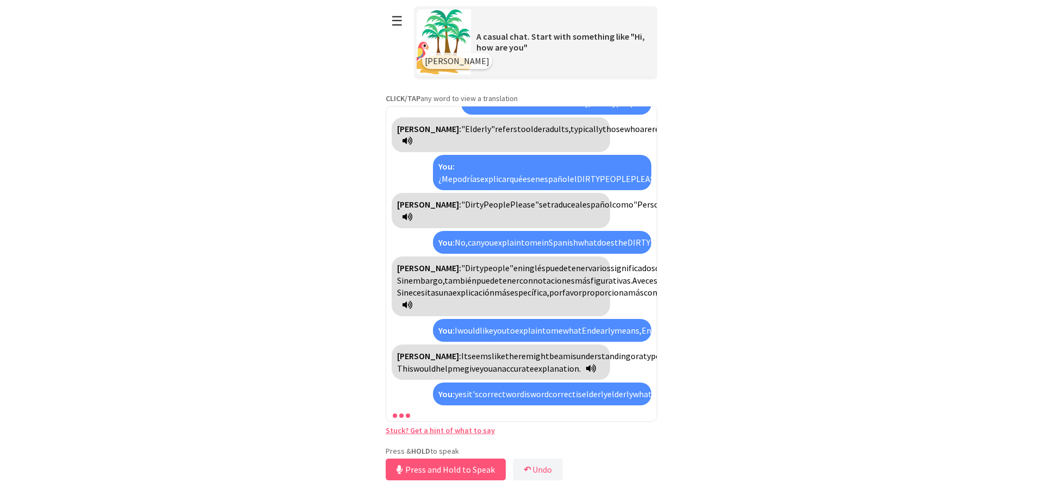
scroll to position [952, 0]
